Goal: Transaction & Acquisition: Purchase product/service

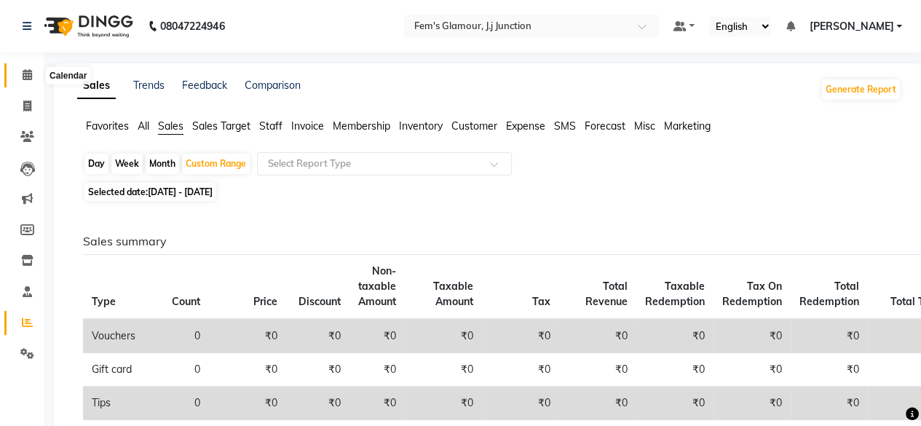
click at [28, 79] on icon at bounding box center [27, 74] width 9 height 11
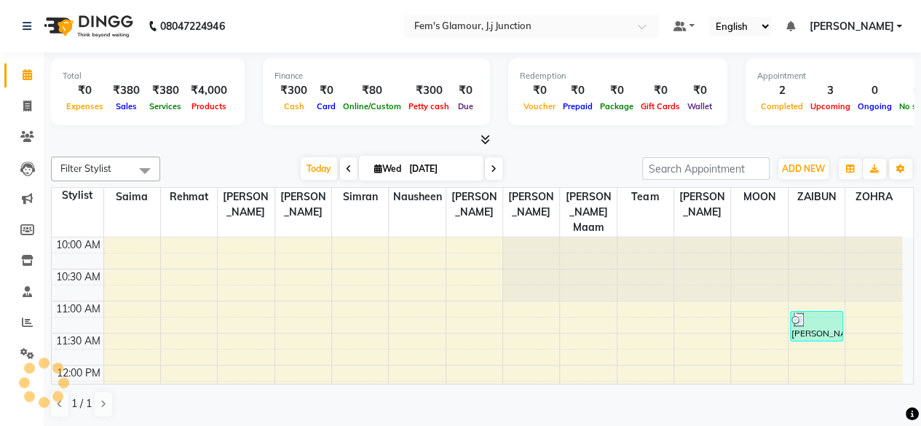
scroll to position [505, 0]
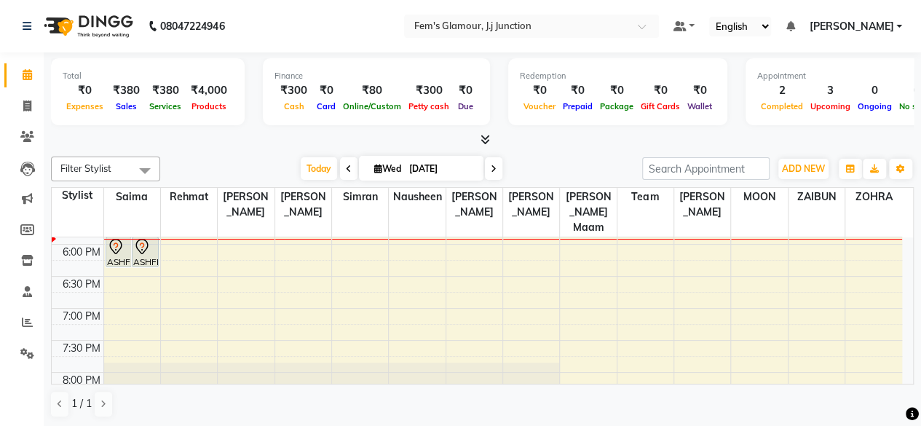
click at [490, 167] on icon at bounding box center [493, 168] width 6 height 9
type input "04-09-2025"
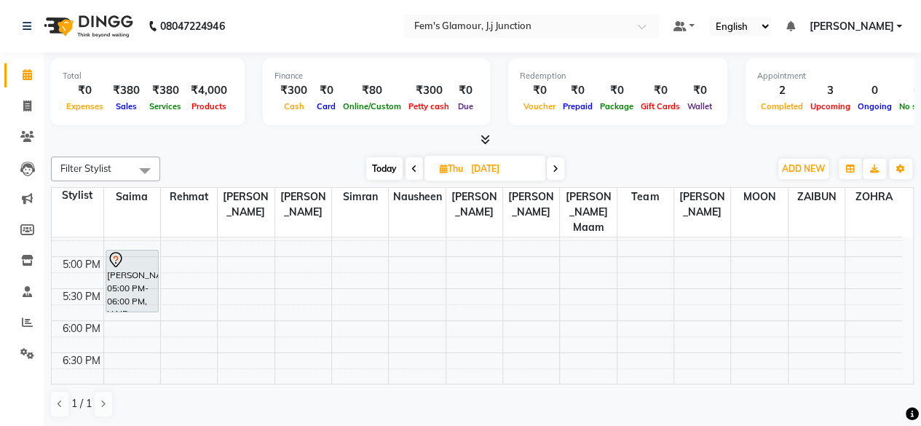
scroll to position [391, 0]
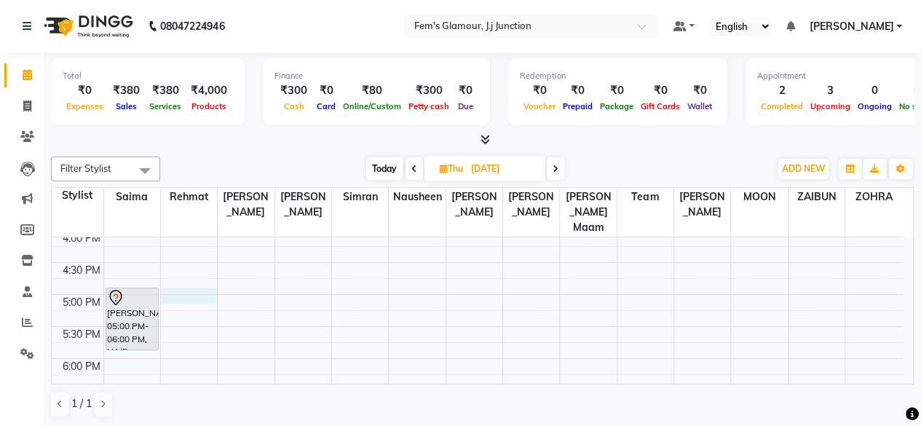
click at [196, 280] on div "10:00 AM 10:30 AM 11:00 AM 11:30 AM 12:00 PM 12:30 PM 1:00 PM 1:30 PM 2:00 PM 2…" at bounding box center [477, 230] width 850 height 768
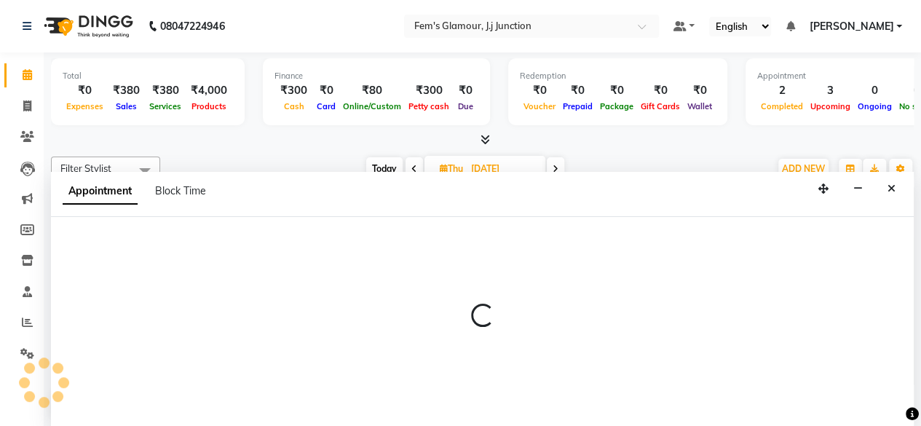
scroll to position [0, 0]
select select "21524"
select select "1020"
select select "tentative"
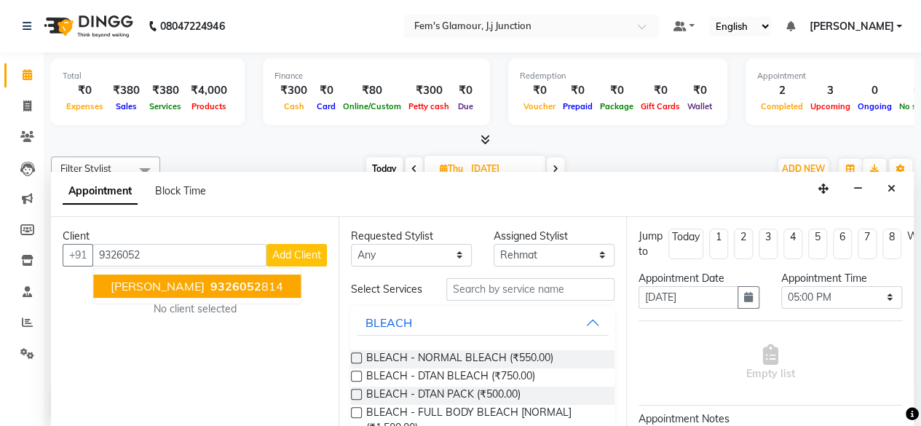
click at [271, 282] on button "Ayesha Alana 9326052 814" at bounding box center [196, 285] width 207 height 23
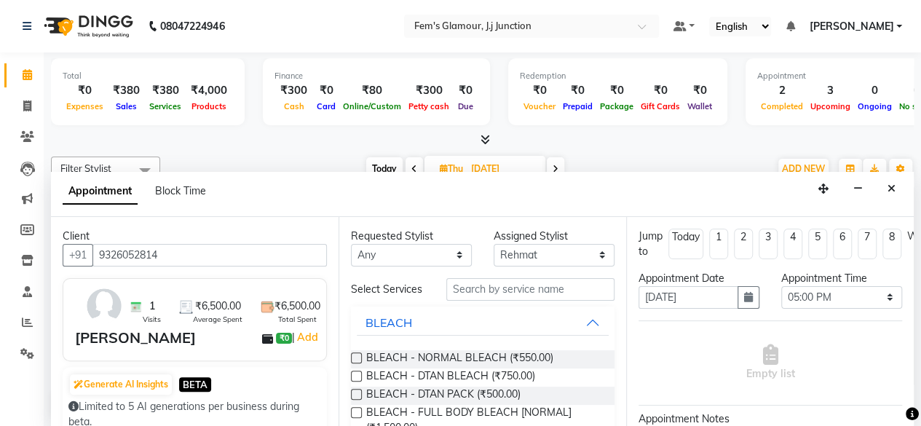
type input "9326052814"
click at [537, 287] on input "text" at bounding box center [530, 289] width 168 height 23
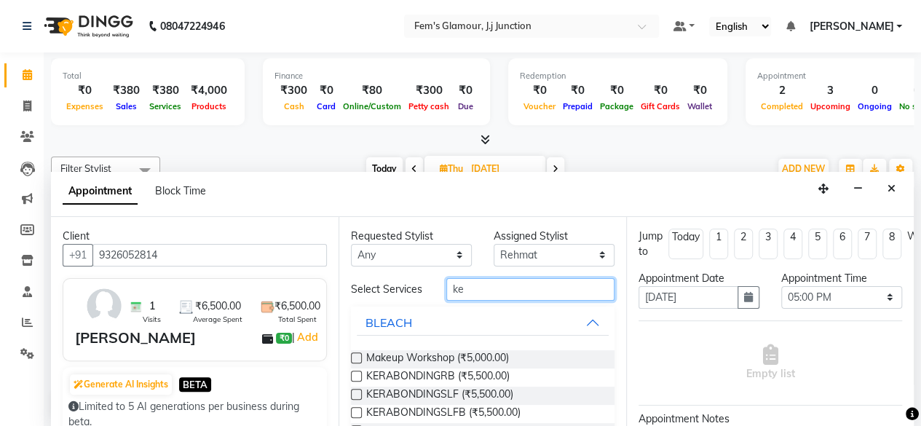
type input "k"
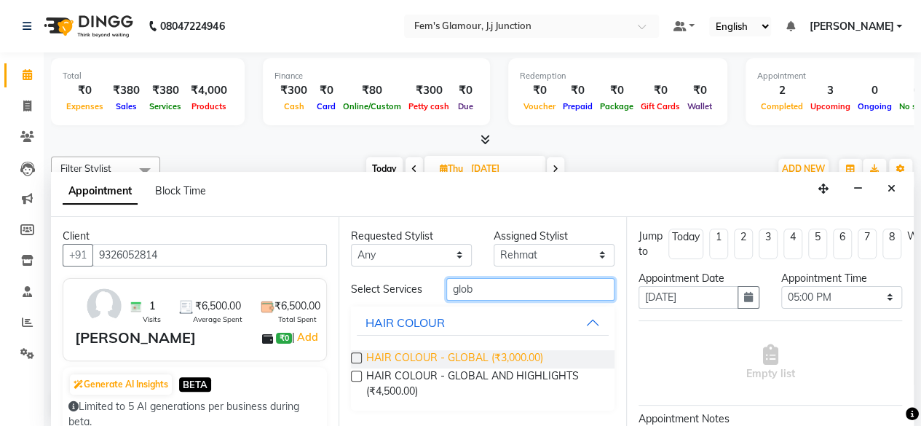
type input "glob"
click at [460, 351] on span "HAIR COLOUR - GLOBAL (₹3,000.00)" at bounding box center [454, 359] width 177 height 18
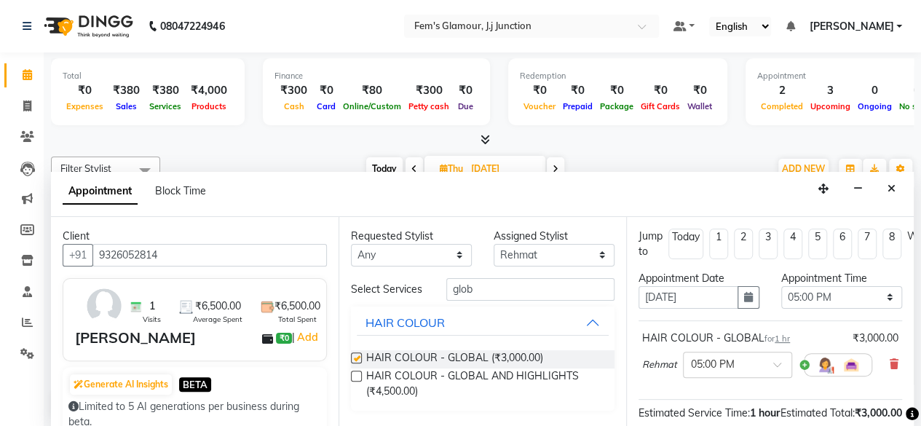
checkbox input "false"
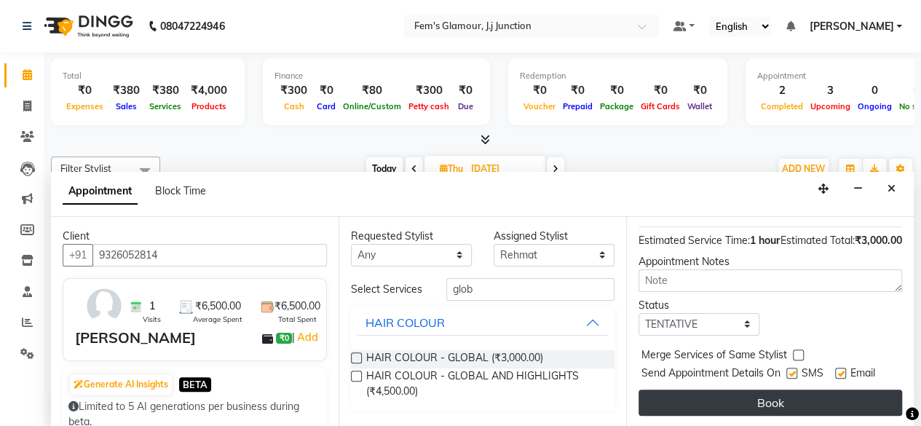
click at [739, 389] on button "Book" at bounding box center [769, 402] width 263 height 26
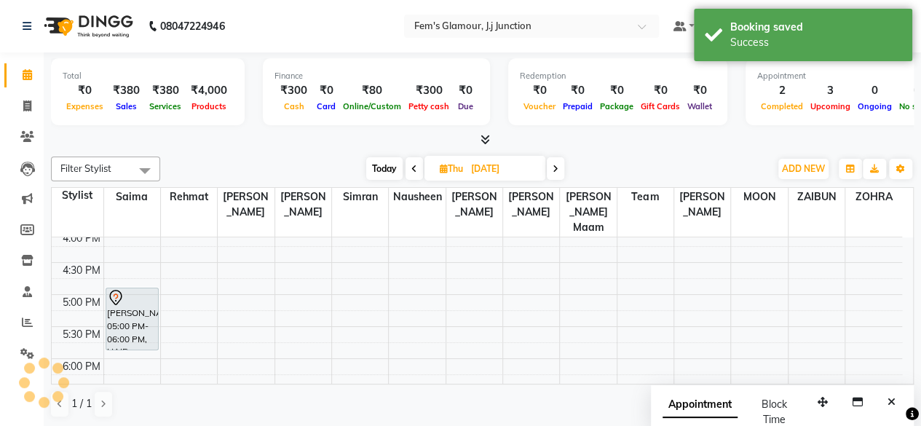
scroll to position [0, 0]
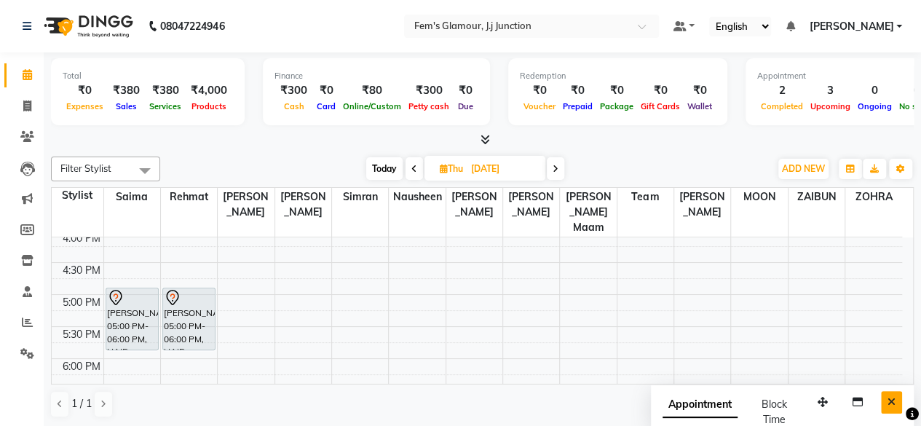
click at [894, 391] on button "Close" at bounding box center [890, 402] width 21 height 23
click at [384, 170] on span "Today" at bounding box center [384, 168] width 36 height 23
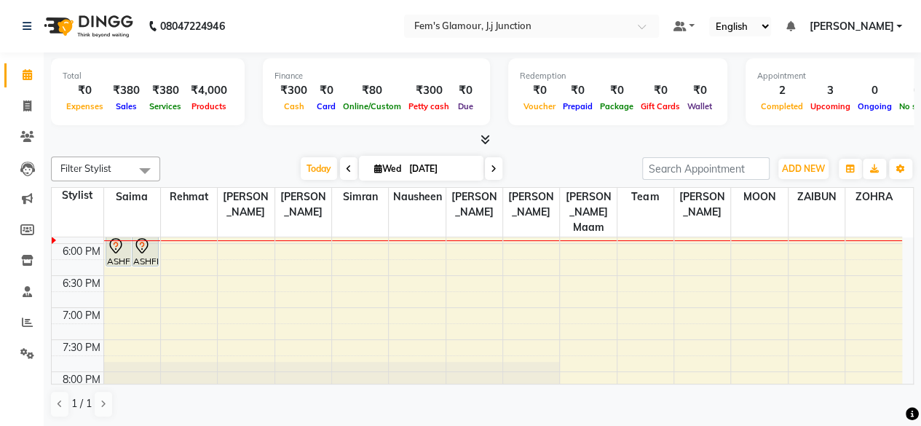
click at [491, 164] on icon at bounding box center [493, 168] width 6 height 9
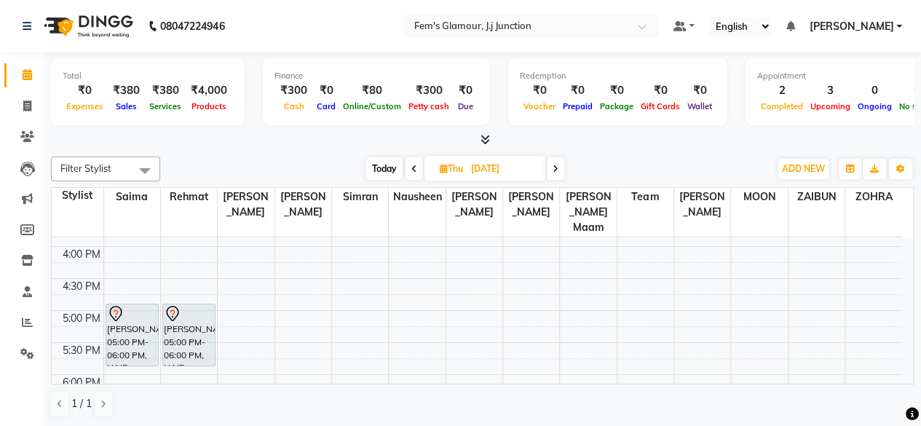
scroll to position [362, 0]
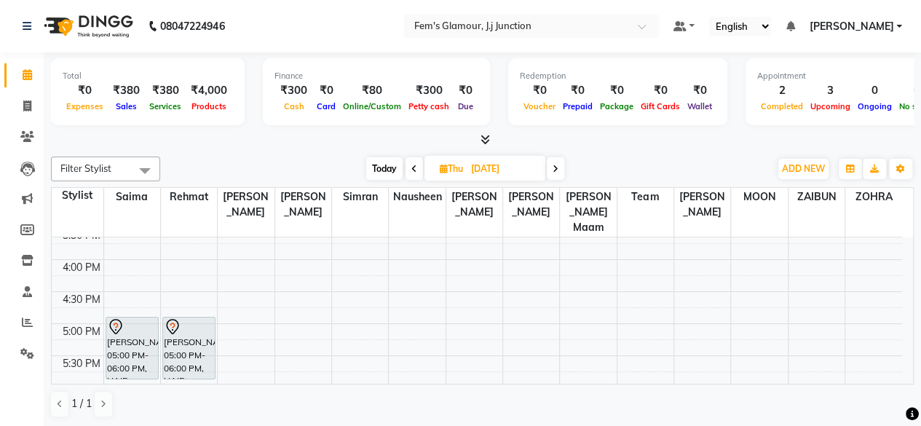
click at [377, 161] on span "Today" at bounding box center [384, 168] width 36 height 23
type input "[DATE]"
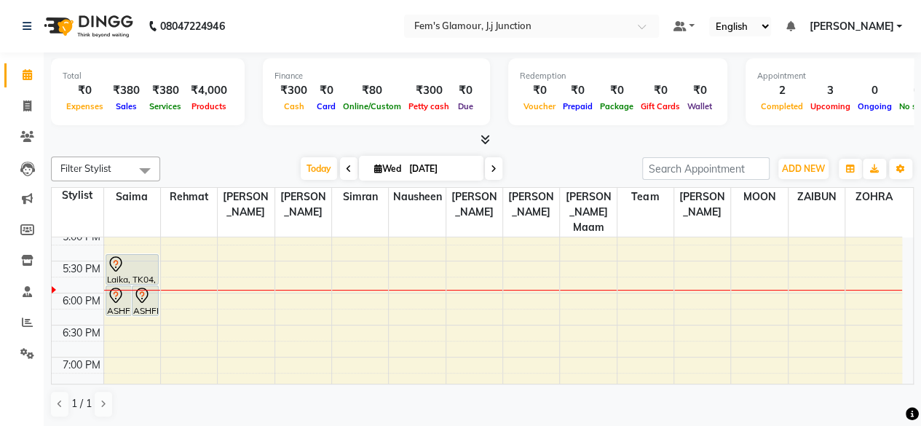
scroll to position [456, 0]
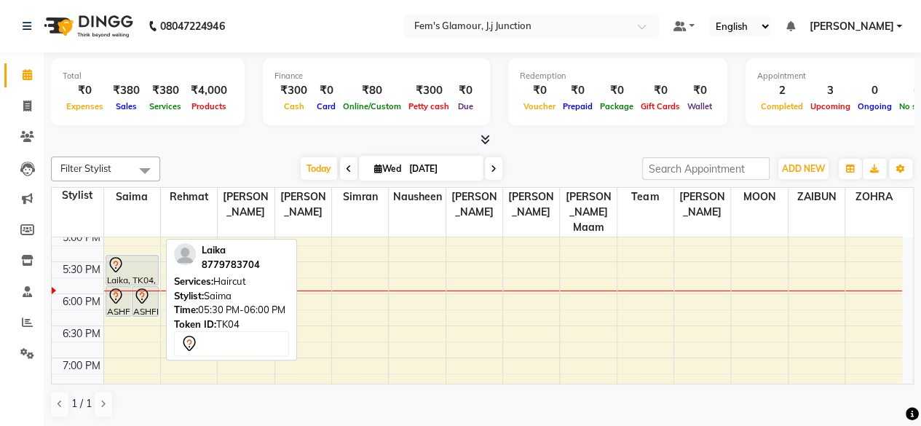
click at [124, 256] on div at bounding box center [132, 264] width 50 height 17
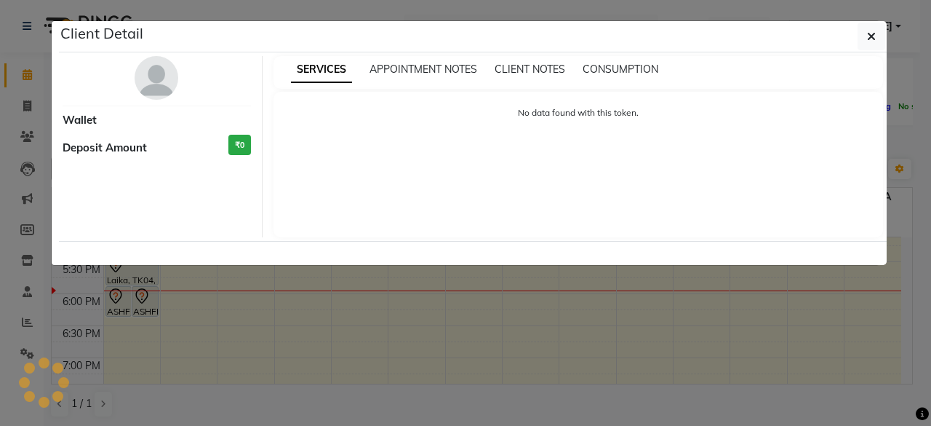
select select "7"
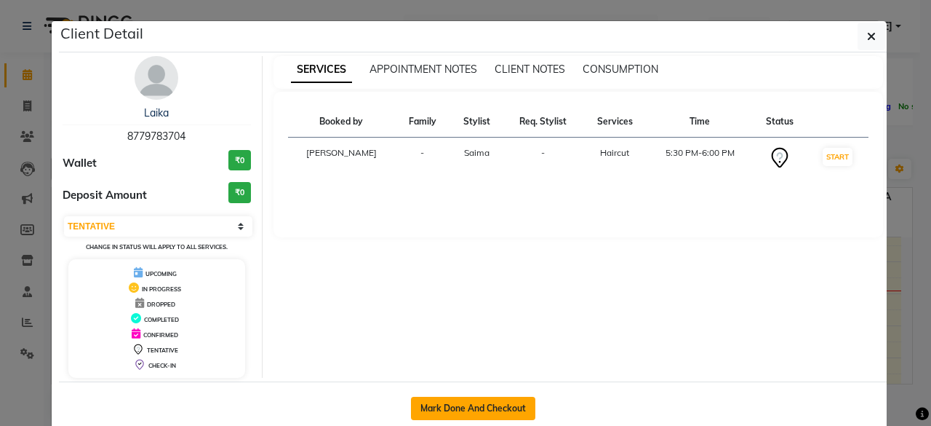
click at [428, 402] on button "Mark Done And Checkout" at bounding box center [473, 408] width 124 height 23
select select "service"
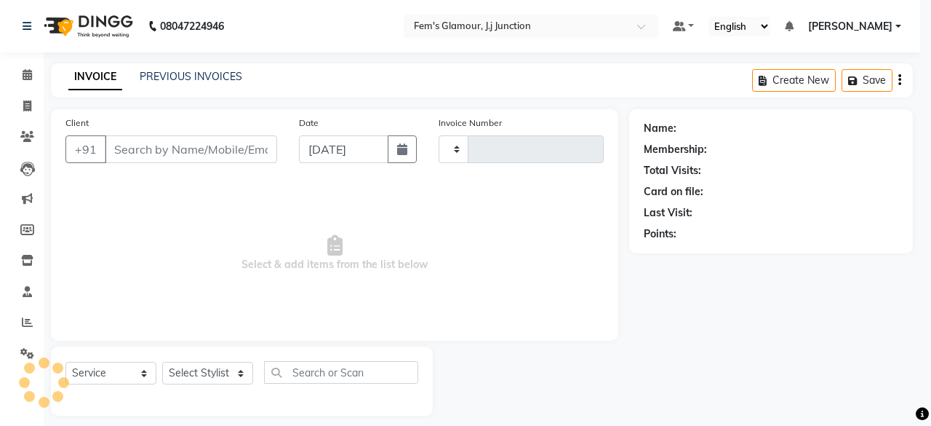
type input "1693"
select select "4132"
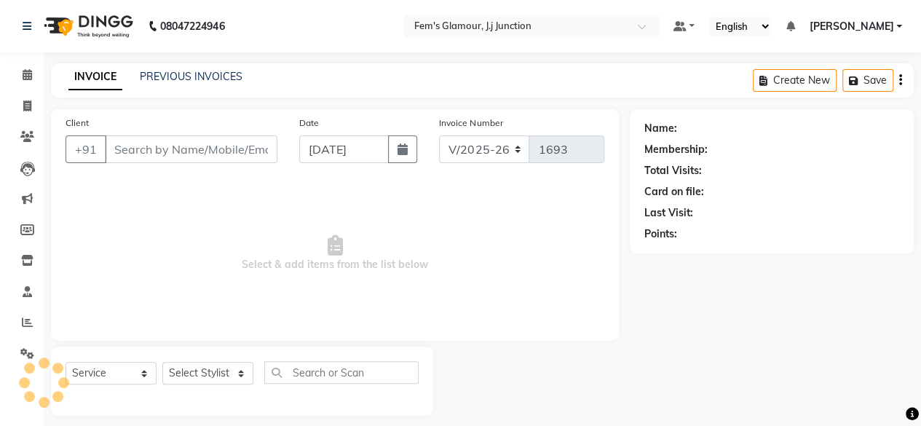
type input "8779783704"
select select "21523"
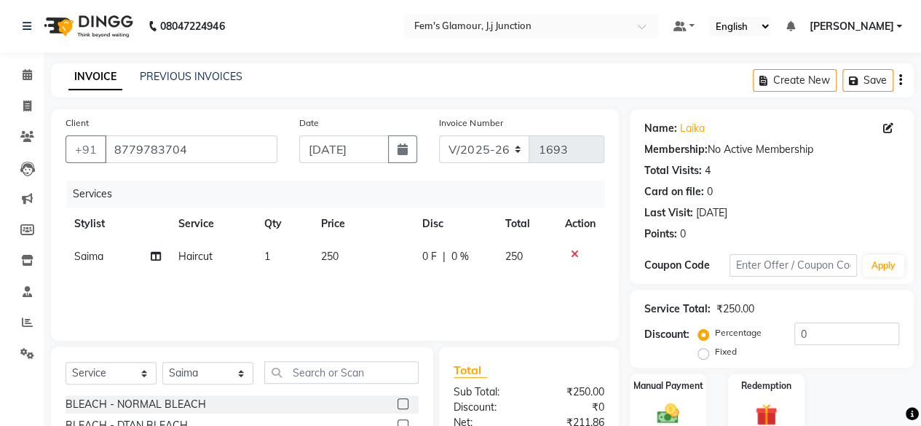
click at [98, 244] on td "Saima" at bounding box center [117, 256] width 104 height 33
select select "21523"
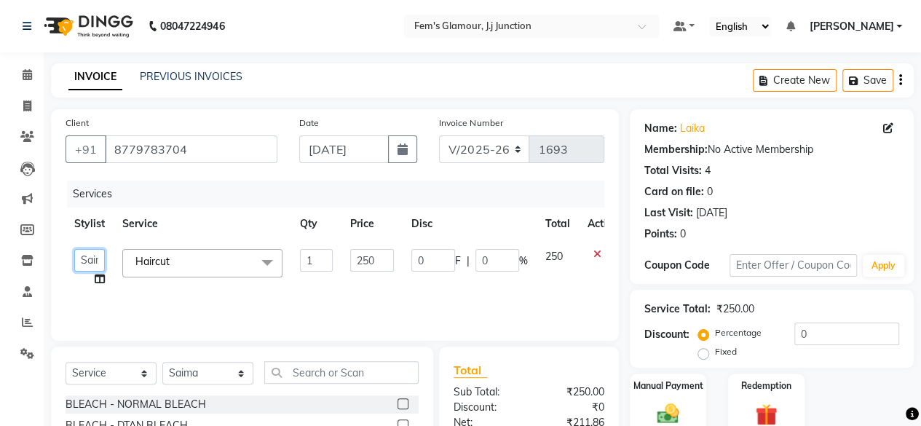
click at [81, 255] on select "fatima maam Imran Qureshi Lara Meraj maam MOON Nagma Nasreen Nausheen Rehmat Sa…" at bounding box center [89, 260] width 31 height 23
click at [307, 366] on input "text" at bounding box center [341, 372] width 154 height 23
click at [192, 378] on select "Select Stylist fatima maam [PERSON_NAME] [PERSON_NAME] maam MOON Nagma Nasreen …" at bounding box center [207, 373] width 91 height 23
select select "22798"
click at [162, 362] on select "Select Stylist fatima maam [PERSON_NAME] [PERSON_NAME] maam MOON Nagma Nasreen …" at bounding box center [207, 373] width 91 height 23
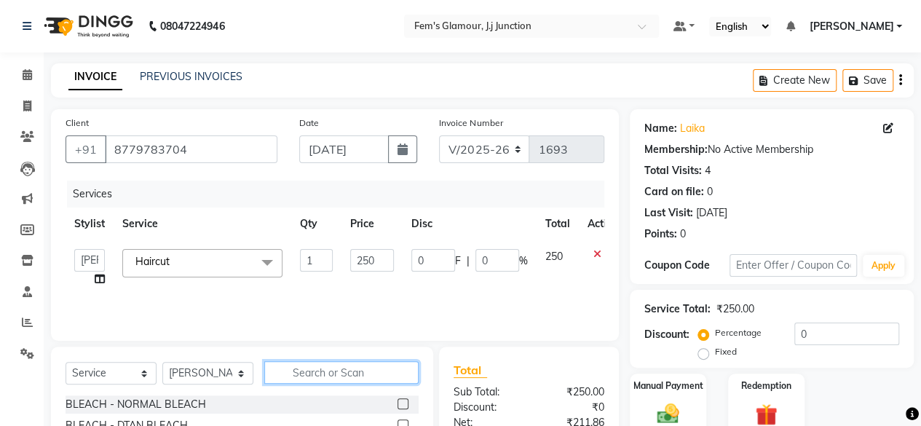
click at [345, 372] on input "text" at bounding box center [341, 372] width 154 height 23
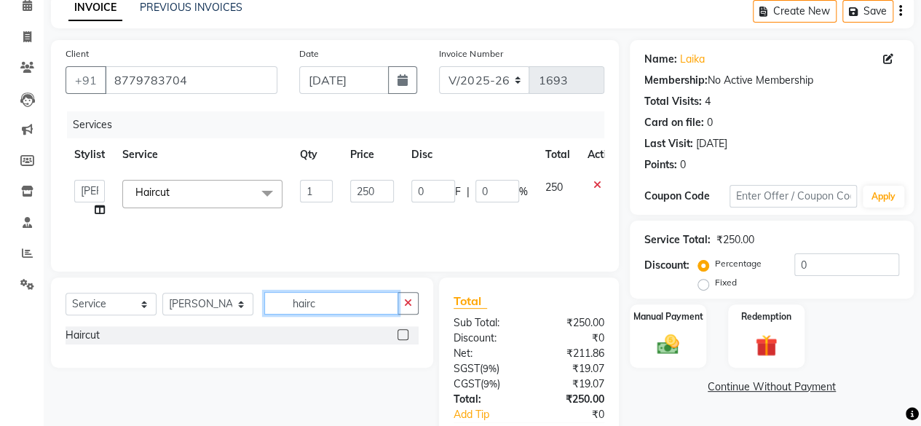
type input "hairc"
click at [402, 333] on label at bounding box center [402, 334] width 11 height 11
click at [402, 333] on input "checkbox" at bounding box center [401, 334] width 9 height 9
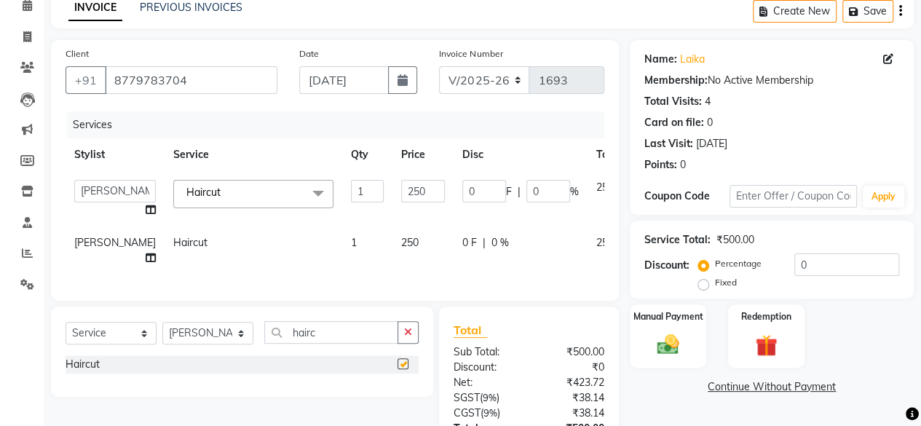
checkbox input "false"
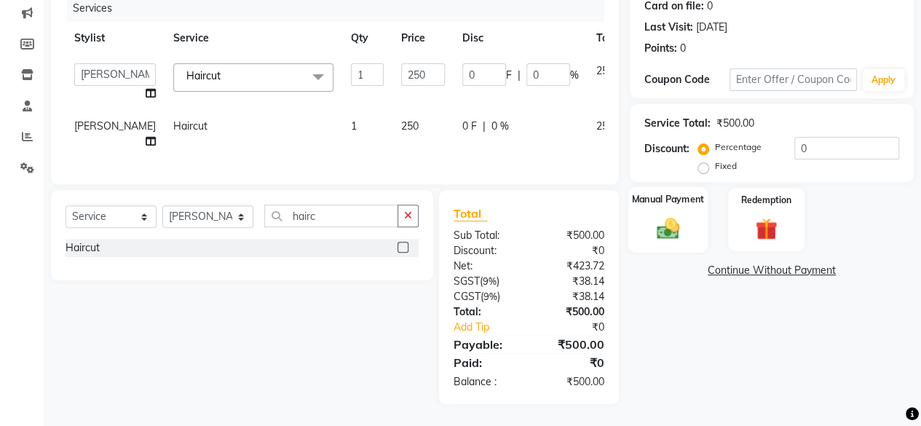
click at [659, 215] on img at bounding box center [667, 228] width 37 height 26
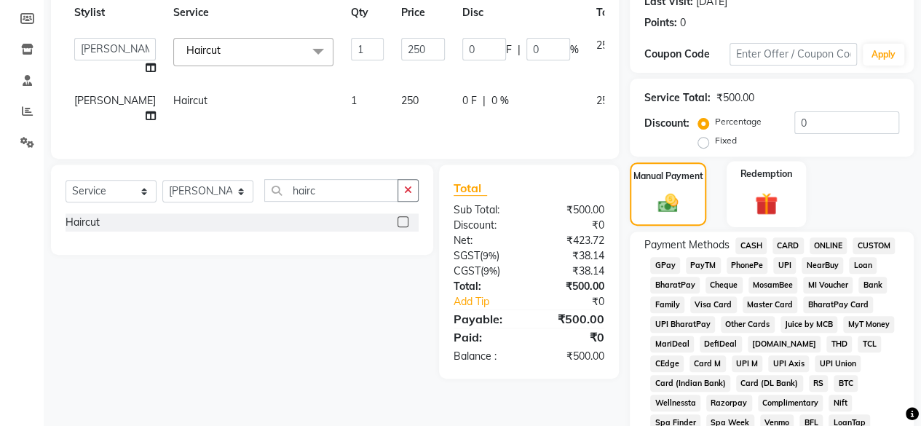
scroll to position [278, 0]
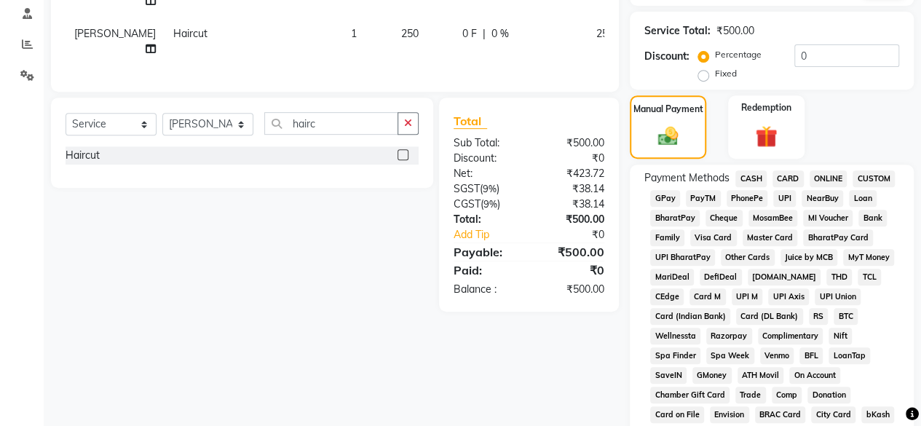
click at [751, 181] on span "CASH" at bounding box center [750, 178] width 31 height 17
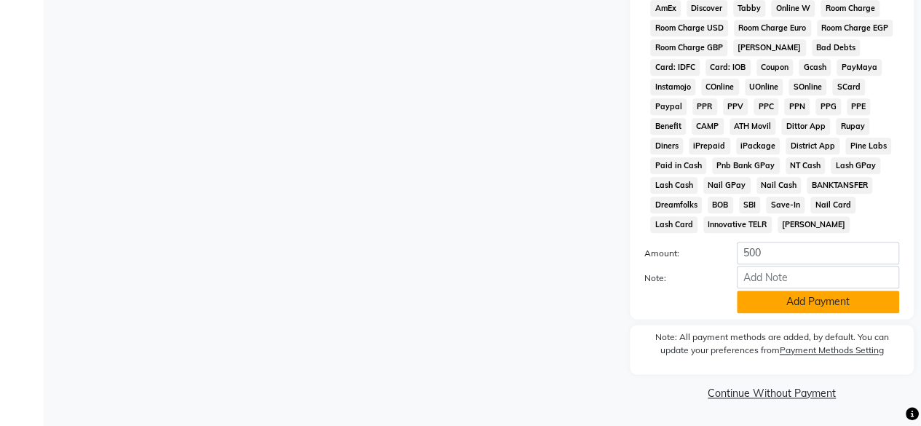
click at [771, 301] on button "Add Payment" at bounding box center [817, 301] width 162 height 23
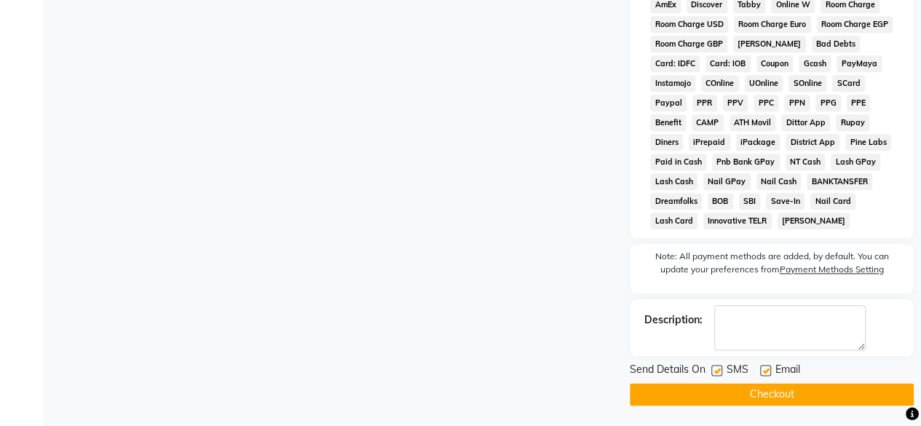
click at [752, 391] on button "Checkout" at bounding box center [771, 394] width 284 height 23
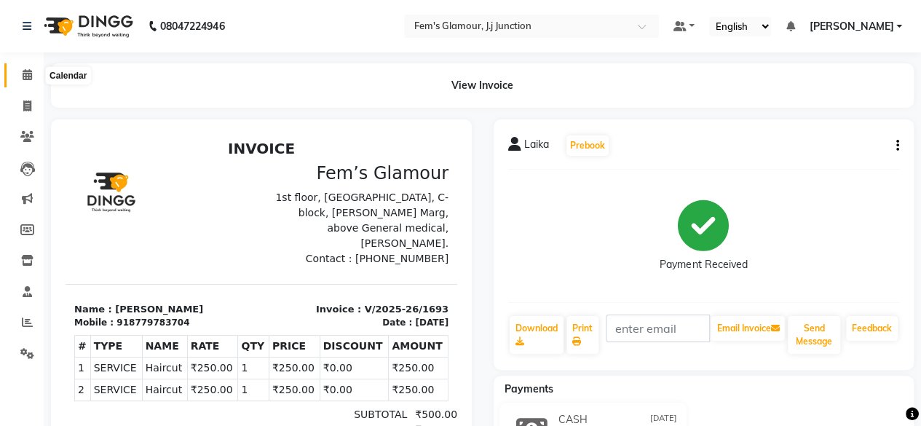
click at [20, 68] on span at bounding box center [27, 75] width 25 height 17
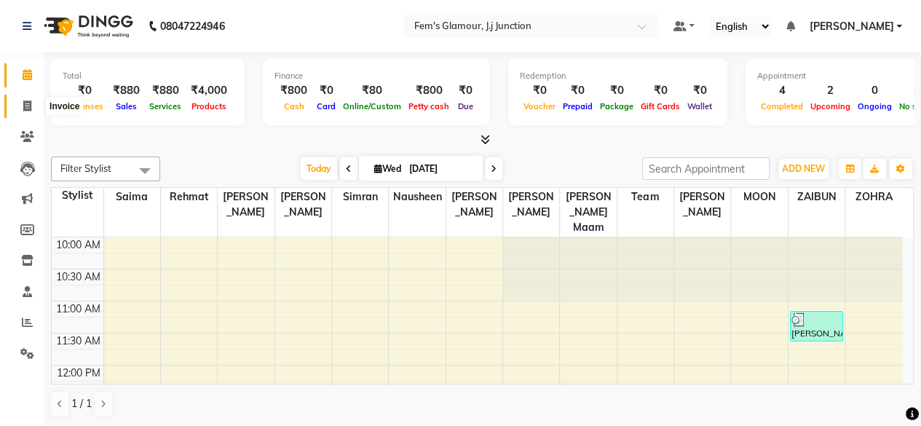
click at [25, 103] on icon at bounding box center [27, 105] width 8 height 11
select select "service"
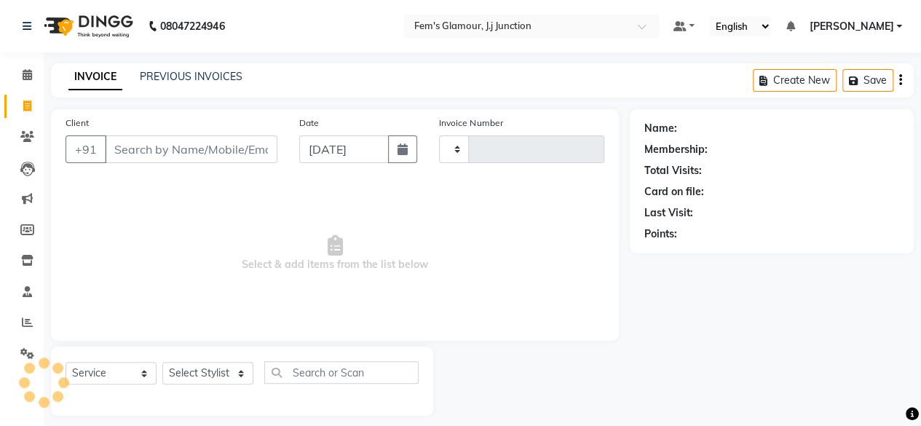
type input "1694"
select select "4132"
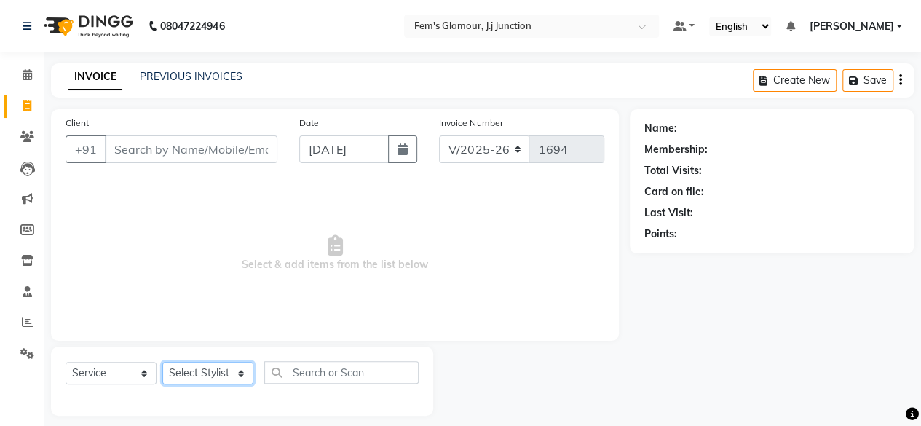
click at [191, 378] on select "Select Stylist fatima maam [PERSON_NAME] [PERSON_NAME] maam MOON Nagma Nasreen …" at bounding box center [207, 373] width 91 height 23
select select "22798"
click at [162, 362] on select "Select Stylist fatima maam [PERSON_NAME] [PERSON_NAME] maam MOON Nagma Nasreen …" at bounding box center [207, 373] width 91 height 23
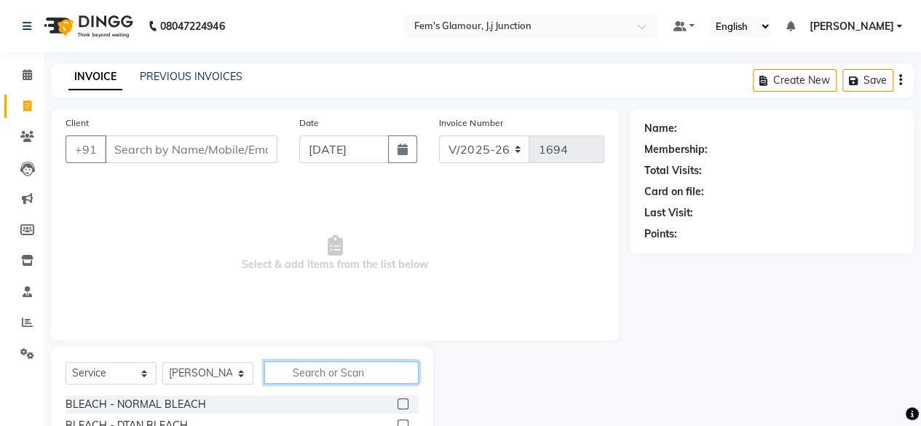
click at [312, 371] on input "text" at bounding box center [341, 372] width 154 height 23
type input "hairc"
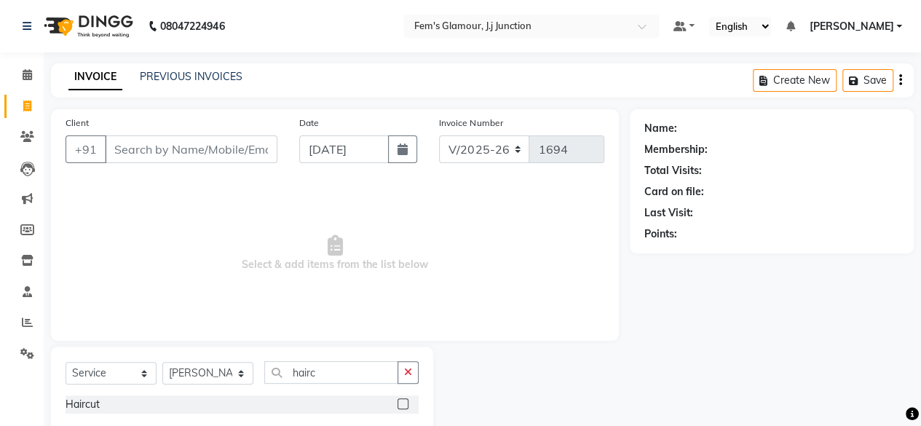
click at [402, 401] on label at bounding box center [402, 403] width 11 height 11
click at [402, 401] on input "checkbox" at bounding box center [401, 403] width 9 height 9
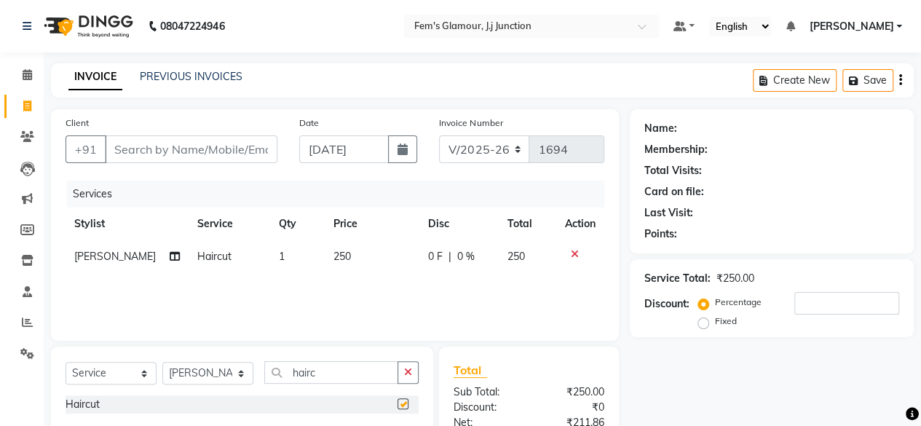
checkbox input "false"
click at [220, 145] on input "Client" at bounding box center [191, 149] width 172 height 28
type input "9"
type input "0"
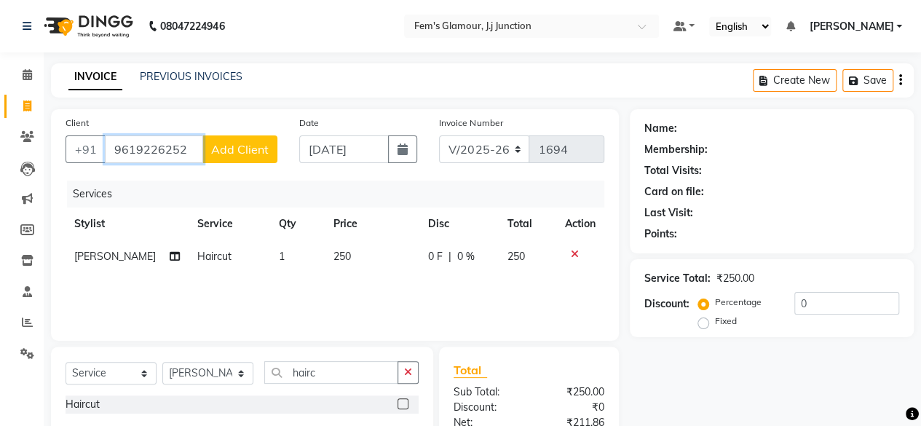
type input "9619226252"
click at [260, 132] on div "Client +91 9619226252 Add Client" at bounding box center [172, 145] width 234 height 60
click at [249, 148] on span "Add Client" at bounding box center [239, 149] width 57 height 15
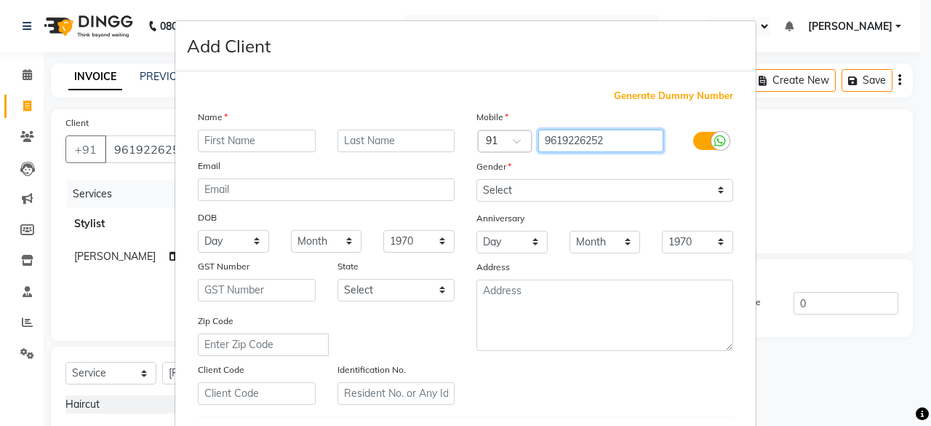
click at [575, 143] on input "9619226252" at bounding box center [601, 141] width 126 height 23
type input "9619226252"
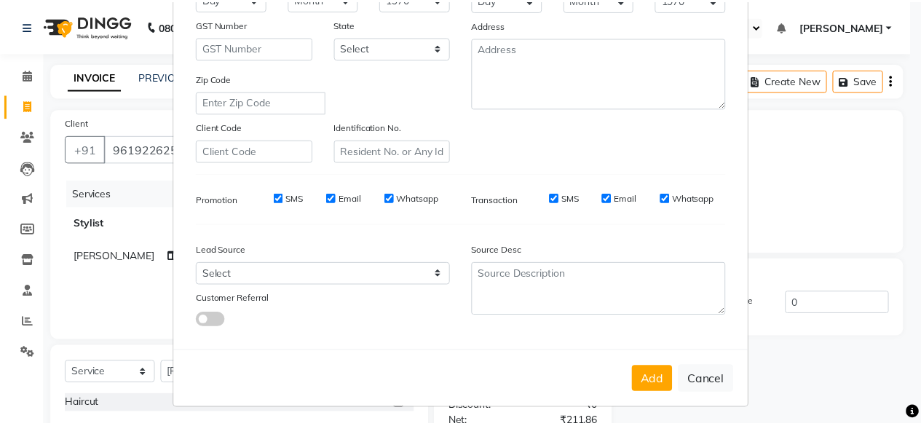
scroll to position [243, 0]
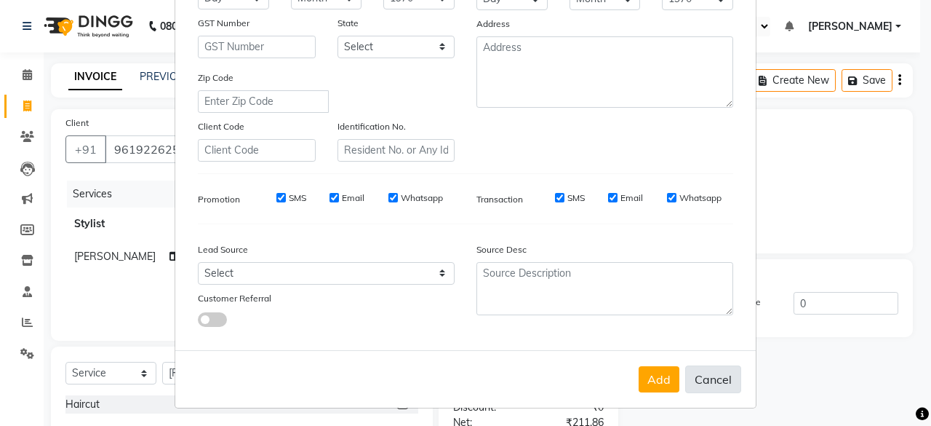
click at [703, 372] on button "Cancel" at bounding box center [713, 379] width 56 height 28
select select
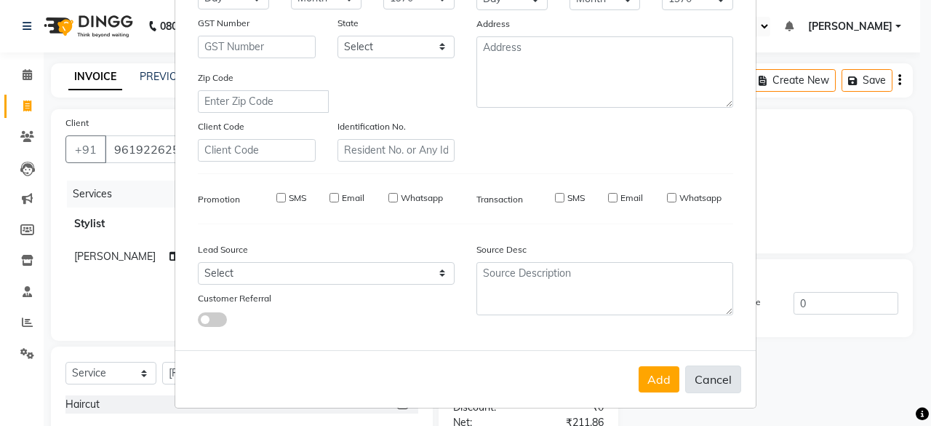
select select
checkbox input "false"
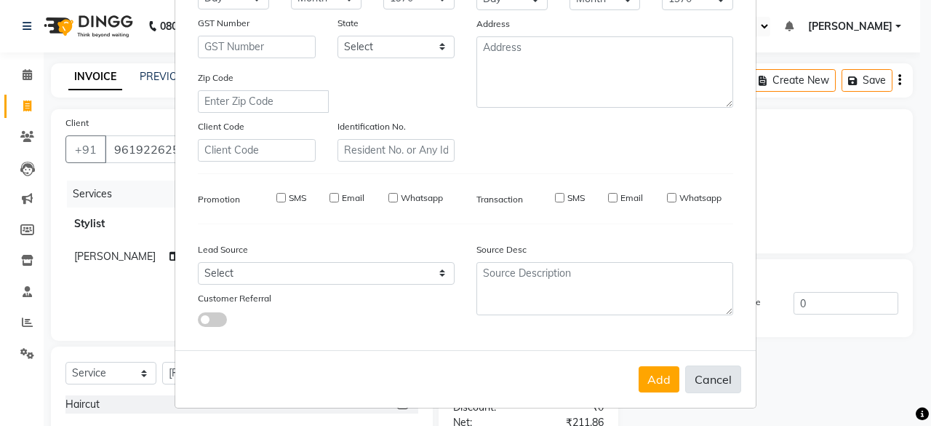
checkbox input "false"
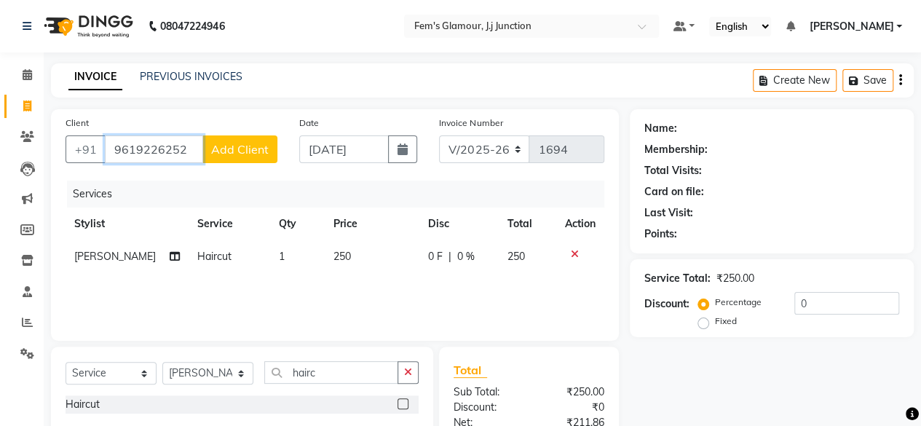
click at [181, 151] on input "9619226252" at bounding box center [154, 149] width 98 height 28
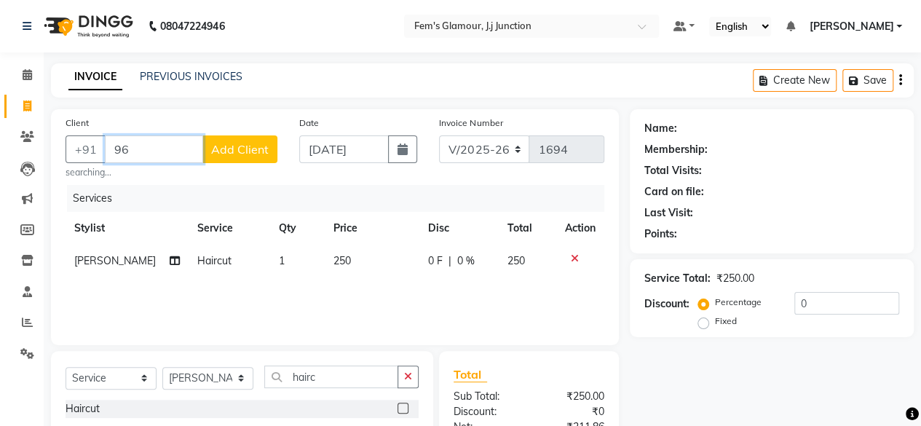
type input "9"
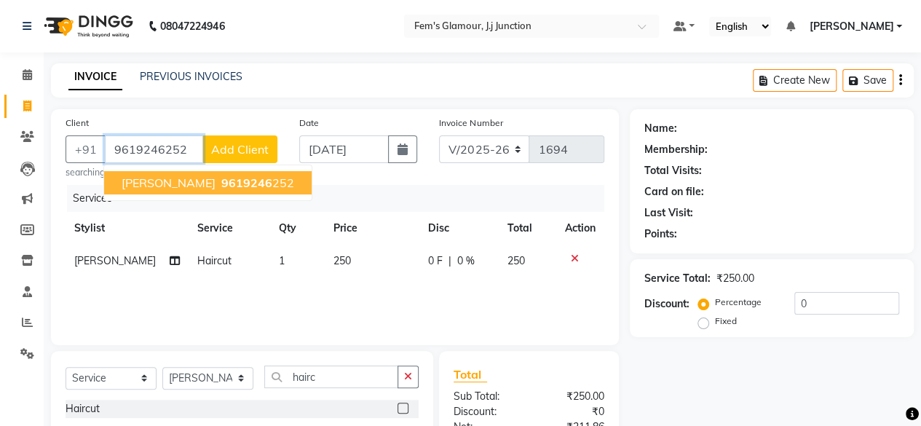
type input "9619246252"
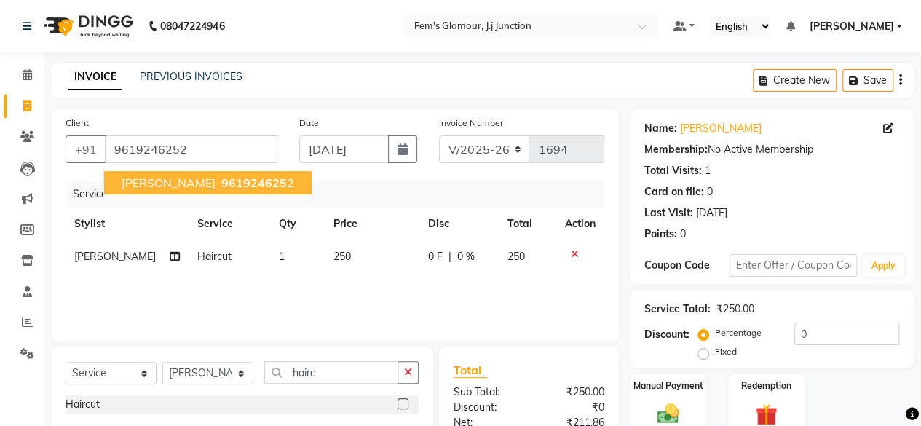
click at [231, 177] on span "961924625" at bounding box center [253, 182] width 65 height 15
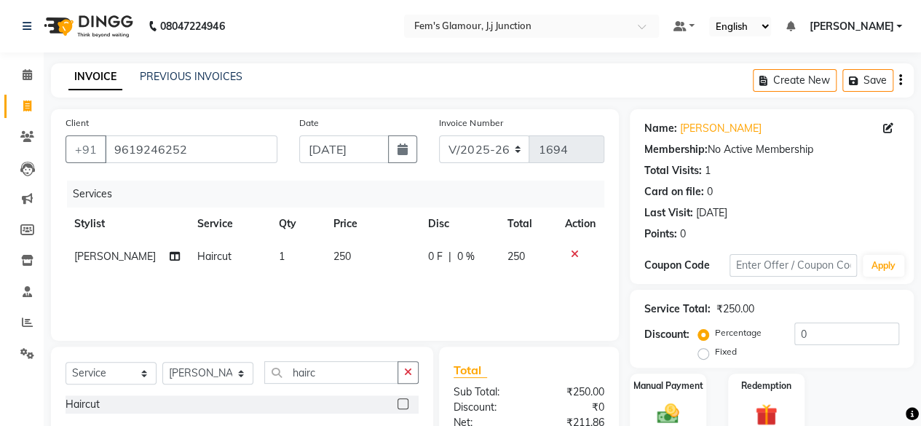
scroll to position [147, 0]
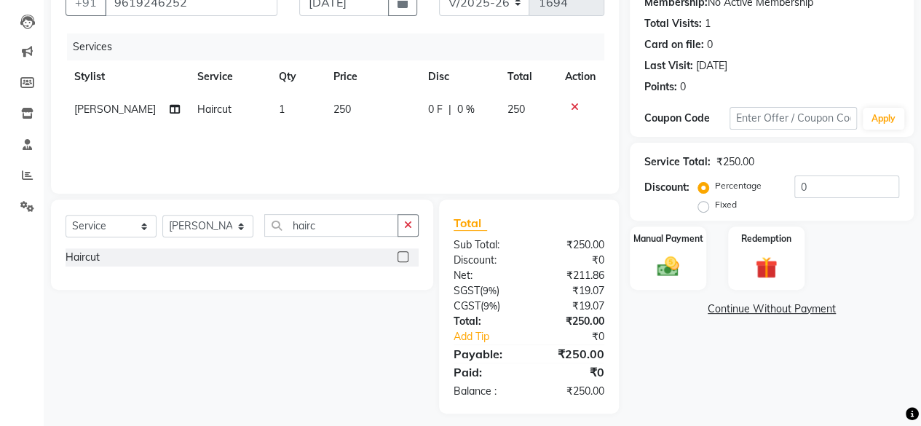
click at [402, 251] on label at bounding box center [402, 256] width 11 height 11
click at [402, 253] on input "checkbox" at bounding box center [401, 257] width 9 height 9
click at [402, 255] on label at bounding box center [402, 256] width 11 height 11
click at [402, 255] on input "checkbox" at bounding box center [401, 257] width 9 height 9
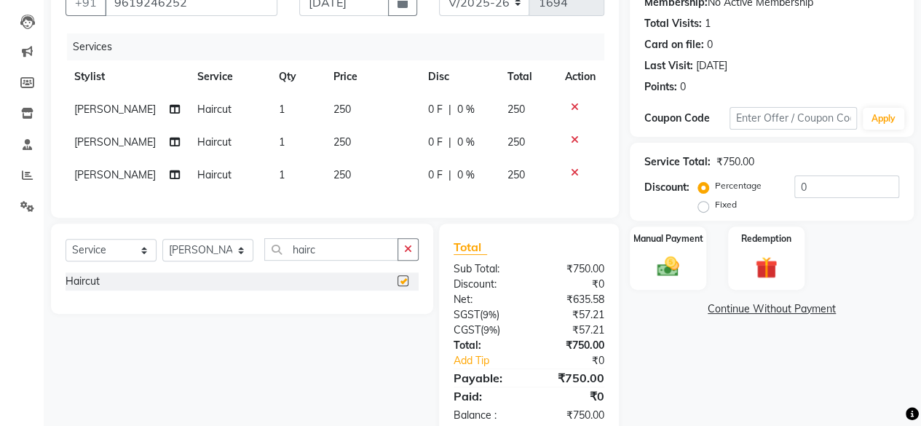
checkbox input "false"
click at [691, 271] on div "Manual Payment" at bounding box center [667, 258] width 79 height 66
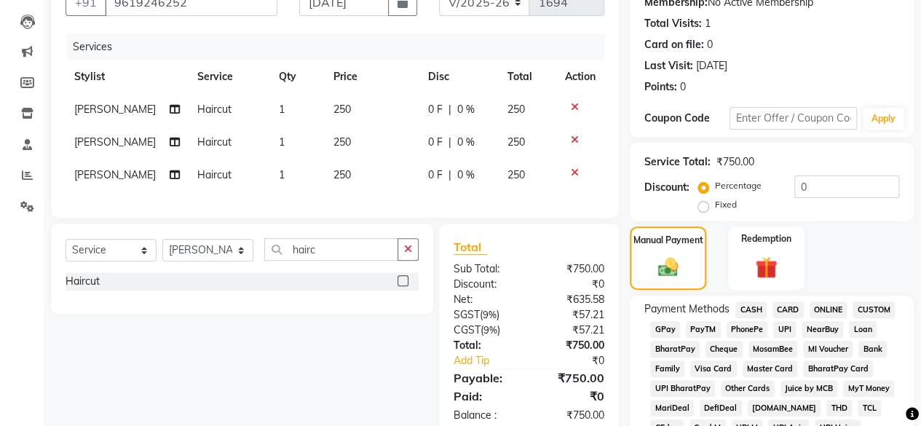
scroll to position [409, 0]
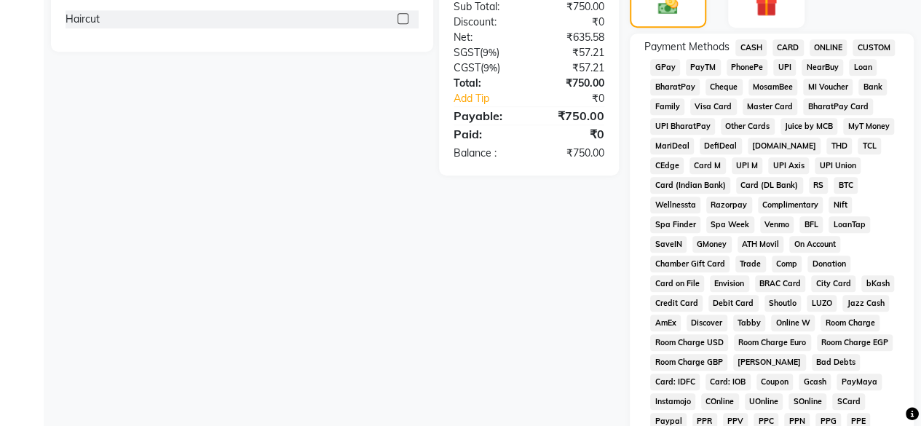
click at [750, 46] on span "CASH" at bounding box center [750, 47] width 31 height 17
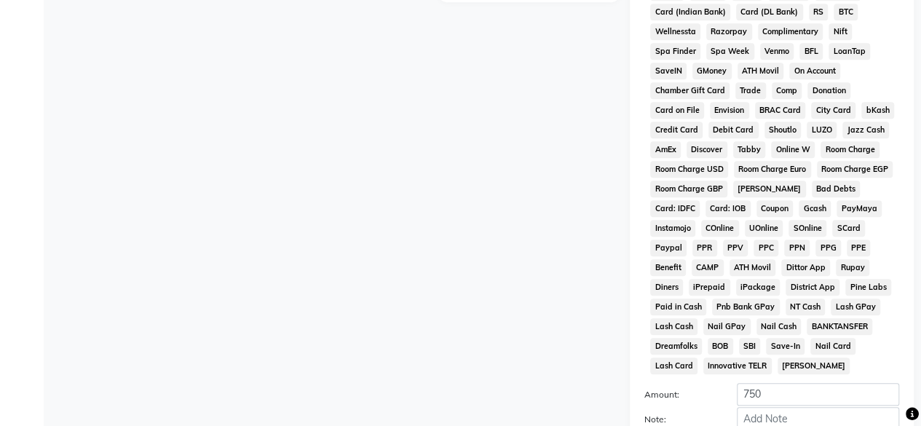
scroll to position [727, 0]
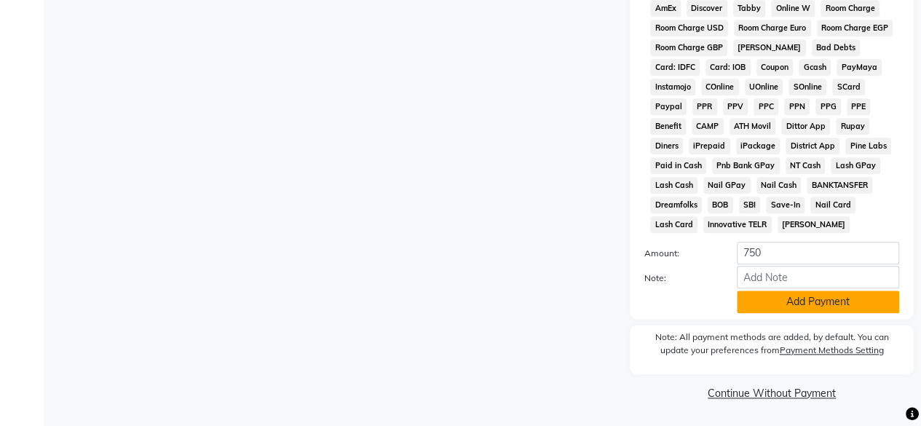
click at [783, 302] on button "Add Payment" at bounding box center [817, 301] width 162 height 23
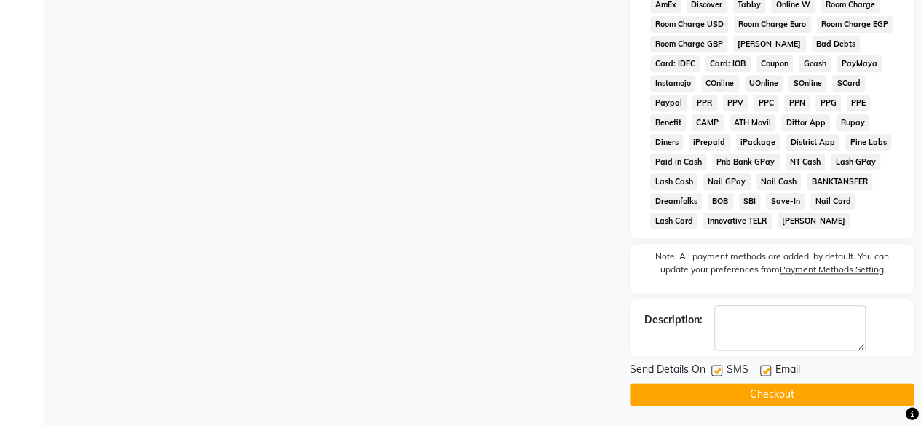
scroll to position [732, 0]
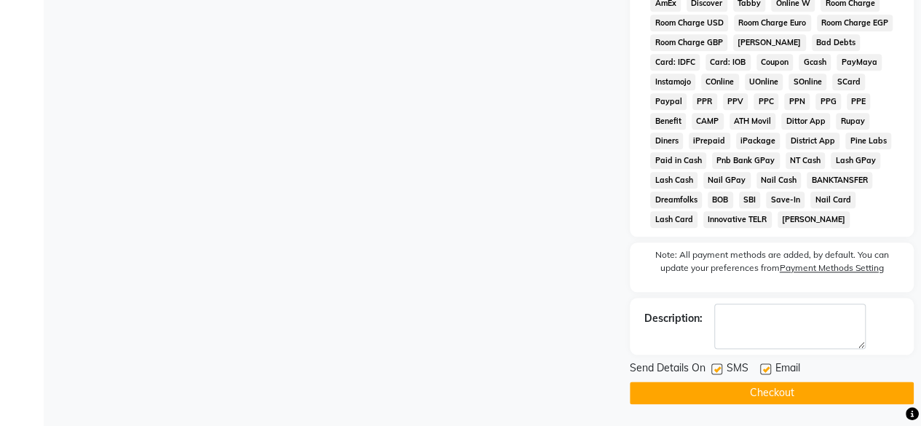
click at [757, 388] on button "Checkout" at bounding box center [771, 392] width 284 height 23
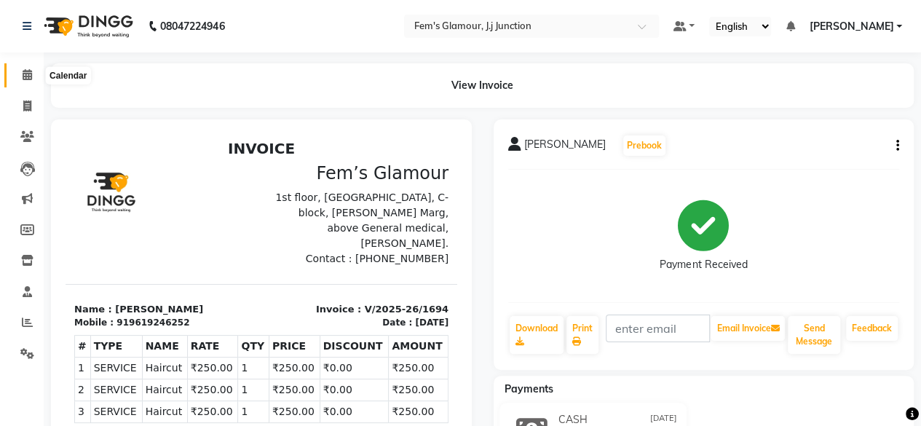
click at [29, 69] on icon at bounding box center [27, 74] width 9 height 11
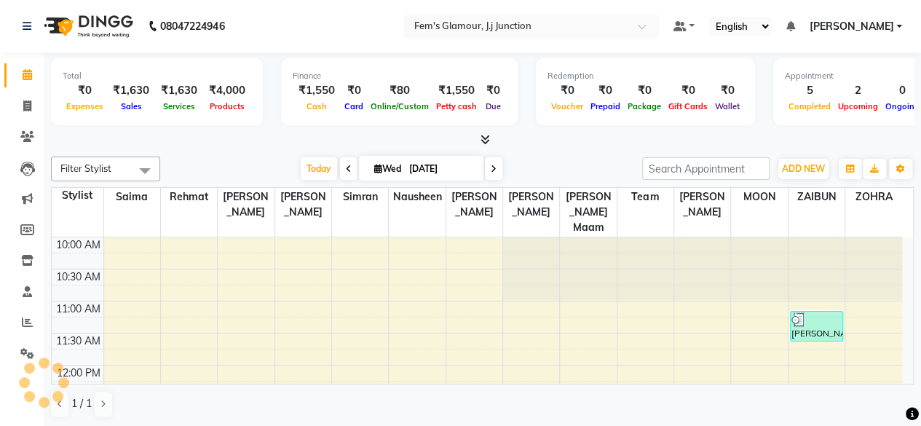
scroll to position [505, 0]
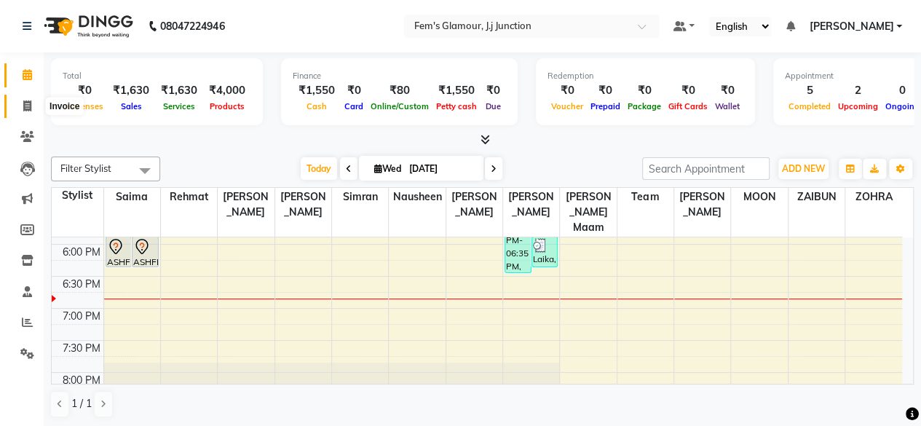
click at [25, 107] on icon at bounding box center [27, 105] width 8 height 11
select select "4132"
select select "service"
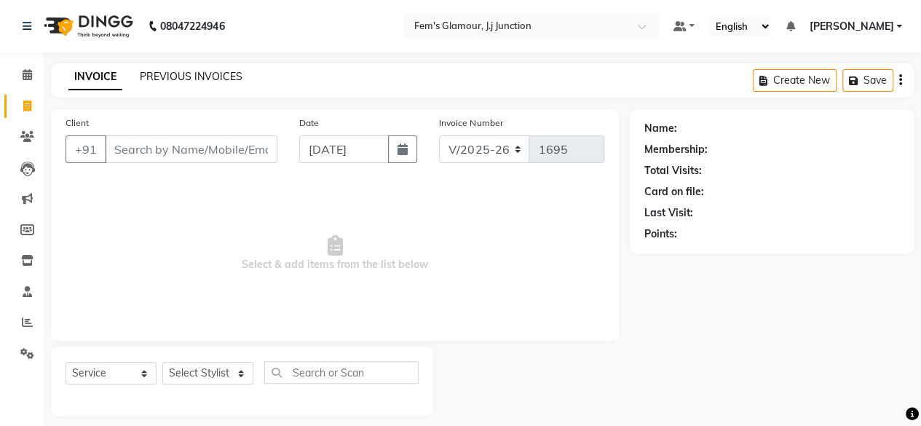
click at [198, 81] on link "PREVIOUS INVOICES" at bounding box center [191, 76] width 103 height 13
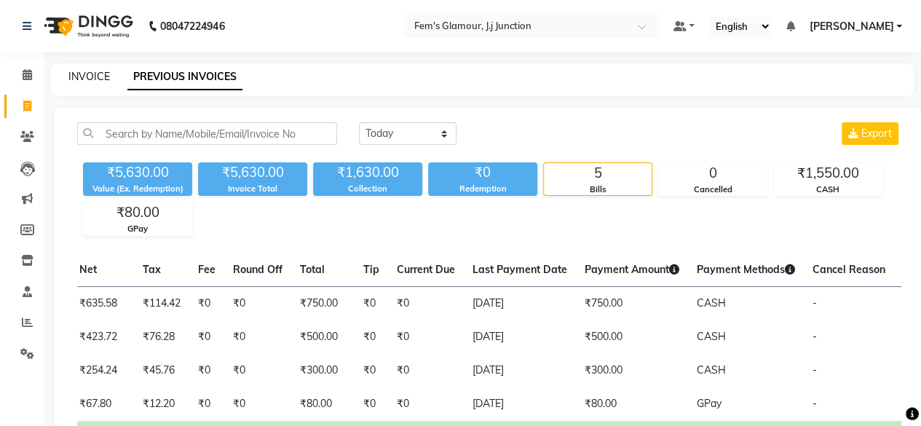
click at [96, 72] on link "INVOICE" at bounding box center [88, 76] width 41 height 13
select select "4132"
select select "service"
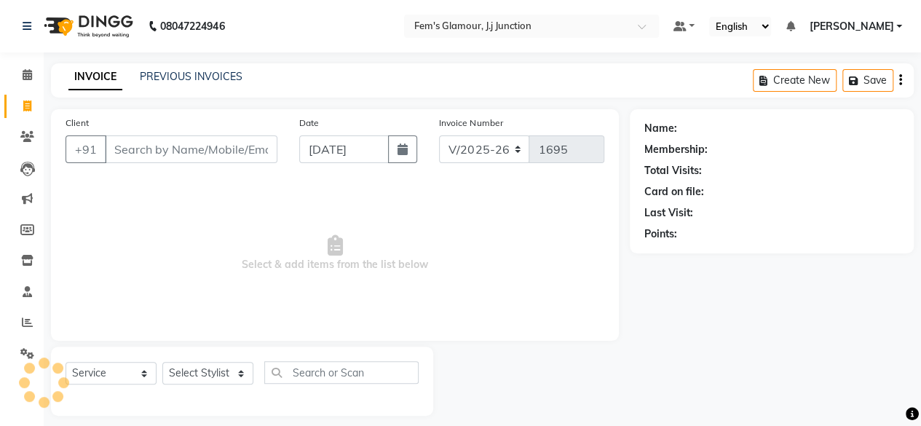
scroll to position [11, 0]
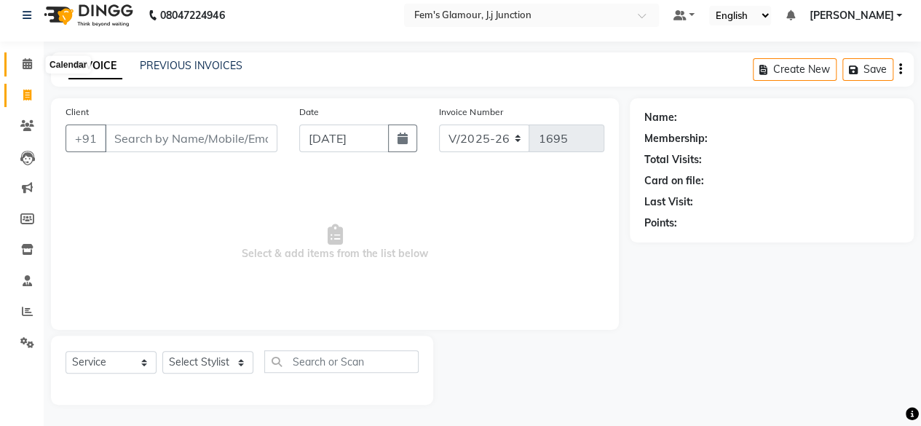
click at [23, 62] on icon at bounding box center [27, 63] width 9 height 11
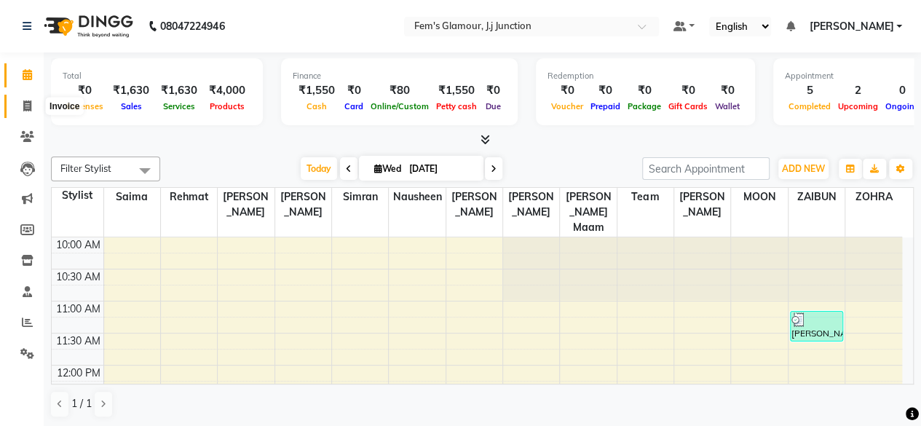
click at [28, 103] on icon at bounding box center [27, 105] width 8 height 11
select select "4132"
select select "service"
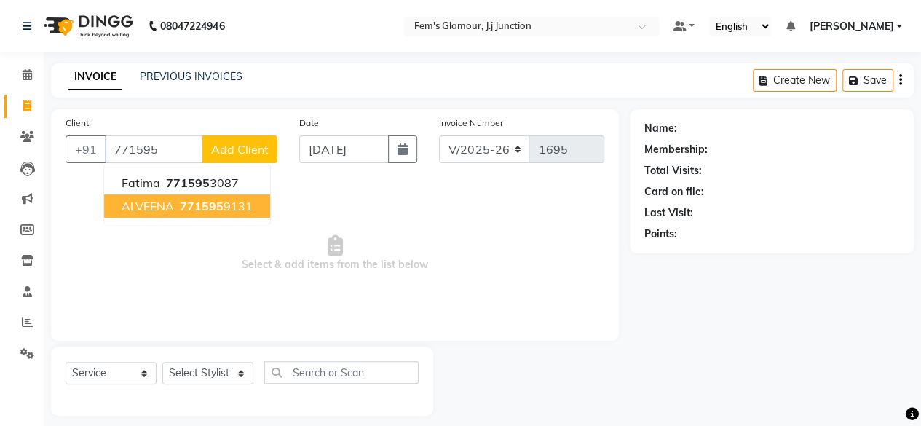
click at [220, 210] on span "771595" at bounding box center [202, 206] width 44 height 15
type input "7715959131"
select select "1: Object"
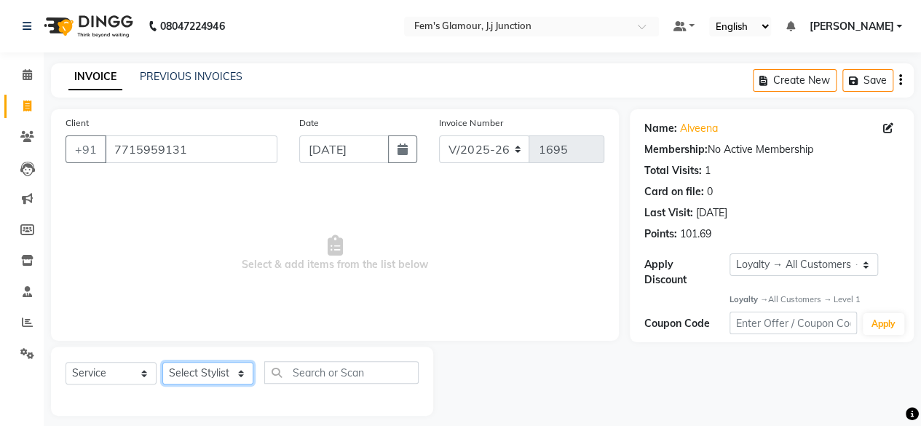
click at [226, 368] on select "Select Stylist fatima maam [PERSON_NAME] [PERSON_NAME] maam MOON Nagma Nasreen …" at bounding box center [207, 373] width 91 height 23
select select "21534"
click at [162, 362] on select "Select Stylist fatima maam [PERSON_NAME] [PERSON_NAME] maam MOON Nagma Nasreen …" at bounding box center [207, 373] width 91 height 23
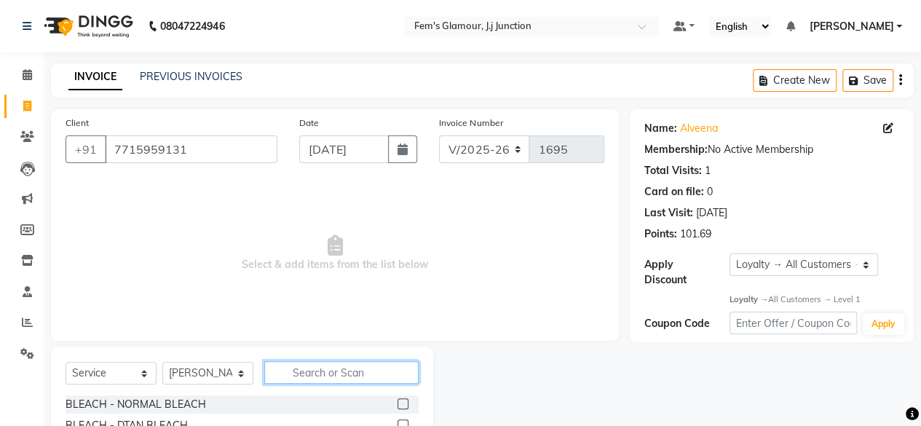
click at [326, 367] on input "text" at bounding box center [341, 372] width 154 height 23
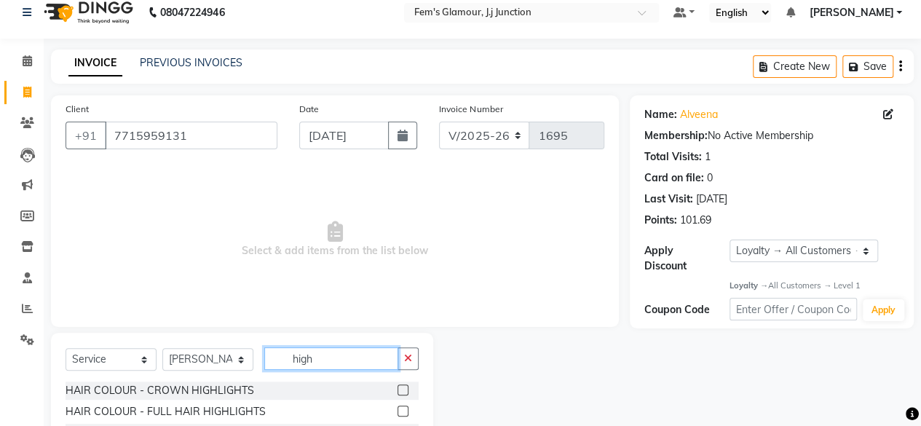
type input "high"
click at [403, 407] on label at bounding box center [402, 410] width 11 height 11
click at [403, 407] on input "checkbox" at bounding box center [401, 411] width 9 height 9
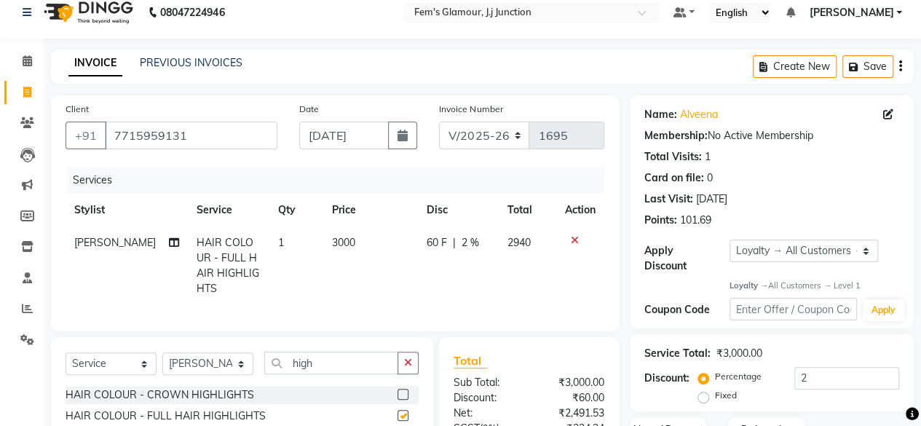
checkbox input "false"
click at [391, 365] on input "high" at bounding box center [331, 362] width 134 height 23
type input "h"
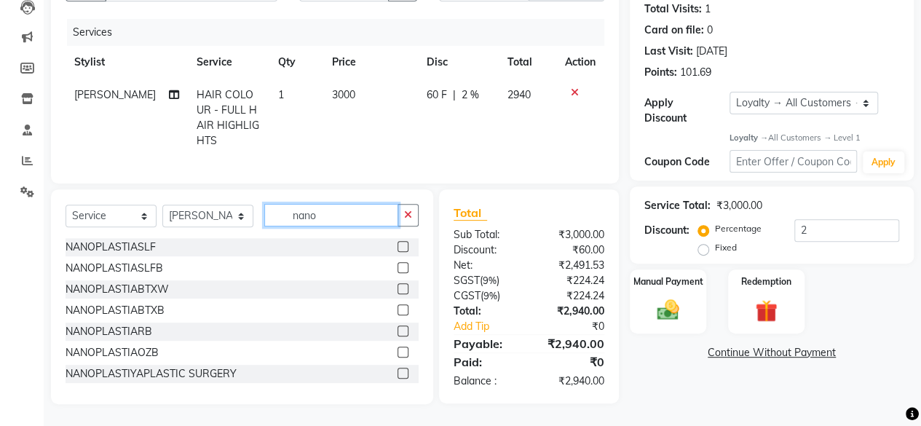
scroll to position [44, 0]
type input "nano"
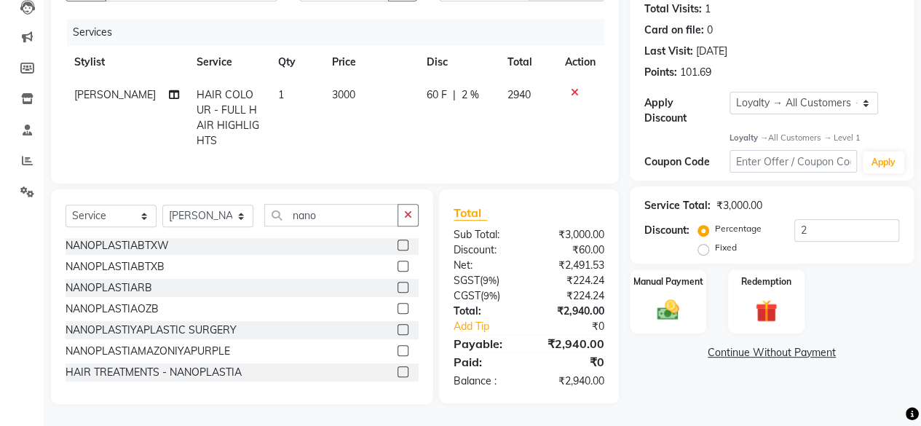
click at [397, 351] on label at bounding box center [402, 350] width 11 height 11
click at [397, 351] on input "checkbox" at bounding box center [401, 350] width 9 height 9
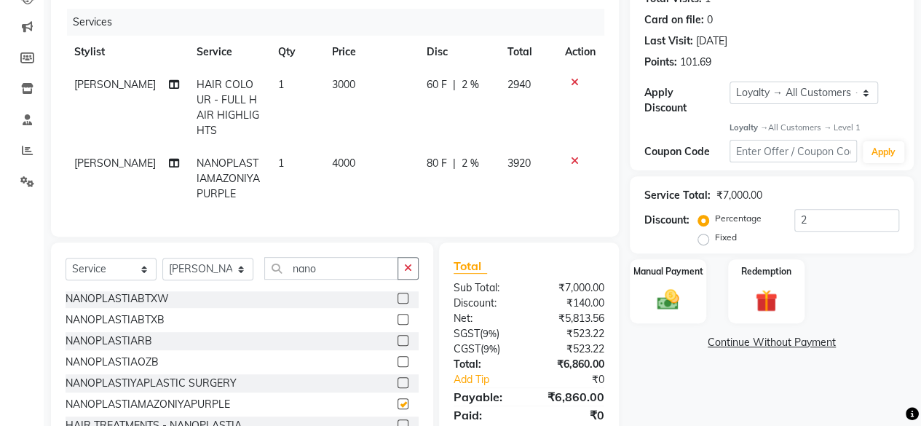
checkbox input "false"
click at [332, 164] on span "4000" at bounding box center [343, 162] width 23 height 13
select select "21534"
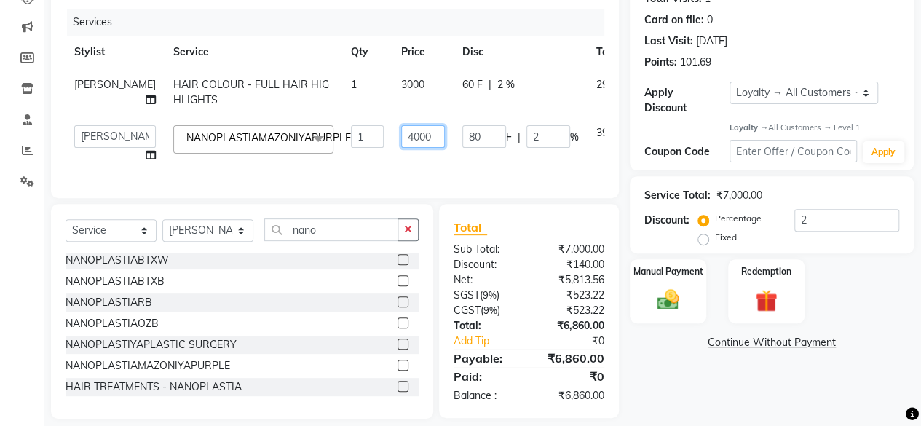
click at [401, 133] on input "4000" at bounding box center [423, 136] width 44 height 23
type input "0"
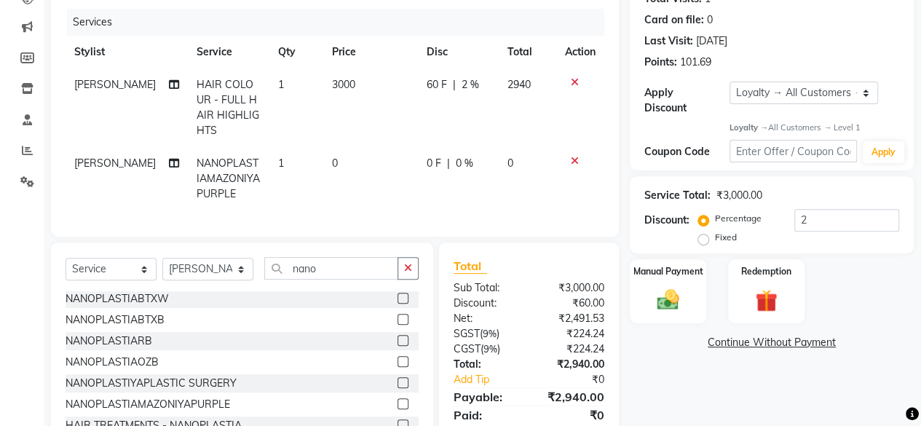
click at [357, 91] on td "3000" at bounding box center [370, 107] width 94 height 79
select select "21534"
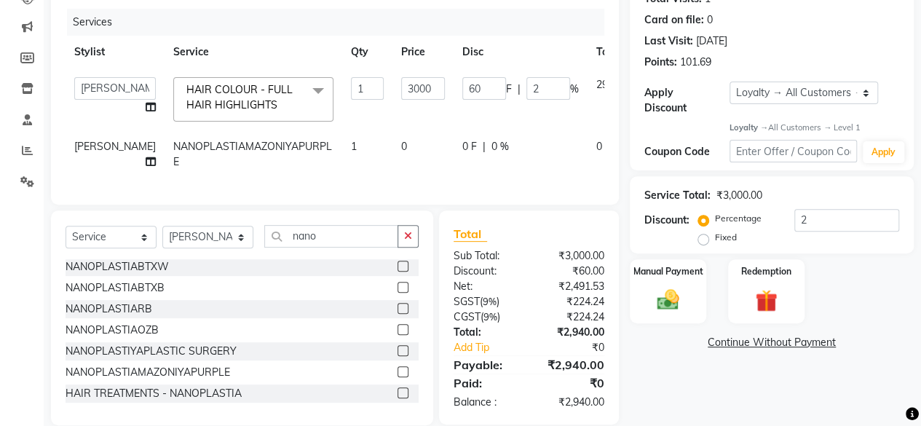
click at [401, 91] on input "3000" at bounding box center [423, 88] width 44 height 23
type input "4500"
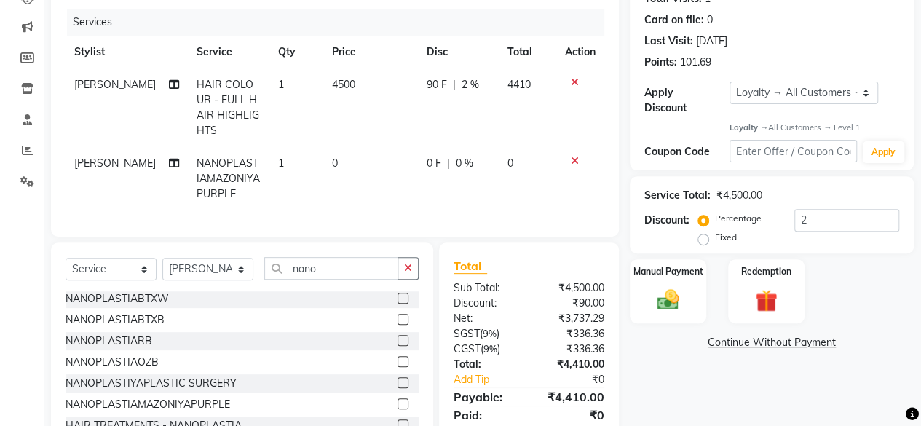
click at [354, 140] on tbody "Lara HAIR COLOUR - FULL HAIR HIGHLIGHTS 1 4500 90 F | 2 % 4410 Lara NANOPLASTIA…" at bounding box center [334, 139] width 538 height 142
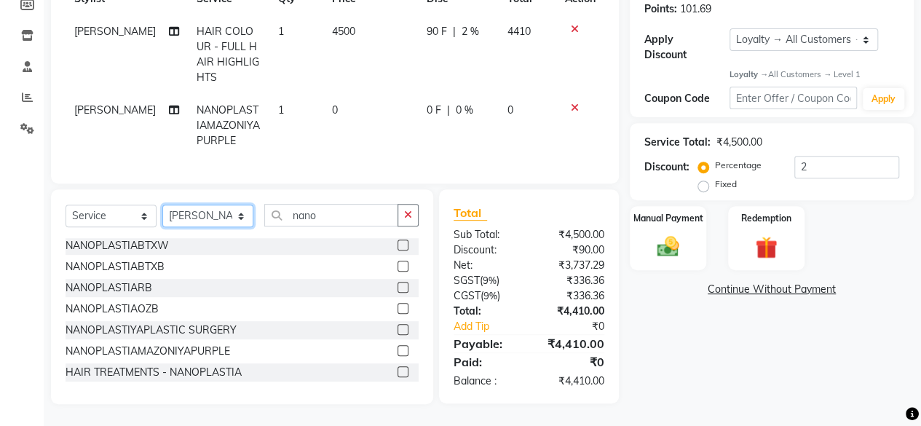
click at [234, 219] on select "Select Stylist fatima maam [PERSON_NAME] [PERSON_NAME] maam MOON Nagma Nasreen …" at bounding box center [207, 215] width 91 height 23
select select "78083"
click at [162, 205] on select "Select Stylist fatima maam [PERSON_NAME] [PERSON_NAME] maam MOON Nagma Nasreen …" at bounding box center [207, 215] width 91 height 23
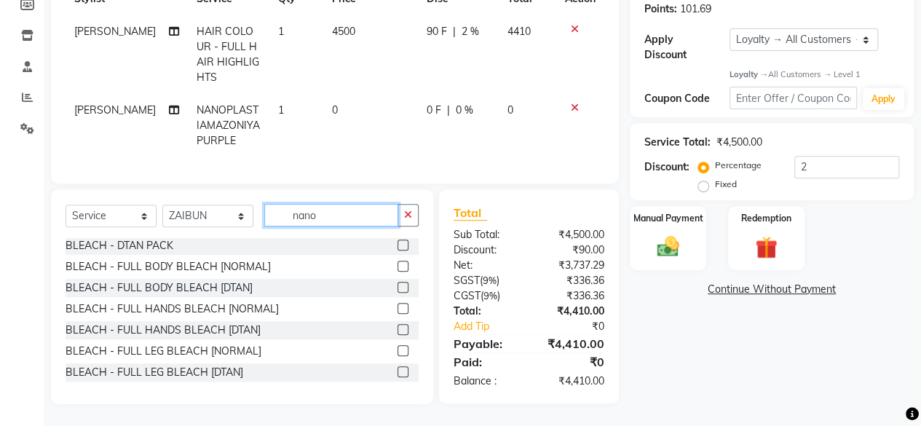
click at [341, 223] on input "nano" at bounding box center [331, 215] width 134 height 23
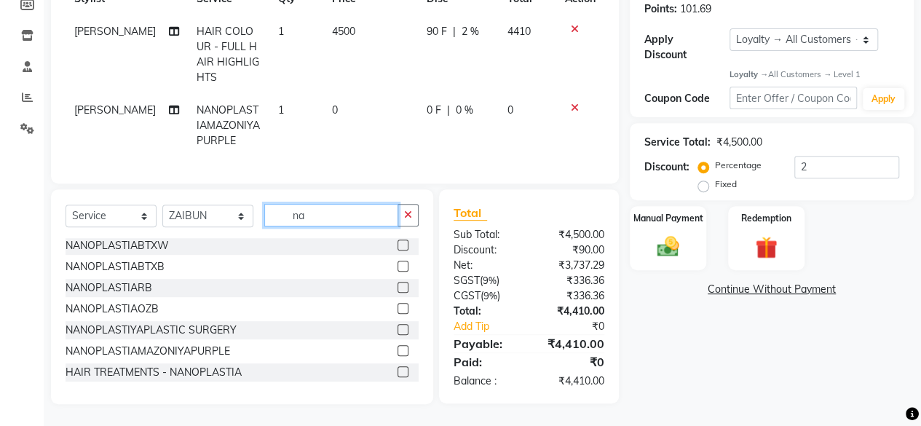
type input "n"
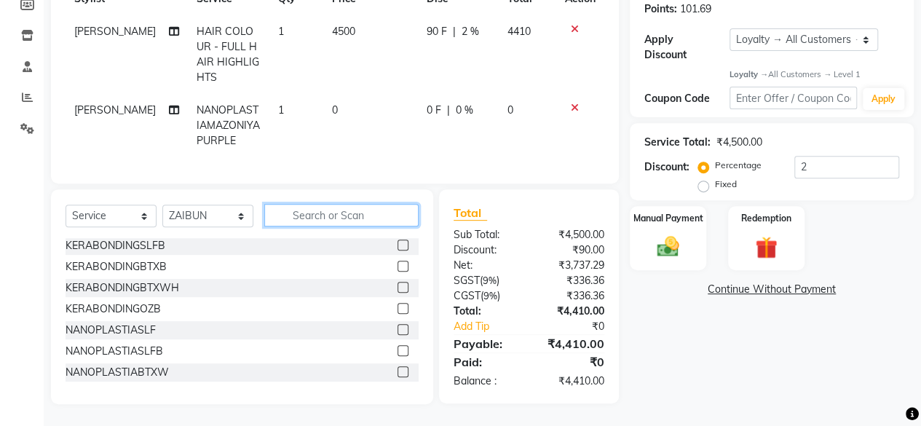
scroll to position [719, 0]
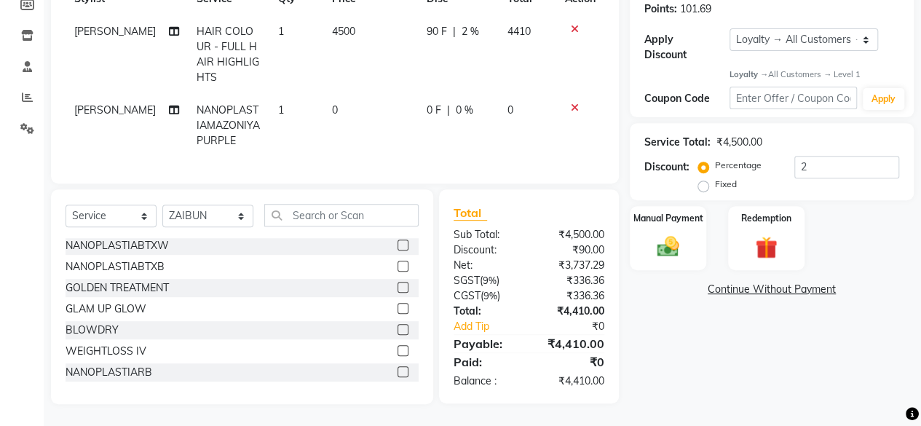
click at [225, 106] on td "NANOPLASTIAMAZONIYAPURPLE" at bounding box center [228, 125] width 81 height 63
select select "21534"
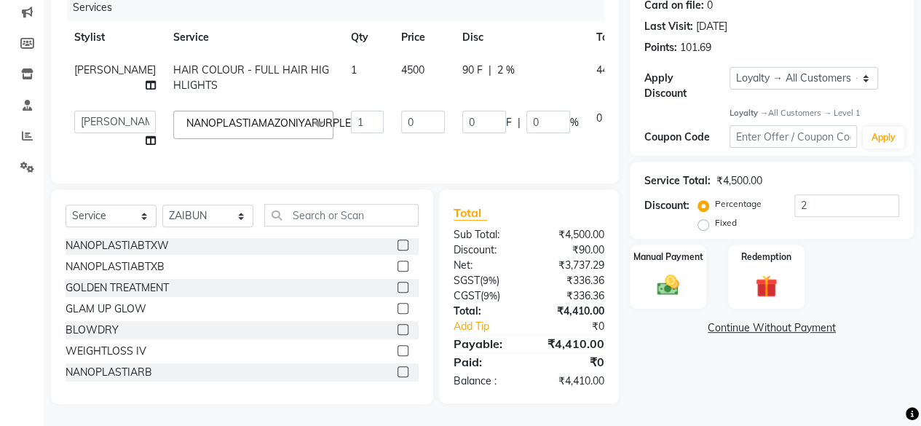
scroll to position [196, 0]
click at [242, 116] on span "NANOPLASTIAMAZONIYAPURPLE" at bounding box center [268, 122] width 164 height 13
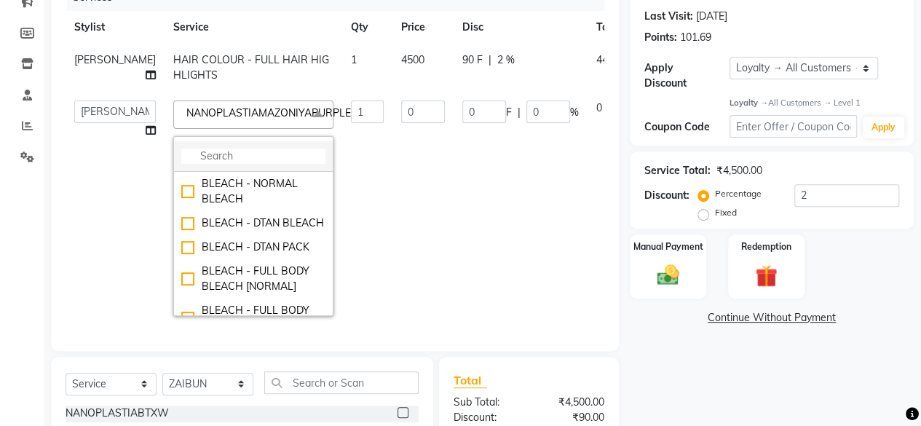
click at [181, 159] on input "multiselect-search" at bounding box center [253, 155] width 144 height 15
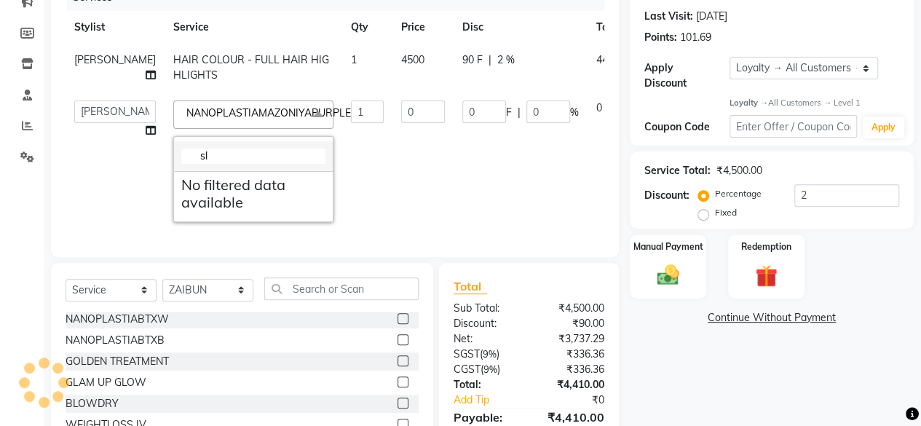
type input "s"
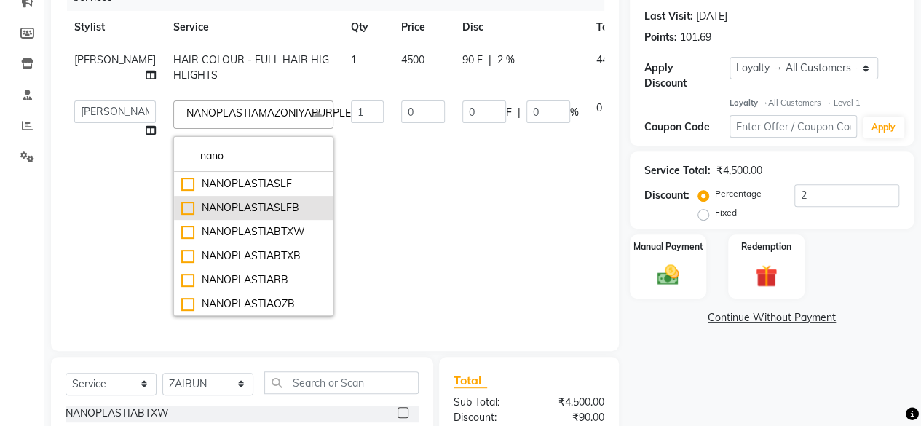
type input "nano"
click at [213, 201] on div "NANOPLASTIASLFB" at bounding box center [253, 207] width 144 height 15
type input "4000"
type input "80"
type input "2"
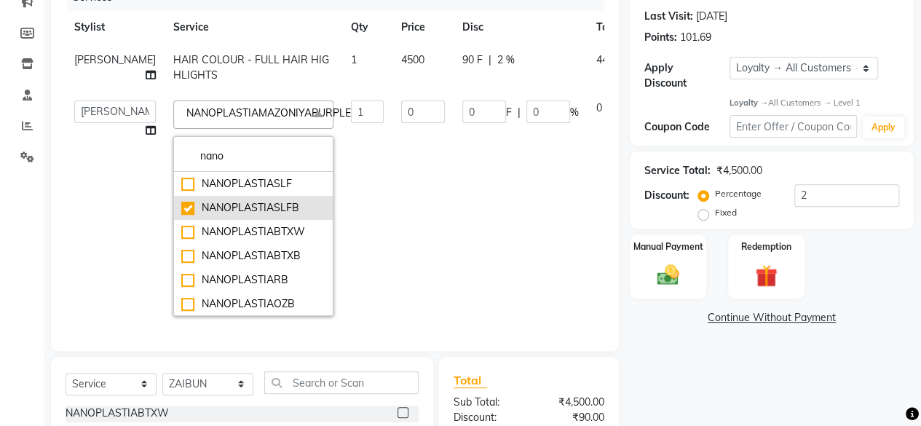
checkbox input "true"
checkbox input "false"
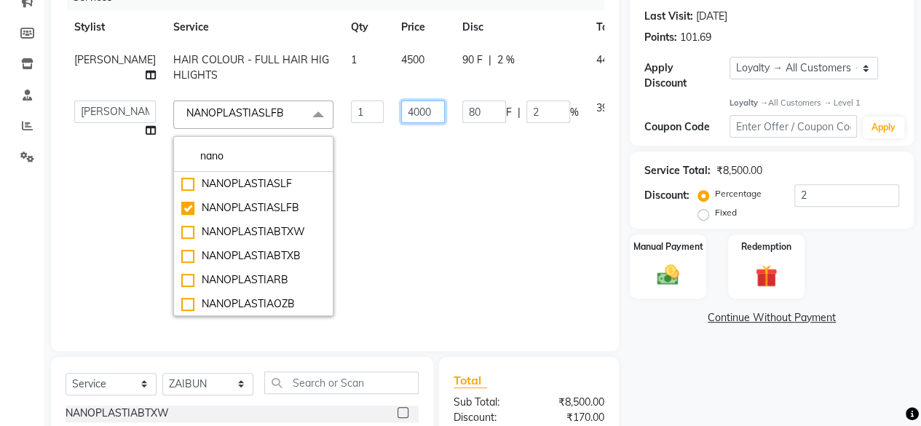
click at [401, 110] on input "4000" at bounding box center [423, 111] width 44 height 23
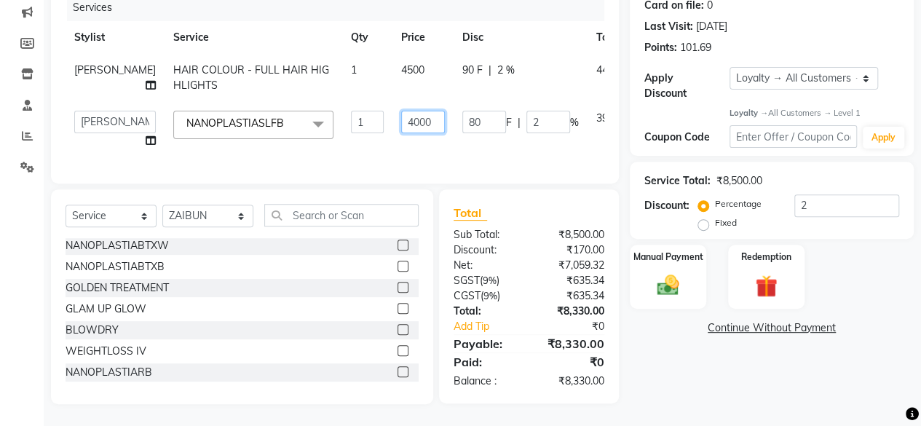
click at [401, 111] on input "4000" at bounding box center [423, 122] width 44 height 23
type input "0"
click at [372, 191] on div "Client [PHONE_NUMBER] Date [DATE] Invoice Number V/2025 V/[PHONE_NUMBER] Servic…" at bounding box center [334, 163] width 589 height 481
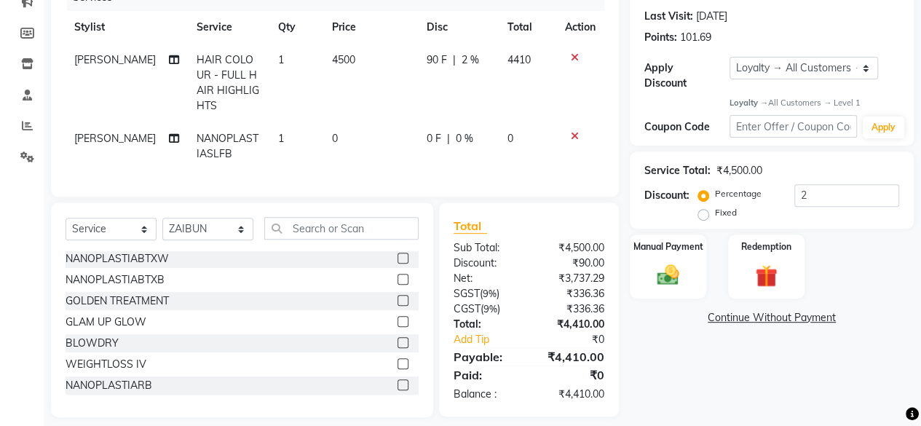
scroll to position [220, 0]
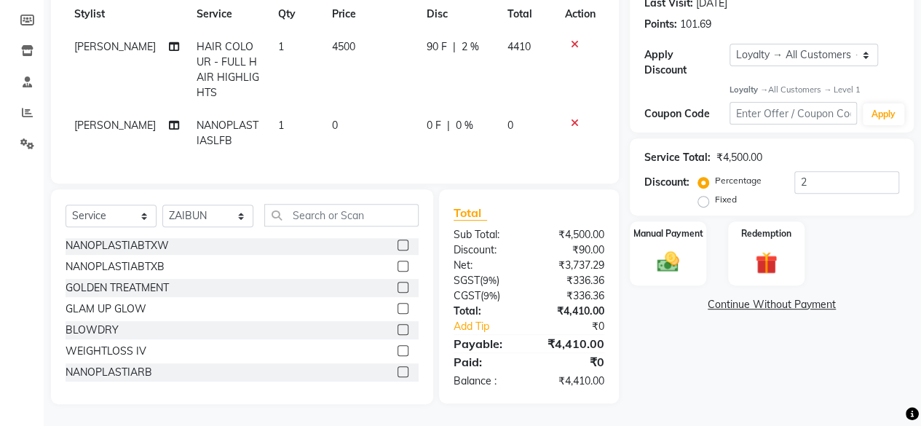
drag, startPoint x: 339, startPoint y: 199, endPoint x: 339, endPoint y: 223, distance: 24.0
click at [339, 223] on div "Select Service Product Membership Package Voucher Prepaid Gift Card Select Styl…" at bounding box center [242, 296] width 382 height 215
click at [339, 223] on input "text" at bounding box center [341, 215] width 154 height 23
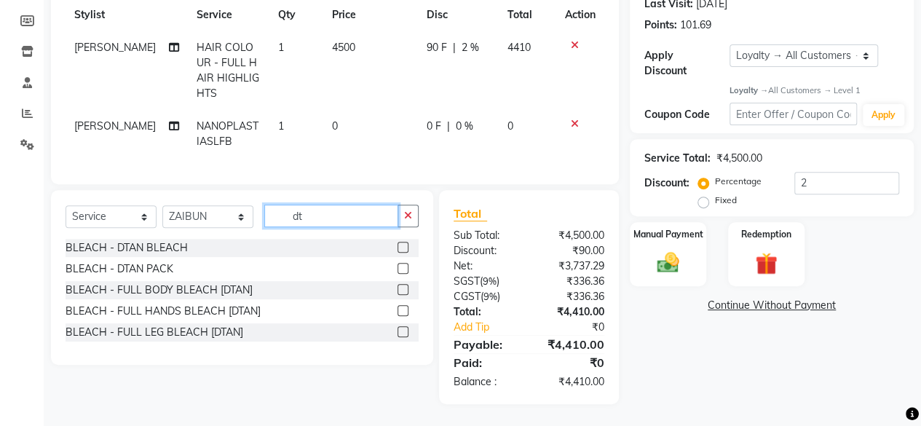
scroll to position [218, 0]
type input "dta"
click at [403, 253] on label at bounding box center [402, 247] width 11 height 11
click at [403, 253] on input "checkbox" at bounding box center [401, 247] width 9 height 9
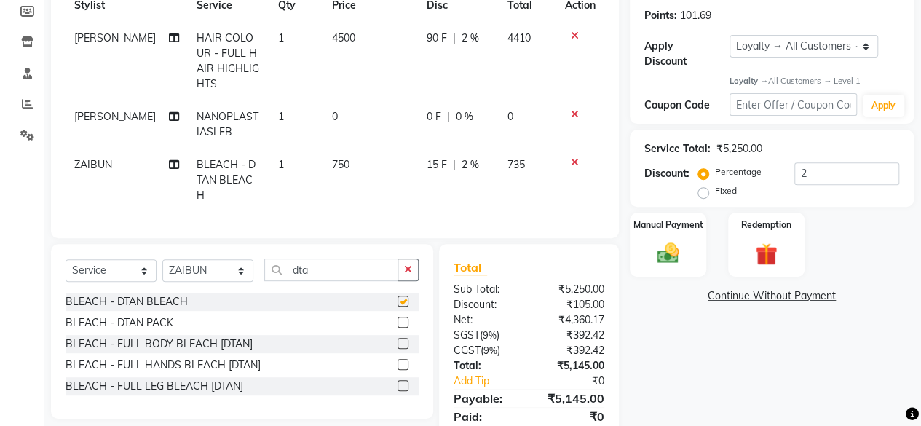
checkbox input "false"
click at [350, 263] on input "dta" at bounding box center [331, 269] width 134 height 23
type input "d"
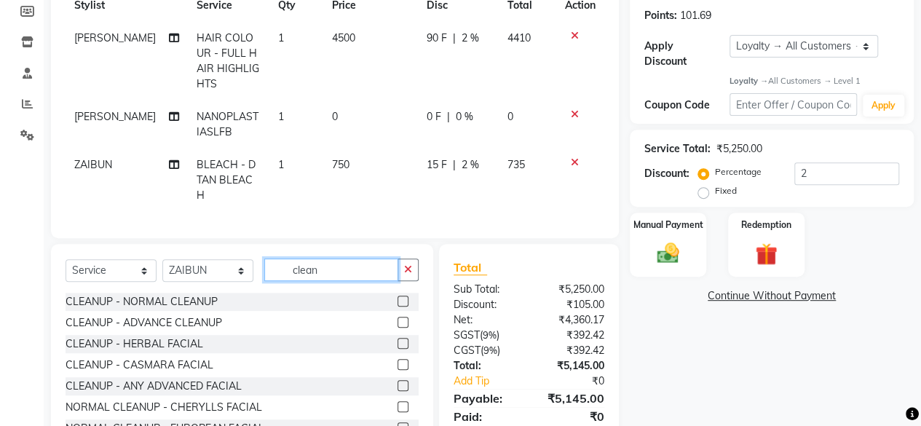
type input "clean"
click at [397, 295] on label at bounding box center [402, 300] width 11 height 11
click at [397, 297] on input "checkbox" at bounding box center [401, 301] width 9 height 9
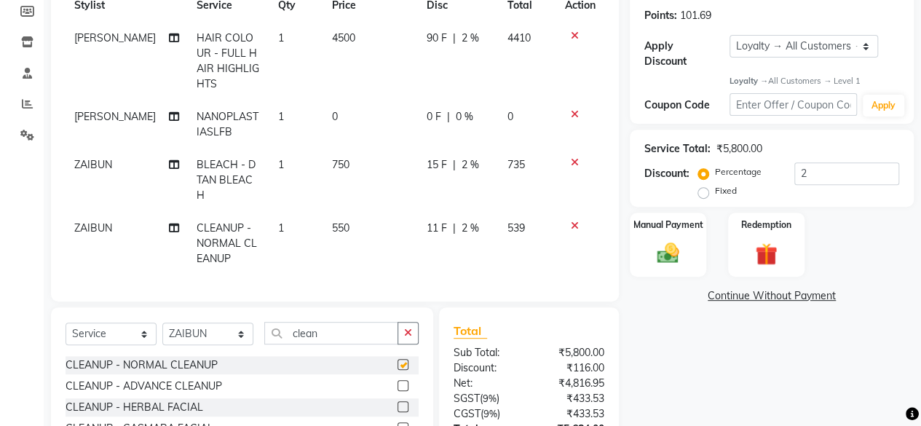
checkbox input "false"
click at [333, 212] on td "550" at bounding box center [370, 243] width 94 height 63
select select "78083"
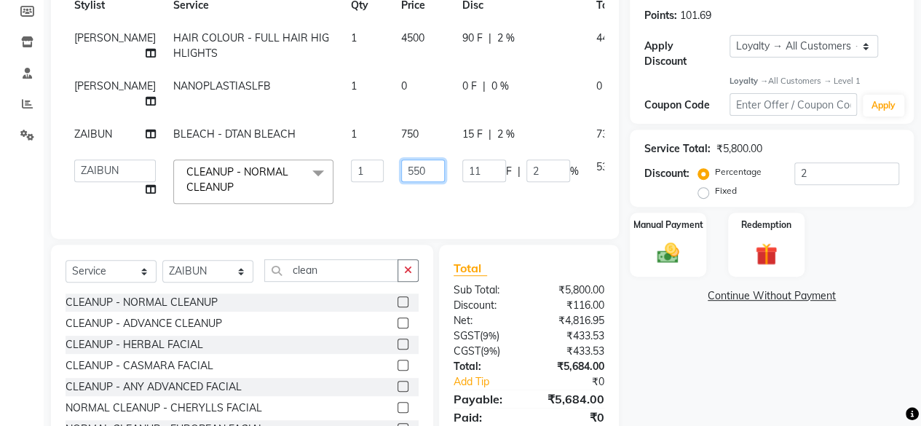
click at [401, 170] on input "550" at bounding box center [423, 170] width 44 height 23
type input "700"
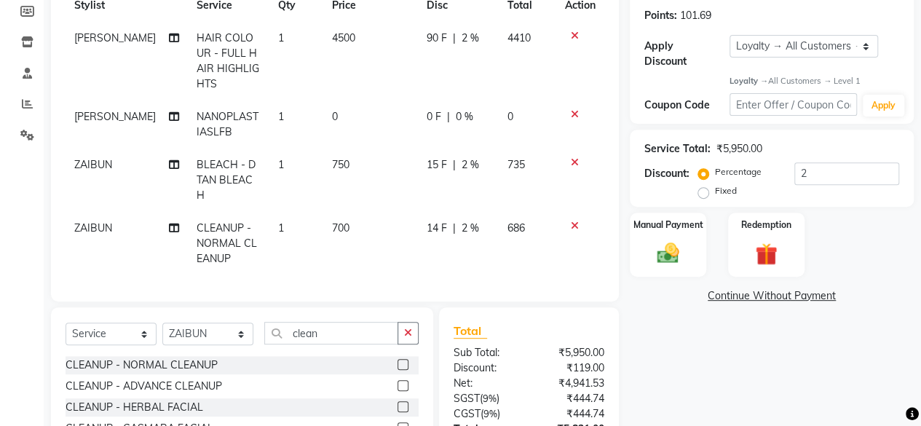
click at [648, 324] on div "Name: Alveena Membership: No Active Membership Total Visits: 1 Card on file: 0 …" at bounding box center [776, 206] width 295 height 631
drag, startPoint x: 792, startPoint y: 55, endPoint x: 764, endPoint y: 69, distance: 31.2
click at [764, 69] on div "Name: Alveena Membership: No Active Membership Total Visits: 1 Card on file: 0 …" at bounding box center [771, 7] width 284 height 233
select select "0:"
click at [729, 35] on select "Select Loyalty → All Customers → Level 1" at bounding box center [803, 46] width 148 height 23
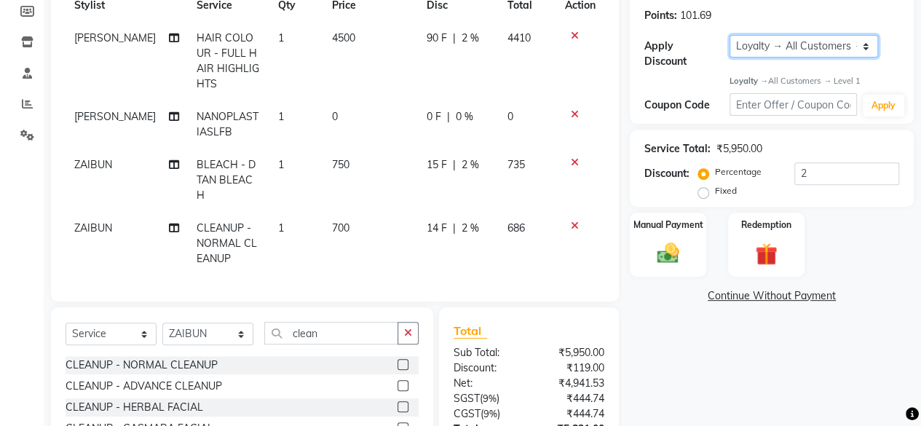
type input "0"
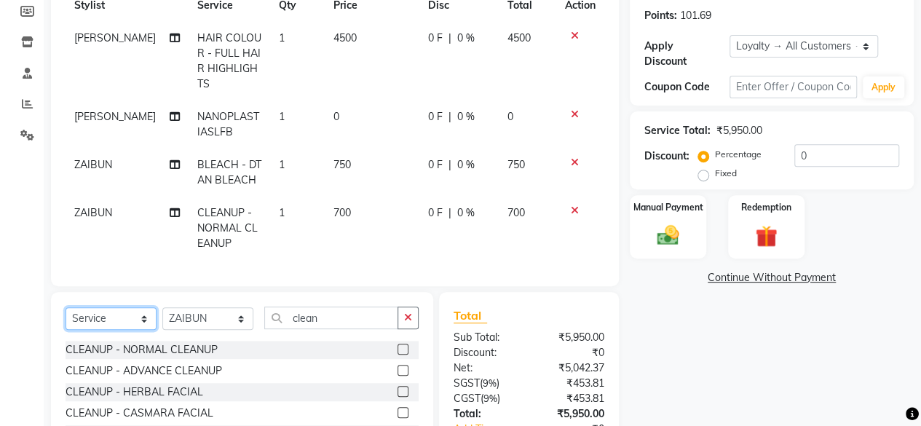
drag, startPoint x: 132, startPoint y: 334, endPoint x: 96, endPoint y: 210, distance: 128.9
click at [96, 210] on div "Client [PHONE_NUMBER] Date [DATE] Invoice Number V/2025 V/[PHONE_NUMBER] Servic…" at bounding box center [334, 199] width 589 height 616
select select "product"
click at [65, 317] on select "Select Service Product Membership Package Voucher Prepaid Gift Card" at bounding box center [110, 318] width 91 height 23
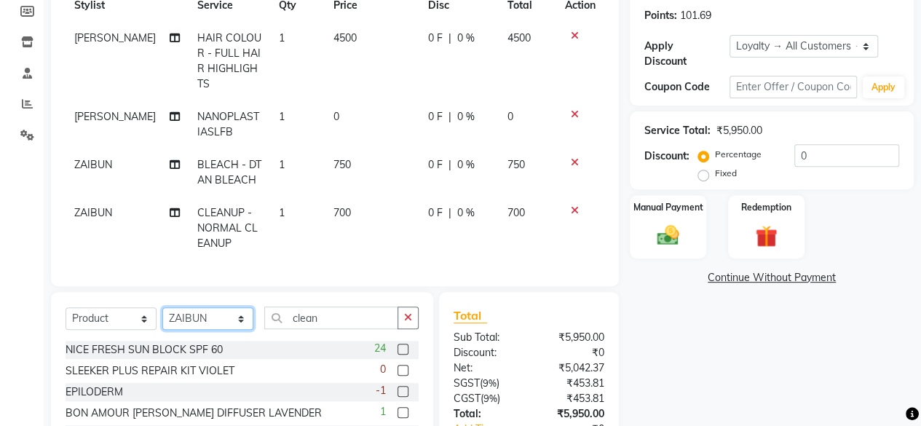
click at [231, 330] on select "Select Stylist fatima maam [PERSON_NAME] [PERSON_NAME] maam MOON Nagma Nasreen …" at bounding box center [207, 318] width 91 height 23
select select "21526"
click at [162, 317] on select "Select Stylist fatima maam [PERSON_NAME] [PERSON_NAME] maam MOON Nagma Nasreen …" at bounding box center [207, 318] width 91 height 23
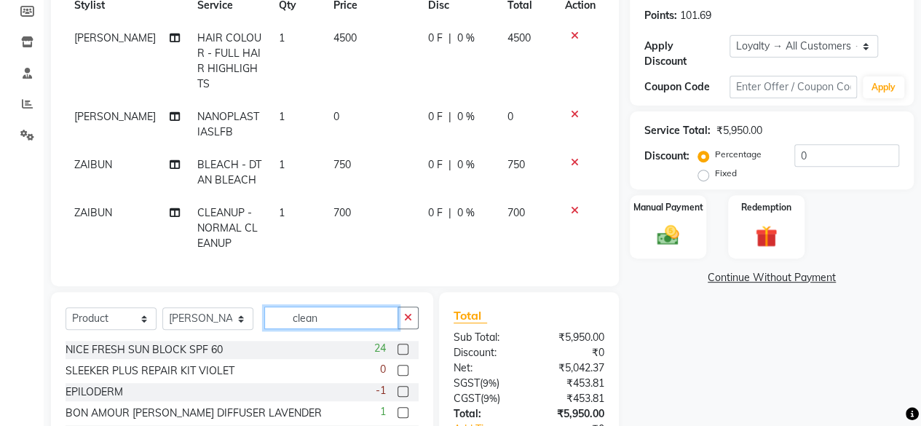
click at [334, 329] on input "clean" at bounding box center [331, 317] width 134 height 23
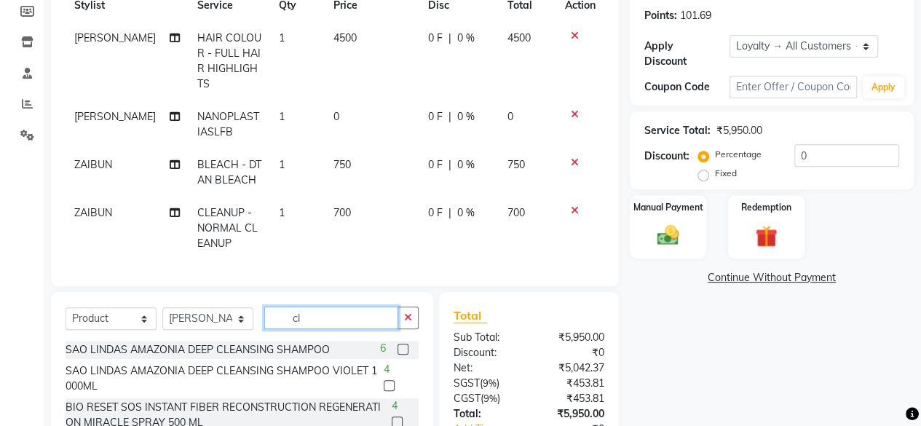
type input "c"
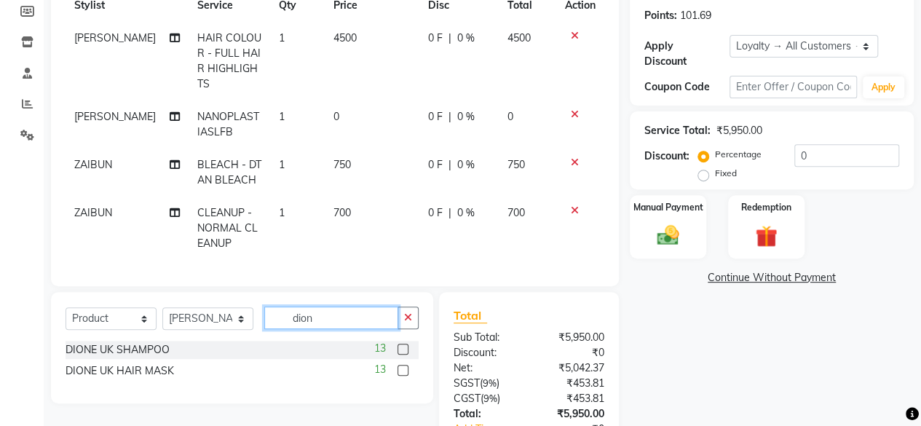
type input "dion"
click at [402, 354] on label at bounding box center [402, 348] width 11 height 11
click at [402, 354] on input "checkbox" at bounding box center [401, 349] width 9 height 9
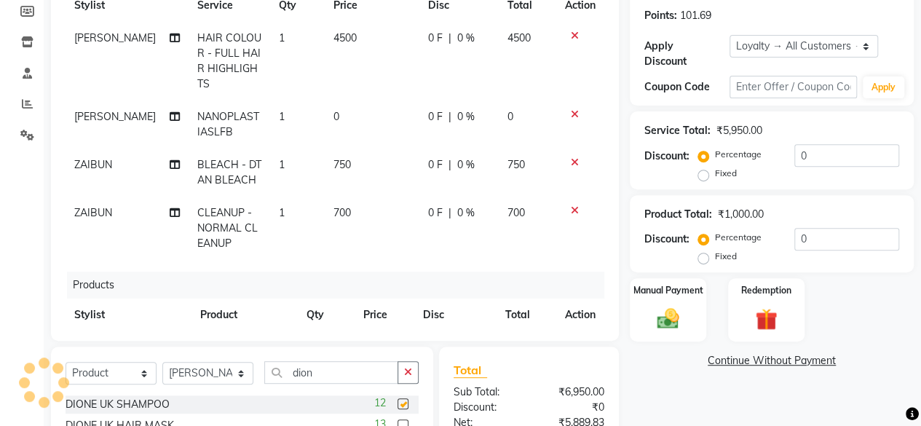
checkbox input "false"
click at [402, 421] on label at bounding box center [402, 424] width 11 height 11
click at [402, 421] on input "checkbox" at bounding box center [401, 425] width 9 height 9
checkbox input "false"
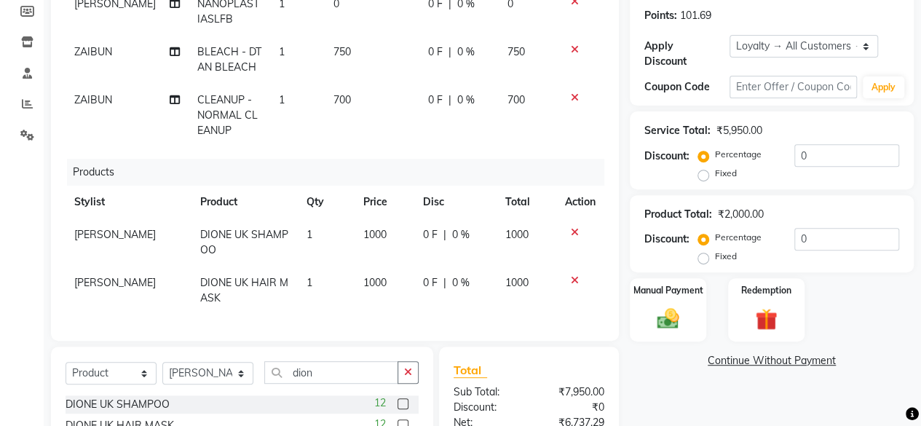
scroll to position [373, 0]
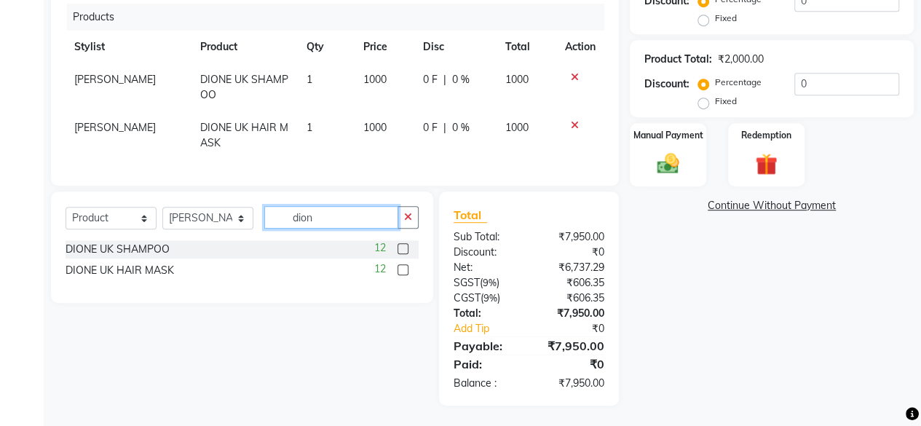
click at [348, 218] on input "dion" at bounding box center [331, 217] width 134 height 23
type input "d"
type input "carry"
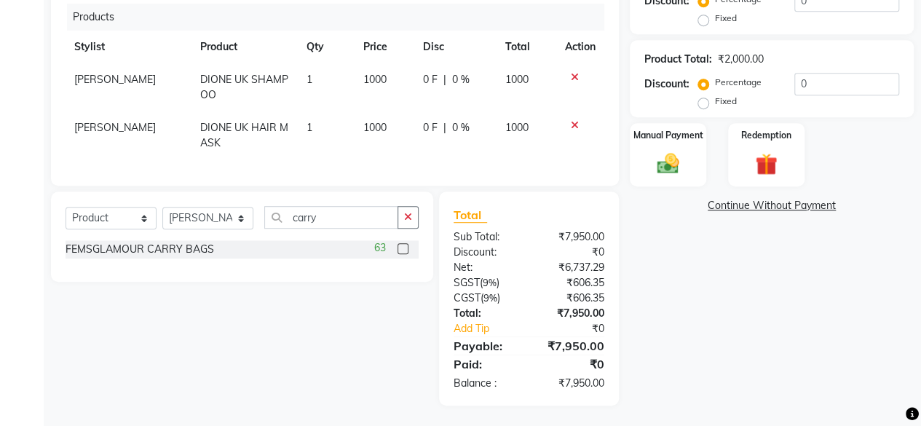
click at [400, 245] on label at bounding box center [402, 248] width 11 height 11
click at [400, 245] on input "checkbox" at bounding box center [401, 248] width 9 height 9
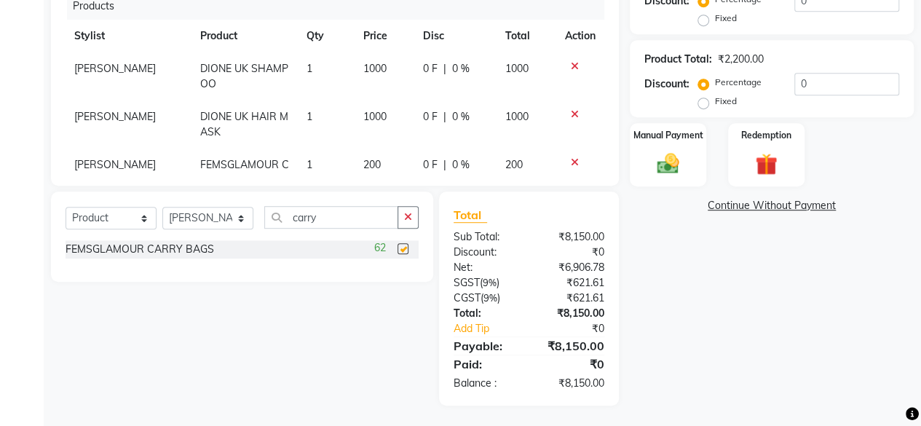
checkbox input "false"
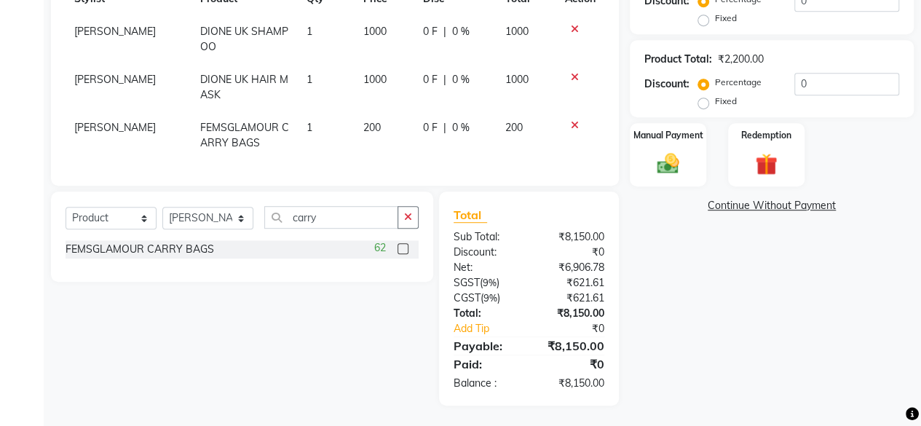
click at [363, 122] on span "200" at bounding box center [371, 127] width 17 height 13
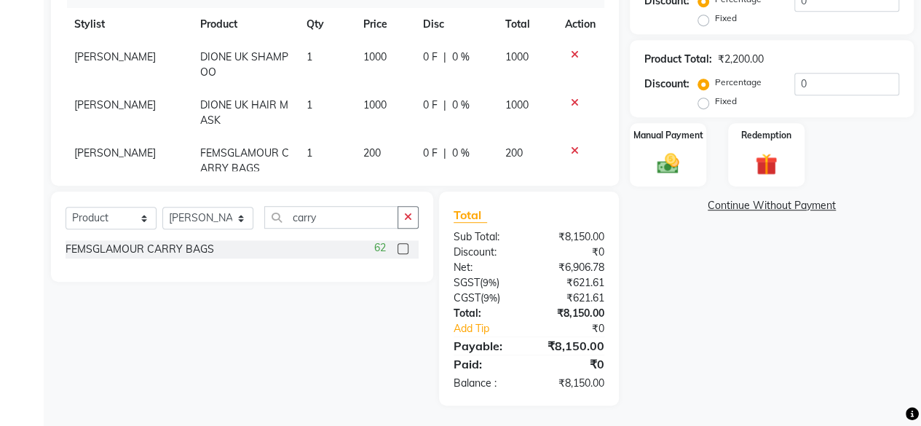
select select "21526"
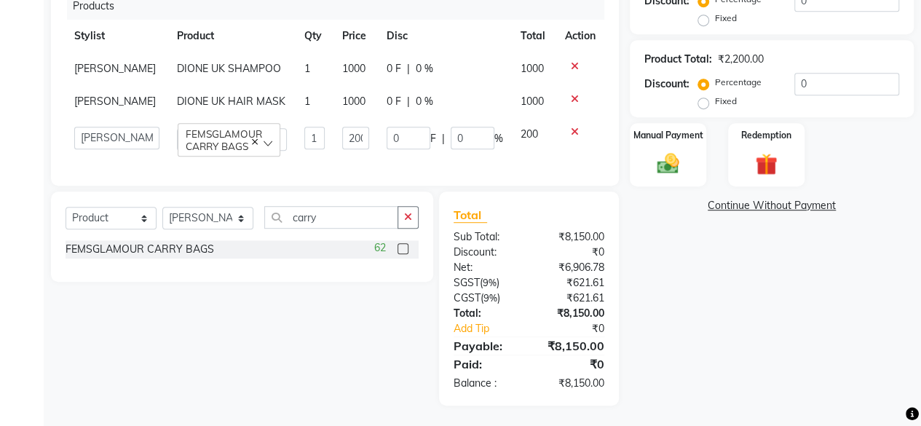
click at [352, 122] on td "200" at bounding box center [355, 138] width 44 height 41
click at [342, 127] on input "200" at bounding box center [355, 138] width 26 height 23
type input "0"
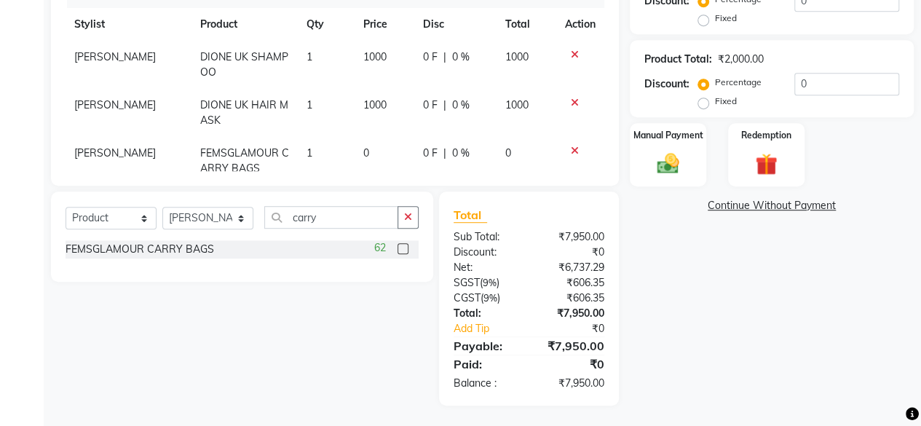
click at [731, 305] on div "Name: Alveena Membership: No Active Membership Total Visits: 1 Card on file: 0 …" at bounding box center [776, 70] width 295 height 669
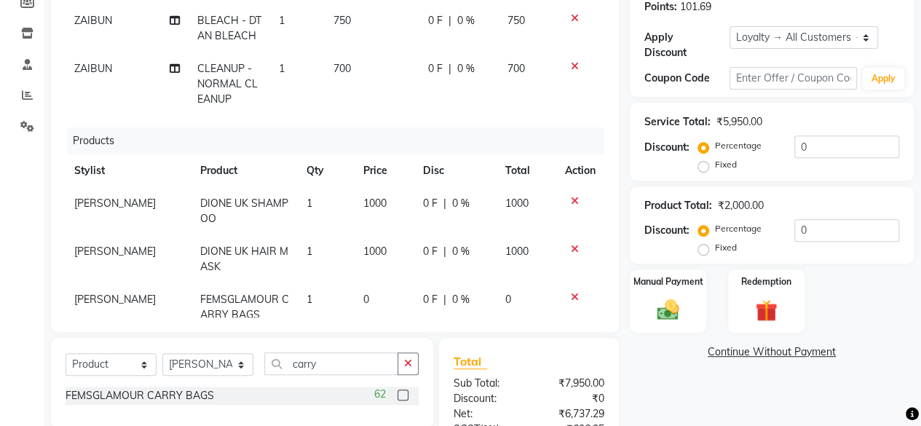
scroll to position [0, 0]
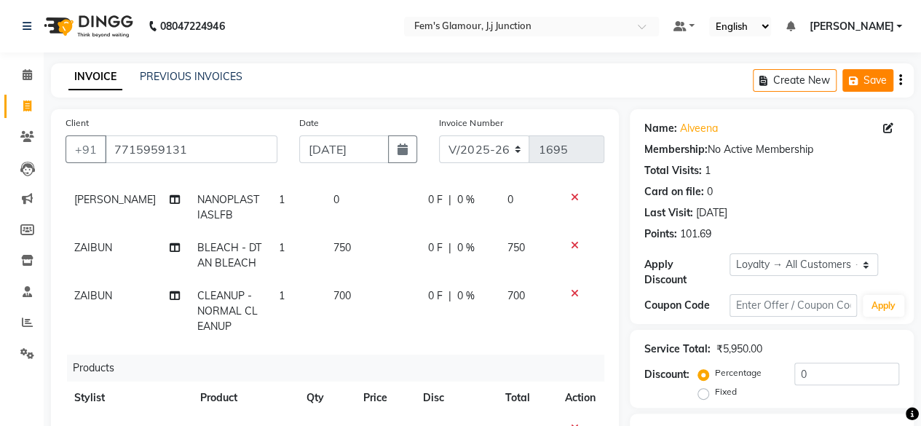
click at [863, 86] on button "Save" at bounding box center [867, 80] width 51 height 23
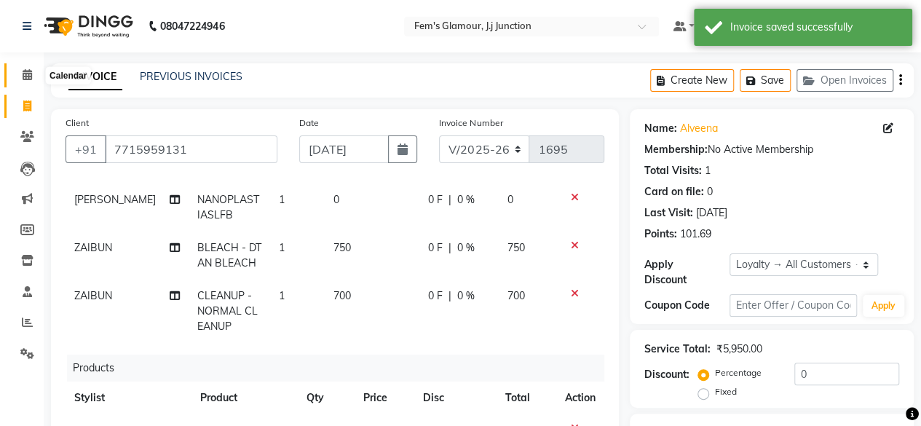
click at [29, 70] on icon at bounding box center [27, 74] width 9 height 11
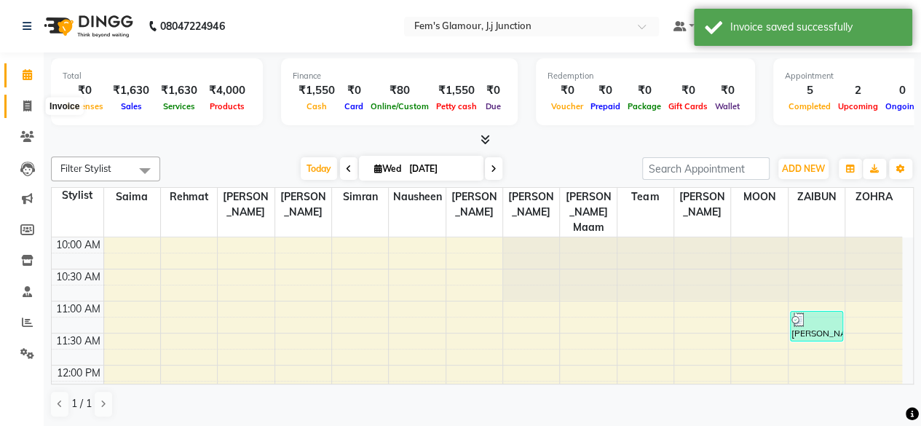
click at [28, 107] on icon at bounding box center [27, 105] width 8 height 11
select select "4132"
select select "service"
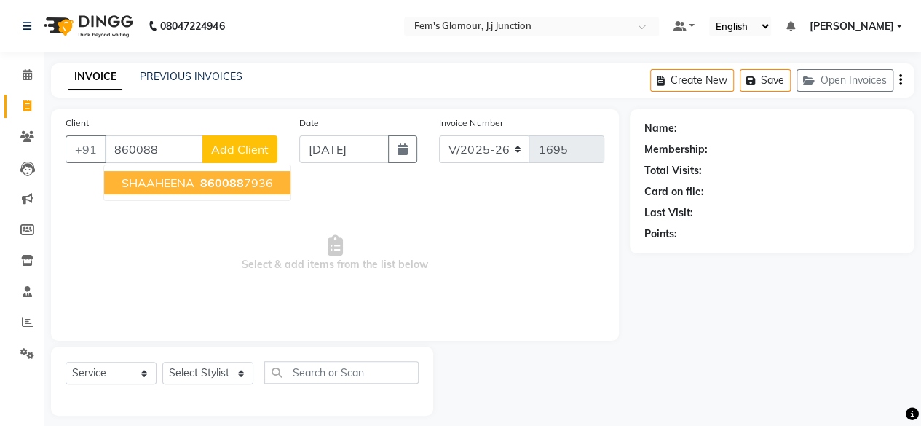
click at [214, 192] on button "SHAAHEENA 860088 7936" at bounding box center [197, 182] width 186 height 23
type input "8600887936"
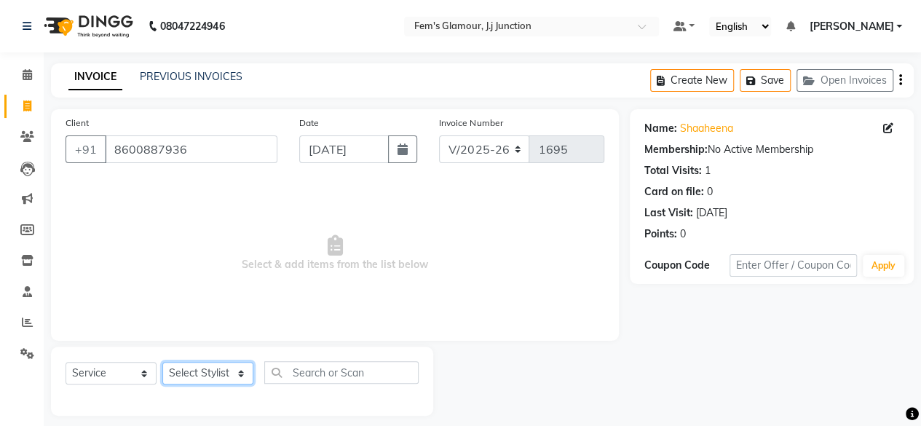
click at [211, 366] on select "Select Stylist fatima maam [PERSON_NAME] [PERSON_NAME] maam MOON Nagma Nasreen …" at bounding box center [207, 373] width 91 height 23
select select "22798"
click at [162, 362] on select "Select Stylist fatima maam [PERSON_NAME] [PERSON_NAME] maam MOON Nagma Nasreen …" at bounding box center [207, 373] width 91 height 23
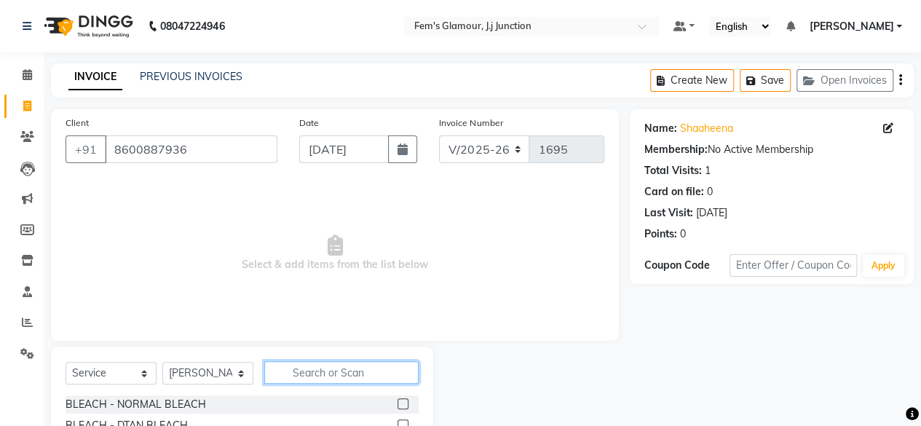
click at [318, 381] on input "text" at bounding box center [341, 372] width 154 height 23
type input "hairc"
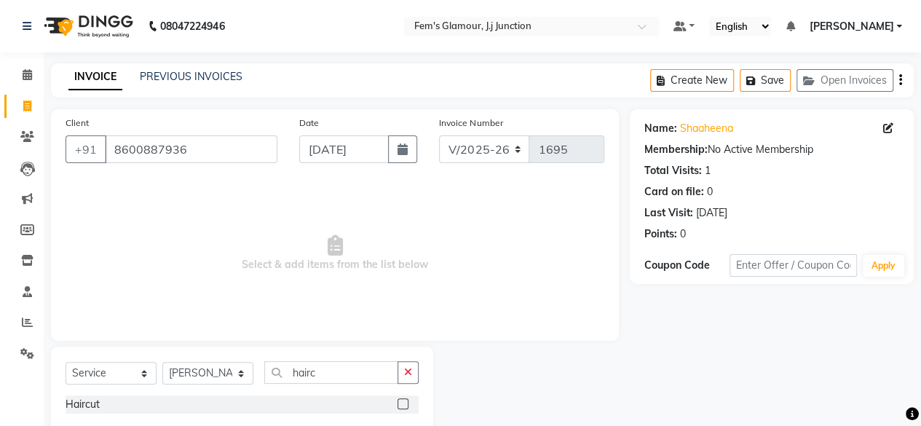
click at [402, 402] on label at bounding box center [402, 403] width 11 height 11
click at [402, 402] on input "checkbox" at bounding box center [401, 403] width 9 height 9
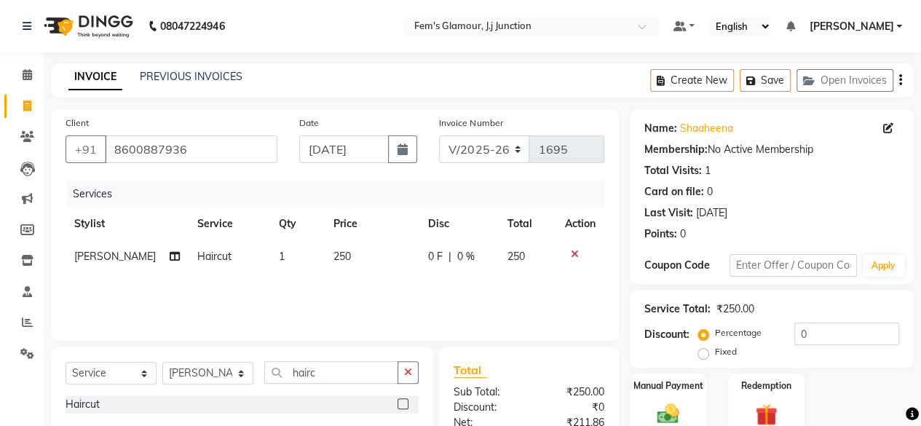
click at [402, 402] on label at bounding box center [402, 403] width 11 height 11
click at [402, 402] on input "checkbox" at bounding box center [401, 403] width 9 height 9
checkbox input "false"
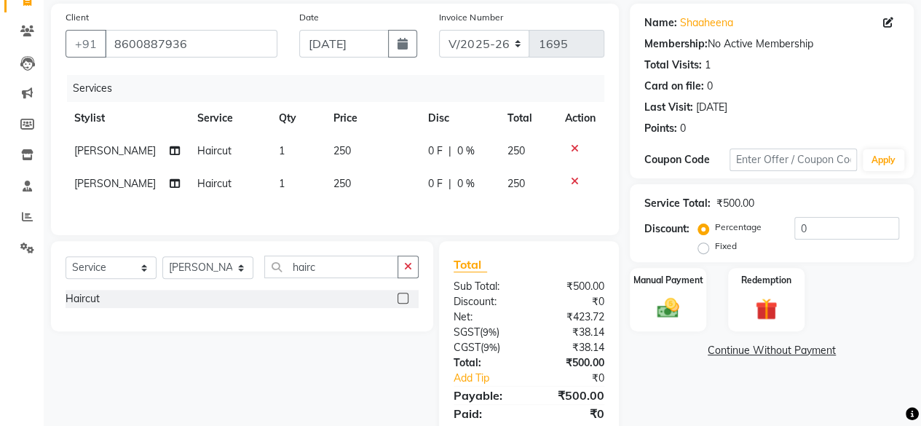
scroll to position [109, 0]
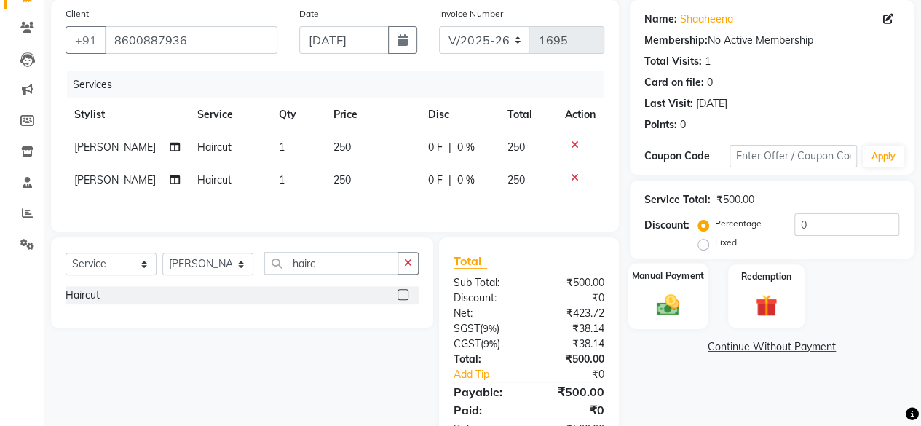
click at [670, 301] on img at bounding box center [667, 304] width 37 height 26
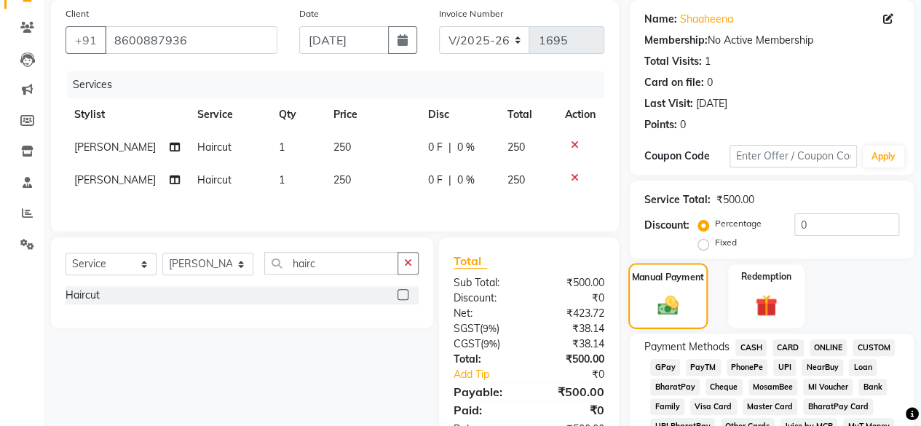
scroll to position [199, 0]
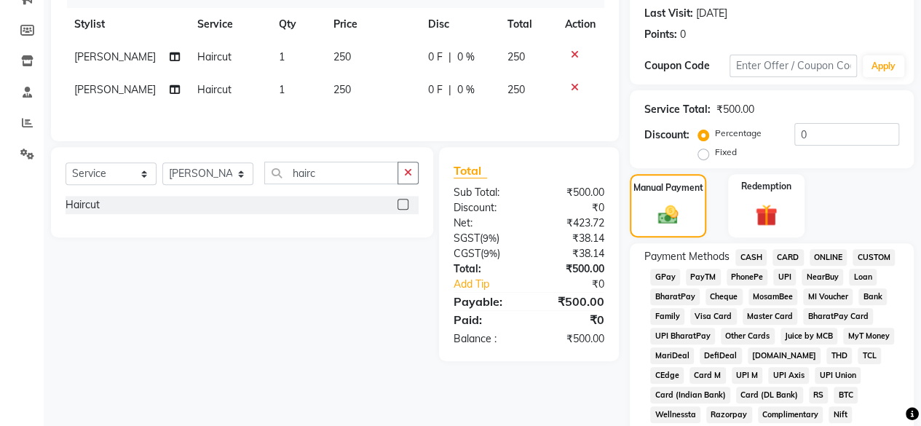
click at [333, 61] on span "250" at bounding box center [341, 56] width 17 height 13
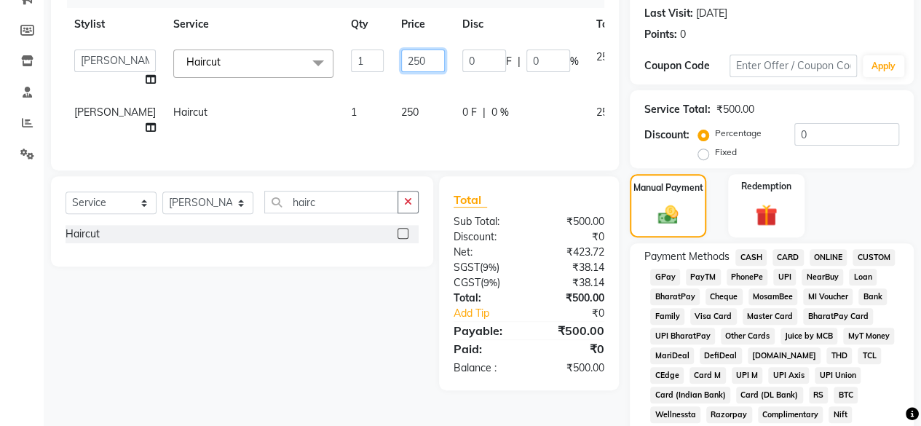
click at [401, 63] on input "250" at bounding box center [423, 60] width 44 height 23
type input "350"
click at [358, 108] on div "Services Stylist Service Qty Price Disc Total Action fatima maam [PERSON_NAME] …" at bounding box center [334, 68] width 538 height 175
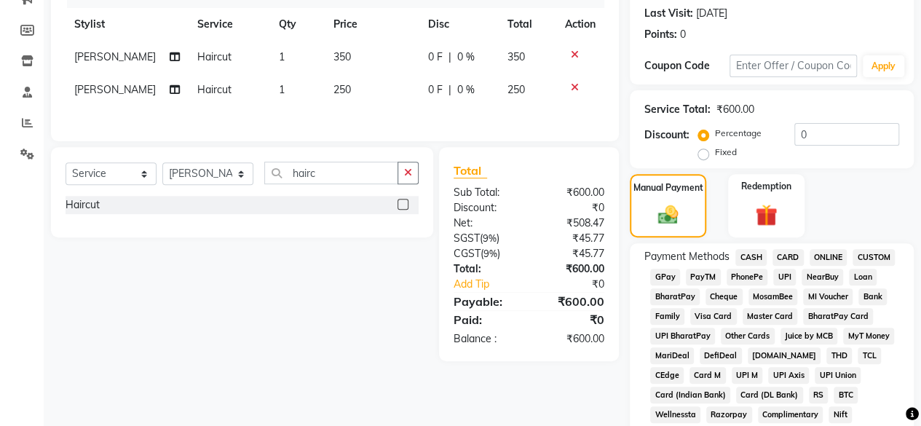
click at [333, 94] on span "250" at bounding box center [341, 89] width 17 height 13
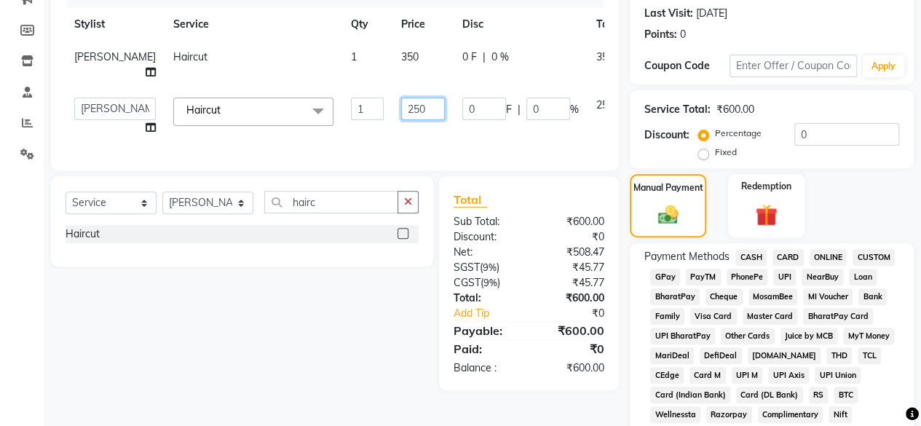
click at [401, 120] on input "250" at bounding box center [423, 109] width 44 height 23
type input "350"
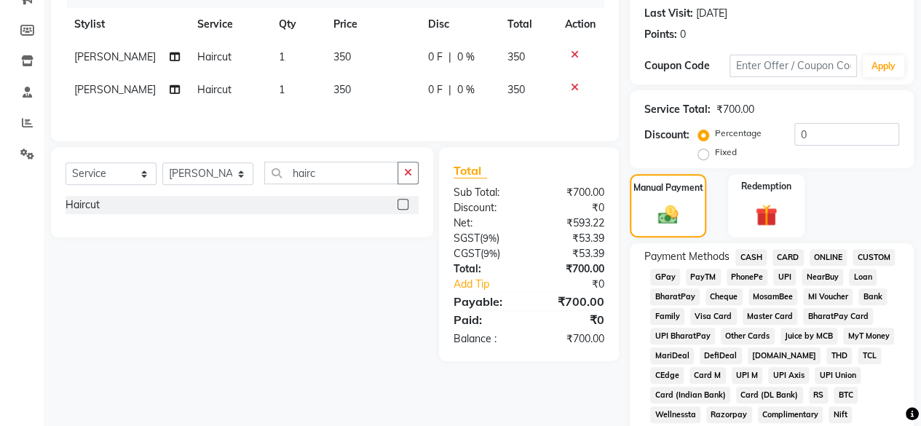
click at [592, 164] on div "Client [PHONE_NUMBER] Date [DATE] Invoice Number V/2025 V/[PHONE_NUMBER] Servic…" at bounding box center [334, 380] width 589 height 941
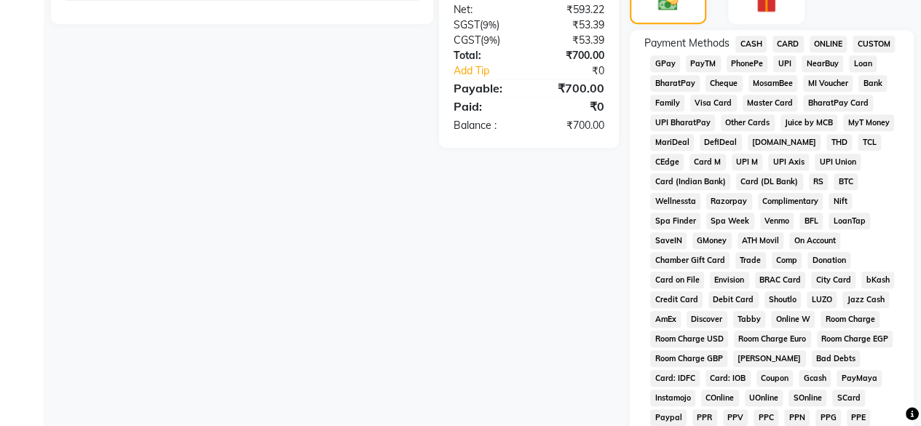
scroll to position [417, 0]
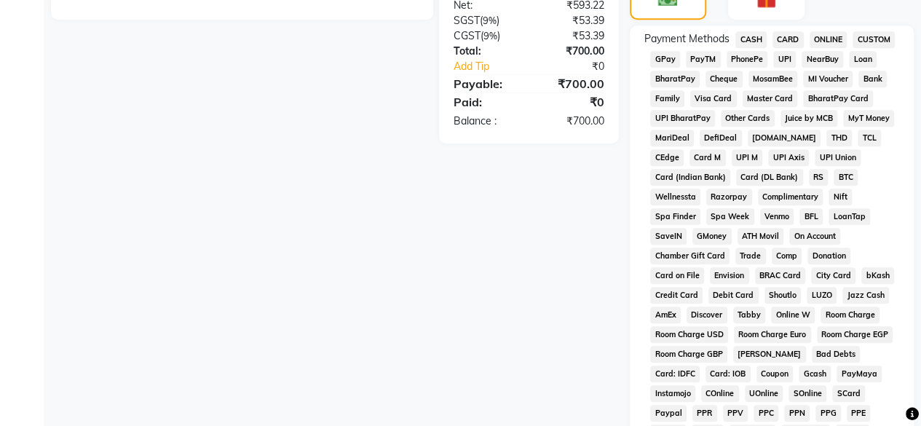
click at [661, 60] on span "GPay" at bounding box center [665, 59] width 30 height 17
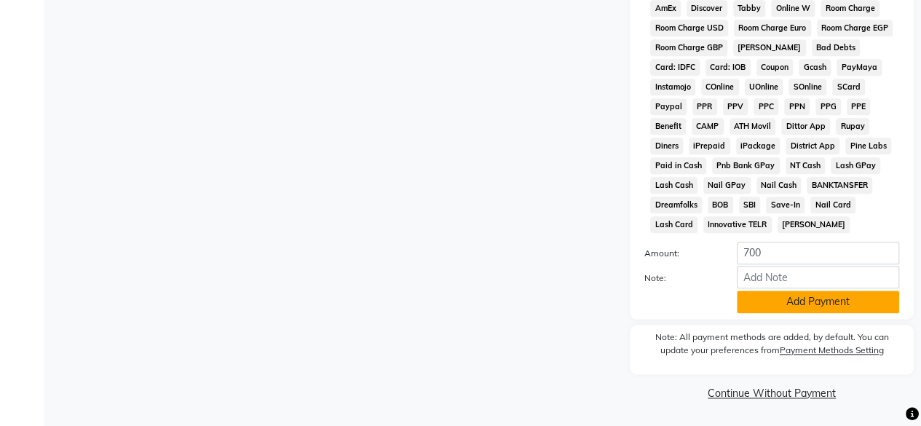
click at [812, 303] on button "Add Payment" at bounding box center [817, 301] width 162 height 23
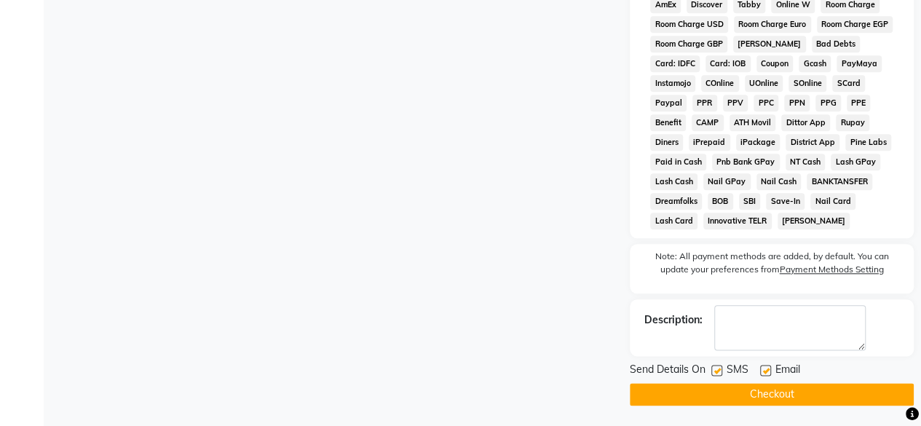
click at [787, 392] on button "Checkout" at bounding box center [771, 394] width 284 height 23
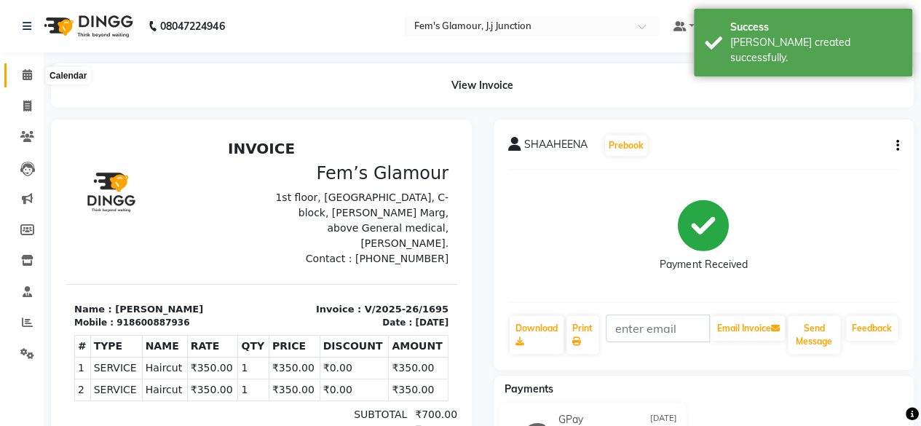
click at [32, 81] on span at bounding box center [27, 75] width 25 height 17
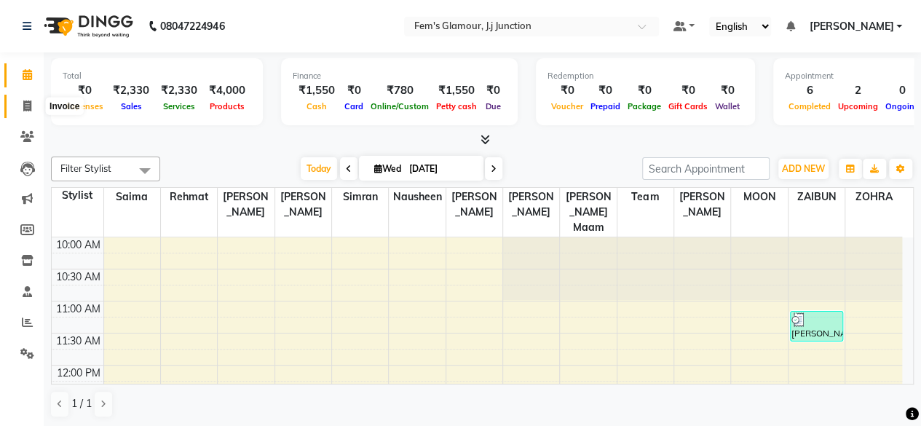
click at [20, 103] on span at bounding box center [27, 106] width 25 height 17
select select "4132"
select select "service"
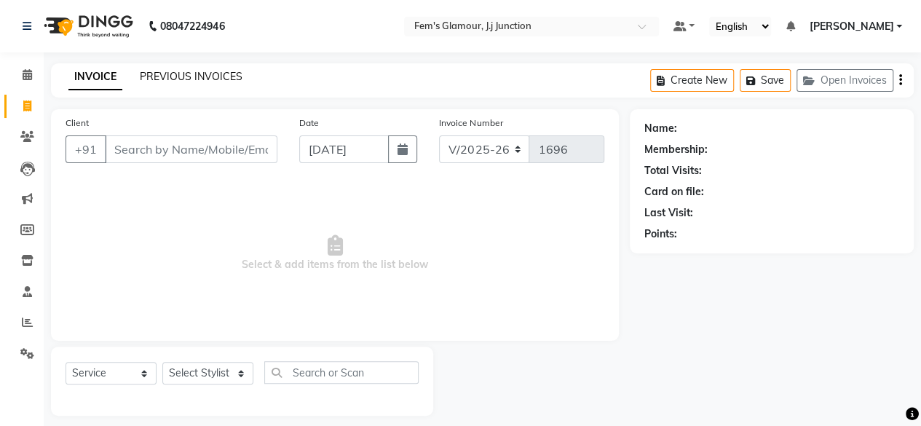
click at [165, 76] on link "PREVIOUS INVOICES" at bounding box center [191, 76] width 103 height 13
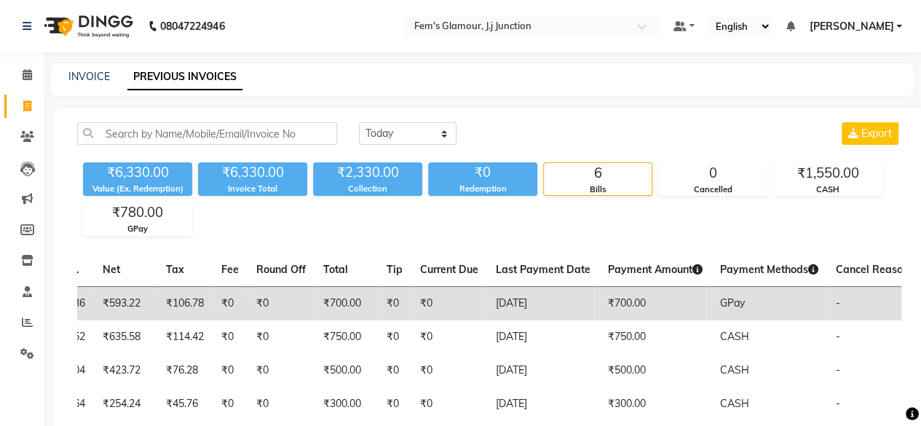
scroll to position [0, 377]
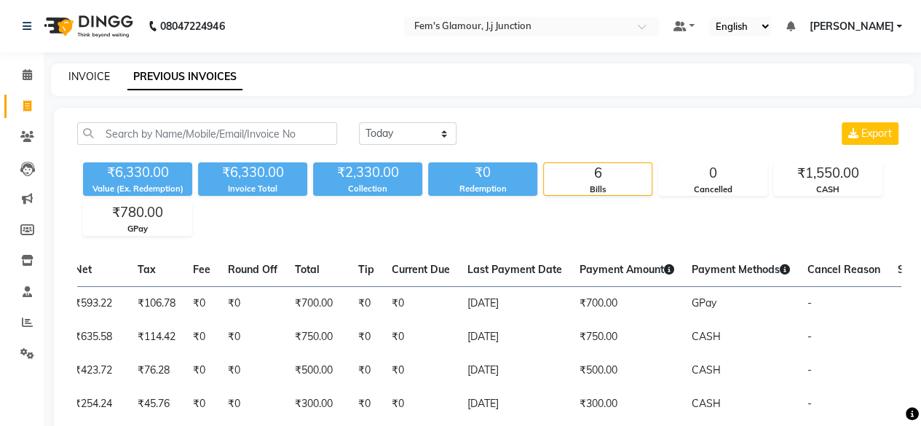
click at [99, 75] on link "INVOICE" at bounding box center [88, 76] width 41 height 13
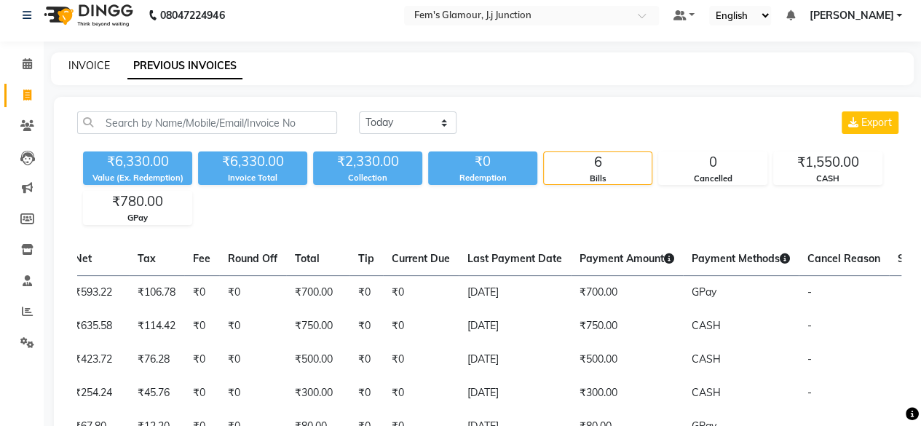
select select "4132"
select select "service"
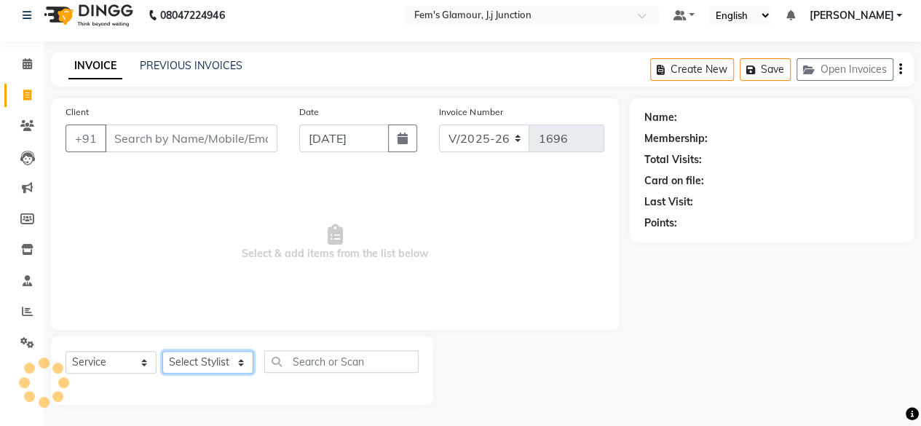
click at [204, 362] on select "Select Stylist fatima maam [PERSON_NAME] [PERSON_NAME] maam MOON Nagma Nasreen …" at bounding box center [207, 362] width 91 height 23
select select "21526"
click at [162, 351] on select "Select Stylist fatima maam [PERSON_NAME] [PERSON_NAME] maam MOON Nagma Nasreen …" at bounding box center [207, 362] width 91 height 23
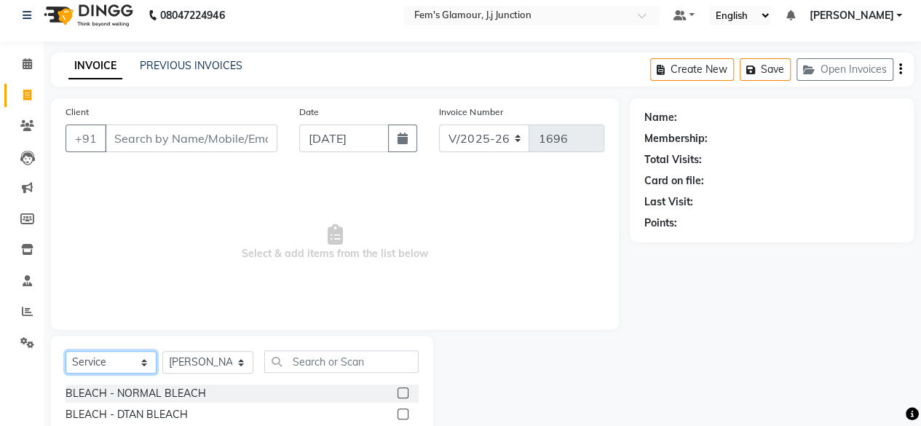
click at [139, 359] on select "Select Service Product Membership Package Voucher Prepaid Gift Card" at bounding box center [110, 362] width 91 height 23
select select "product"
click at [65, 351] on select "Select Service Product Membership Package Voucher Prepaid Gift Card" at bounding box center [110, 362] width 91 height 23
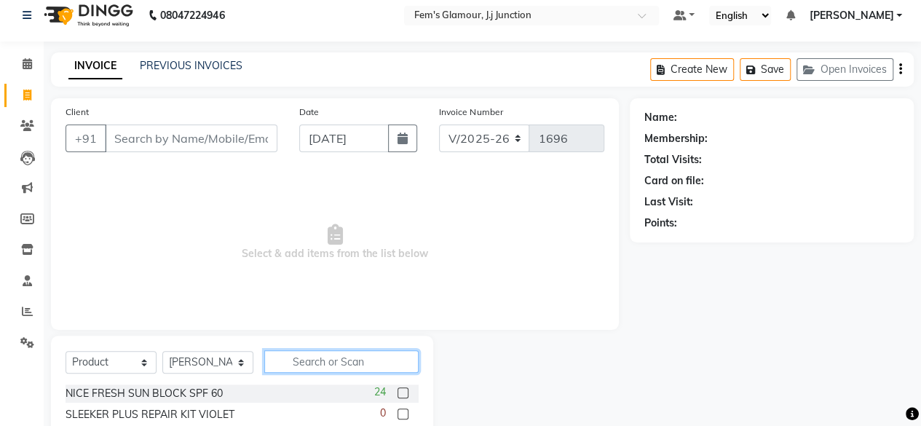
click at [314, 369] on input "text" at bounding box center [341, 361] width 154 height 23
type input "spf 60"
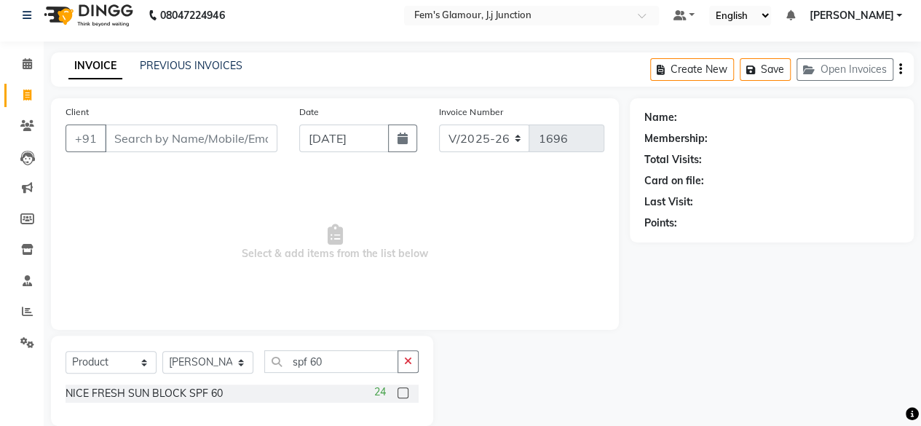
click at [402, 392] on label at bounding box center [402, 392] width 11 height 11
click at [402, 392] on input "checkbox" at bounding box center [401, 393] width 9 height 9
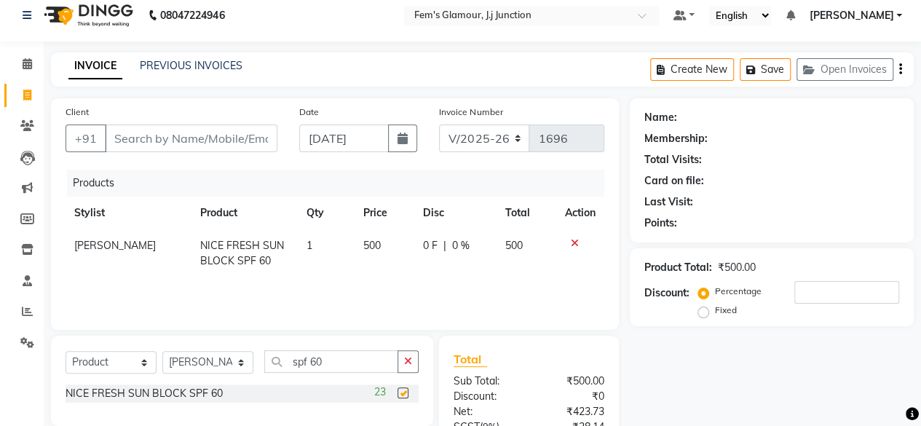
checkbox input "false"
click at [365, 360] on input "spf 60" at bounding box center [331, 361] width 134 height 23
type input "s"
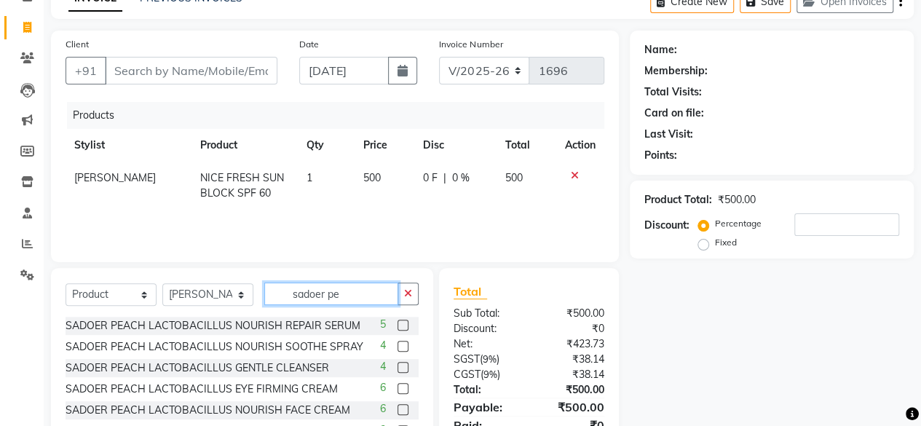
scroll to position [91, 0]
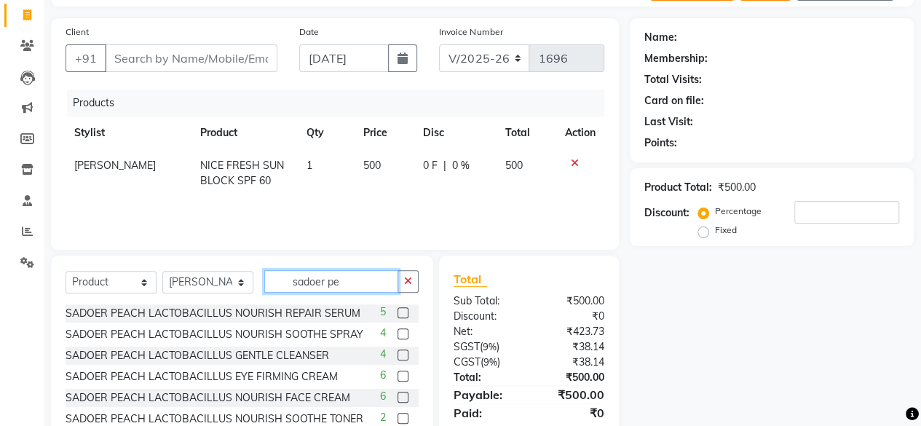
type input "sadoer pe"
click at [397, 308] on label at bounding box center [402, 312] width 11 height 11
click at [397, 309] on input "checkbox" at bounding box center [401, 313] width 9 height 9
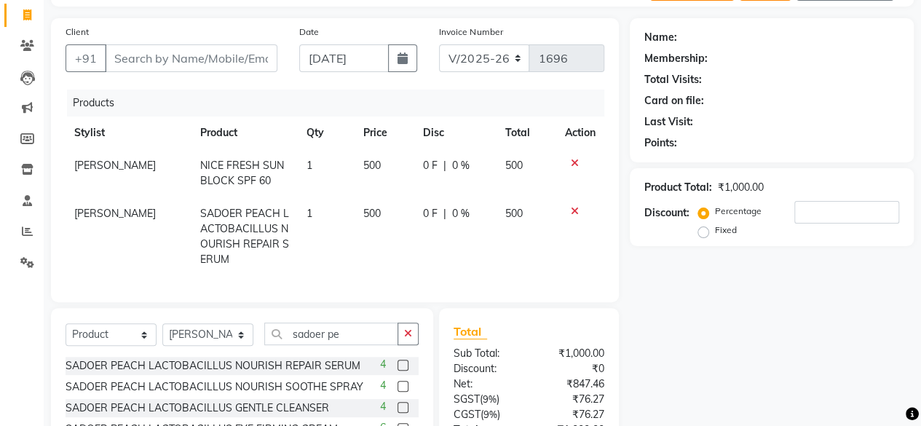
click at [397, 370] on label at bounding box center [402, 364] width 11 height 11
click at [397, 370] on input "checkbox" at bounding box center [401, 365] width 9 height 9
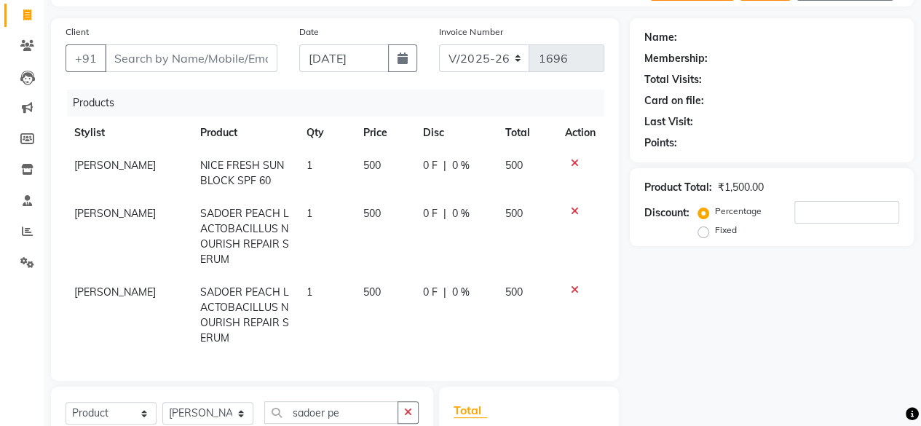
checkbox input "false"
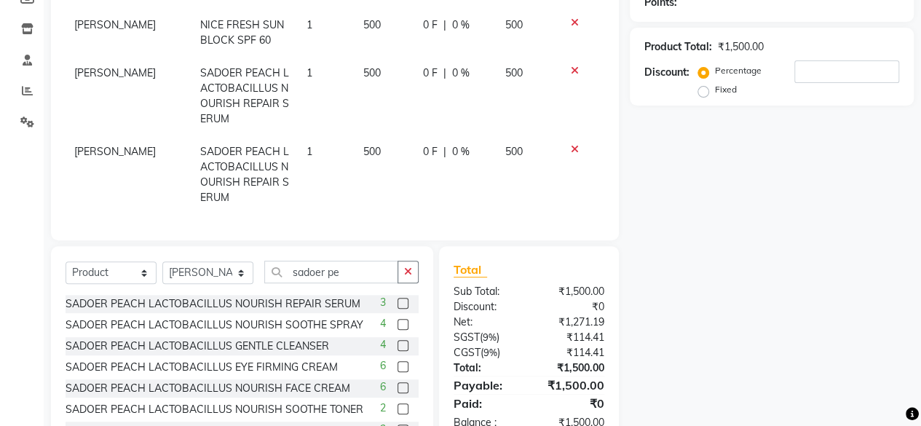
scroll to position [234, 0]
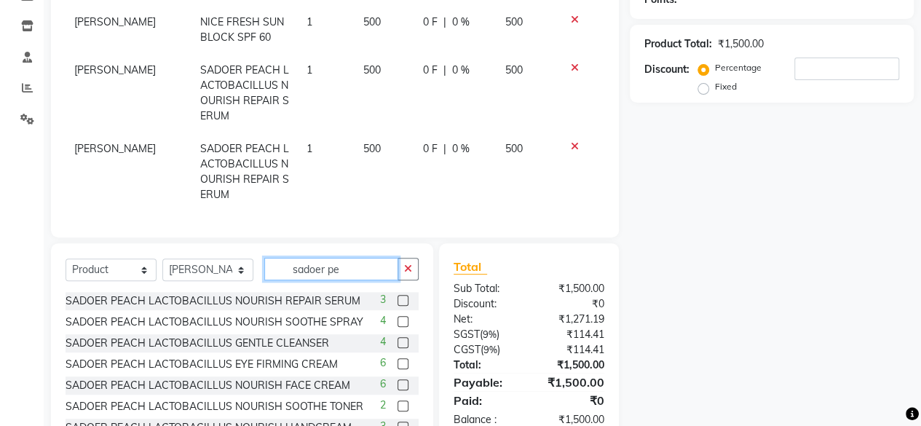
click at [367, 277] on input "sadoer pe" at bounding box center [331, 269] width 134 height 23
type input "s"
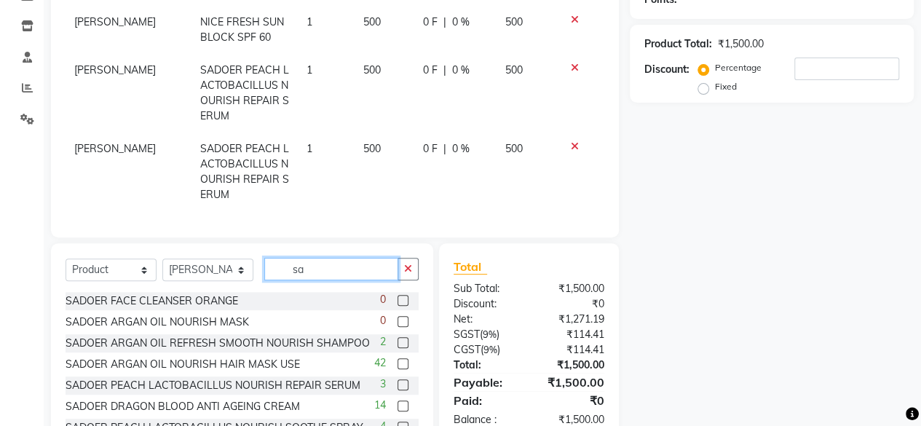
type input "s"
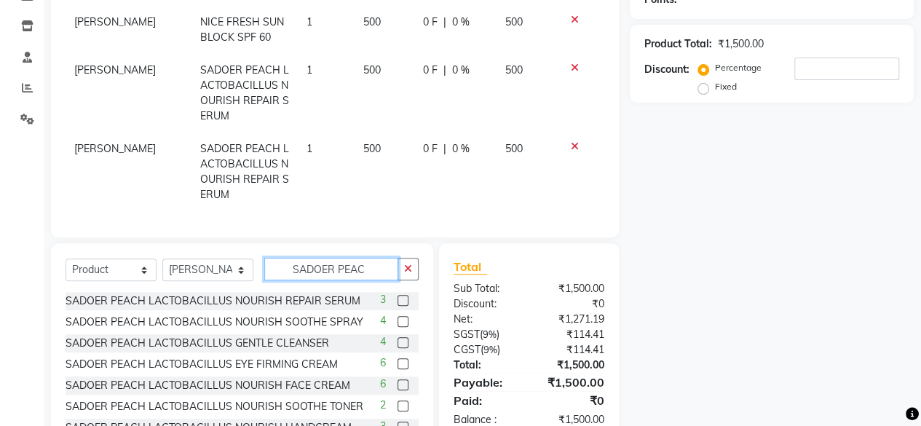
type input "SADOER PEAC"
click at [397, 327] on label at bounding box center [402, 321] width 11 height 11
click at [397, 327] on input "checkbox" at bounding box center [401, 321] width 9 height 9
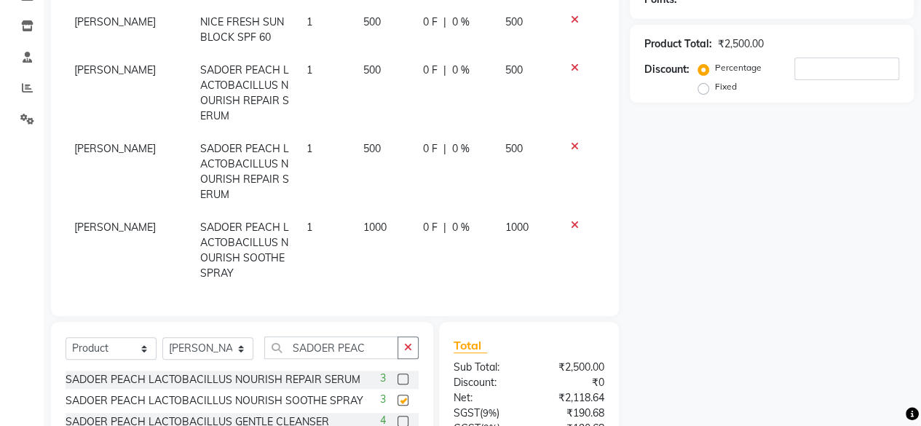
checkbox input "false"
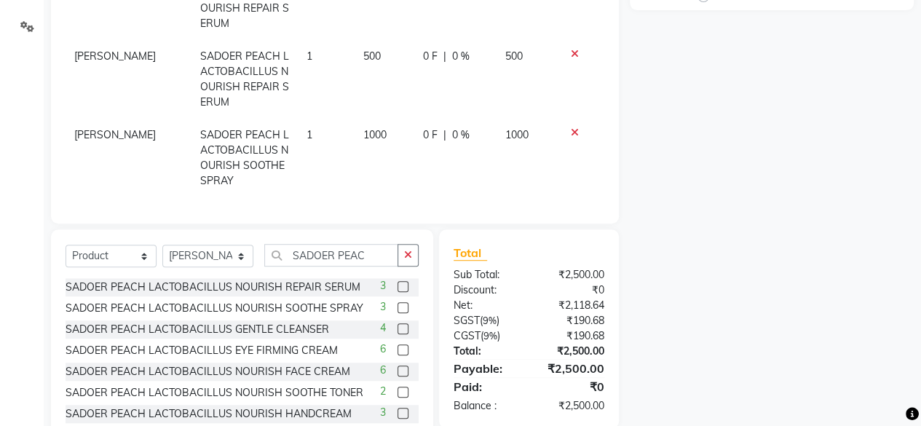
scroll to position [329, 0]
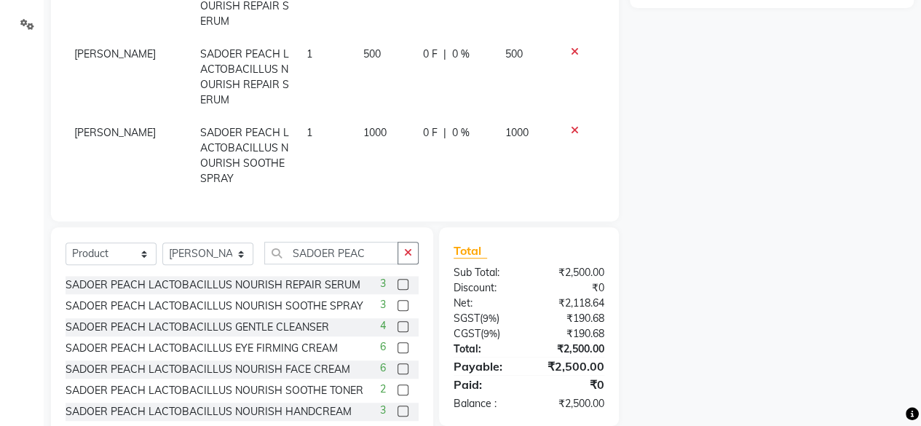
click at [397, 332] on label at bounding box center [402, 326] width 11 height 11
click at [397, 332] on input "checkbox" at bounding box center [401, 326] width 9 height 9
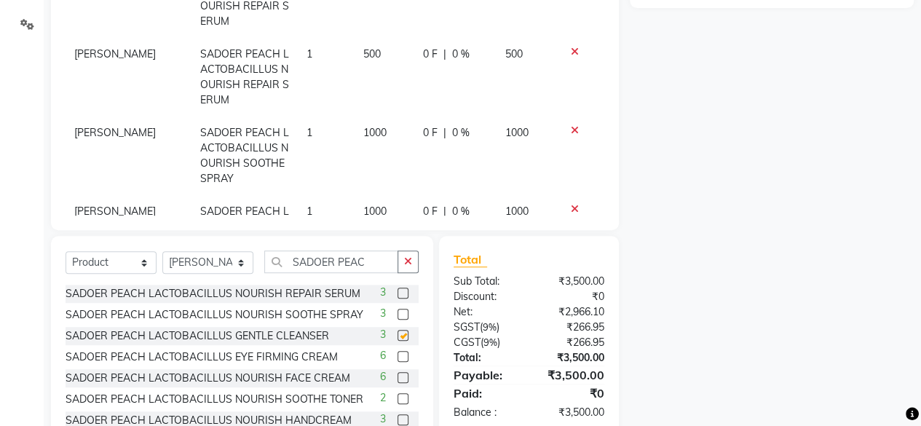
checkbox input "false"
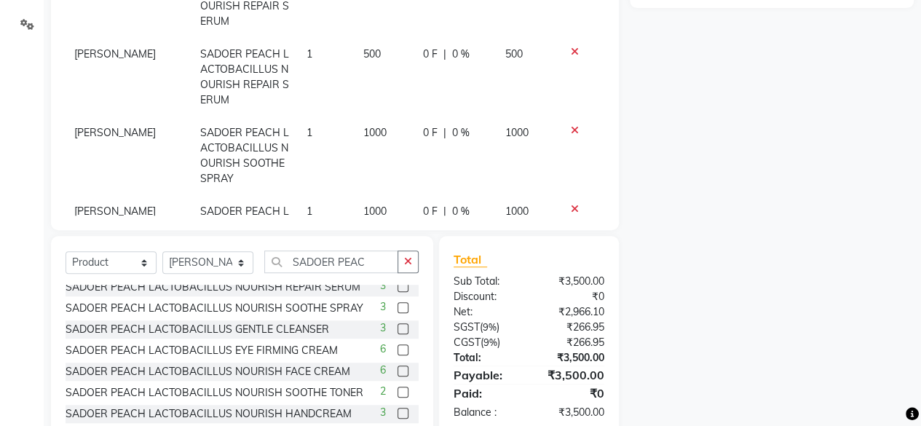
scroll to position [11, 0]
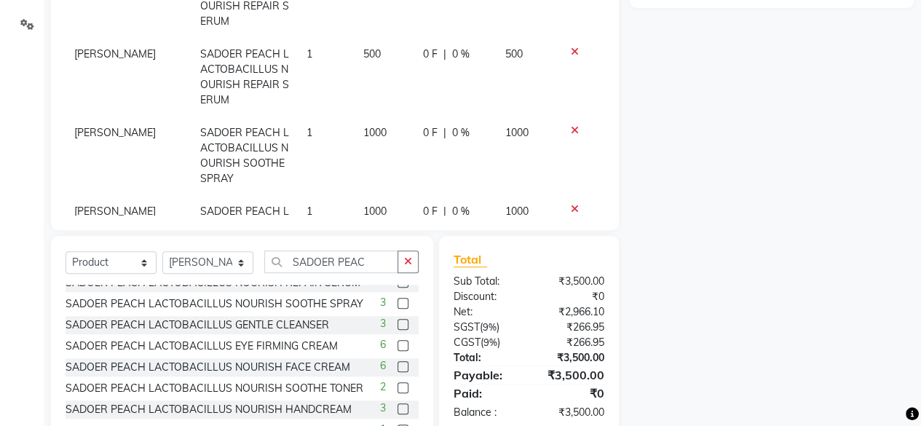
click at [397, 347] on label at bounding box center [402, 345] width 11 height 11
click at [397, 347] on input "checkbox" at bounding box center [401, 345] width 9 height 9
click at [397, 347] on label at bounding box center [402, 345] width 11 height 11
click at [397, 347] on input "checkbox" at bounding box center [401, 345] width 9 height 9
checkbox input "false"
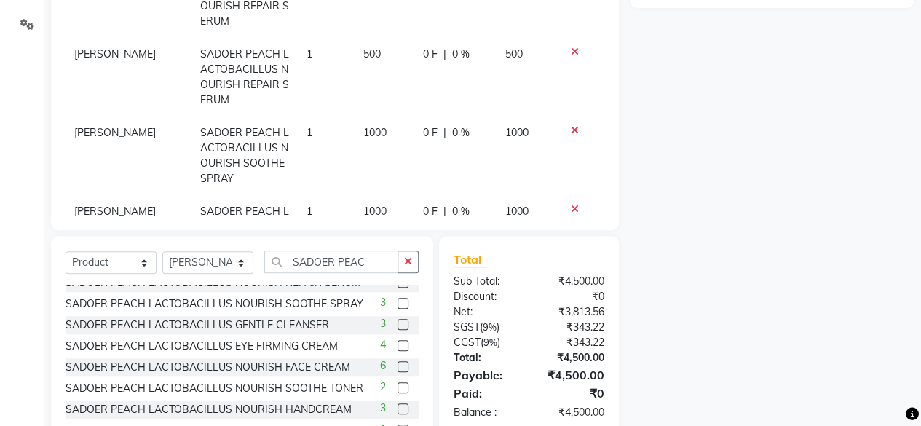
click at [384, 369] on div "6" at bounding box center [399, 367] width 39 height 18
click at [397, 367] on label at bounding box center [402, 366] width 11 height 11
click at [397, 367] on input "checkbox" at bounding box center [401, 366] width 9 height 9
checkbox input "false"
click at [397, 385] on label at bounding box center [402, 387] width 11 height 11
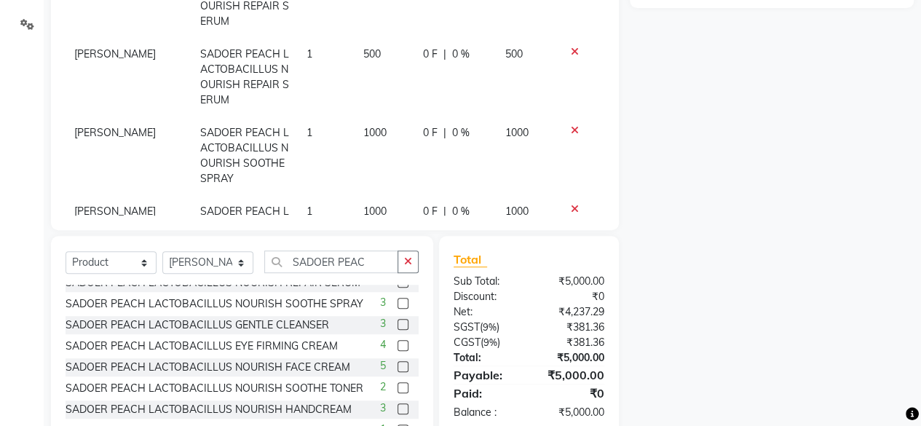
click at [397, 385] on input "checkbox" at bounding box center [401, 387] width 9 height 9
checkbox input "false"
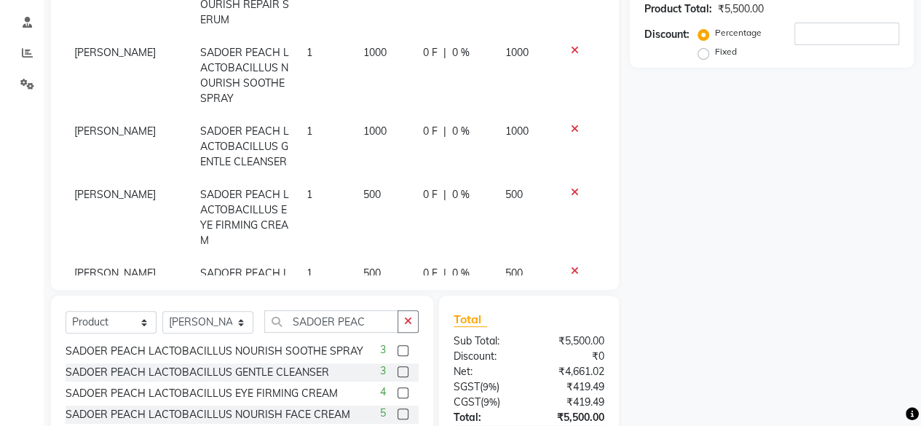
scroll to position [138, 0]
click at [363, 136] on span "1000" at bounding box center [374, 132] width 23 height 13
select select "21526"
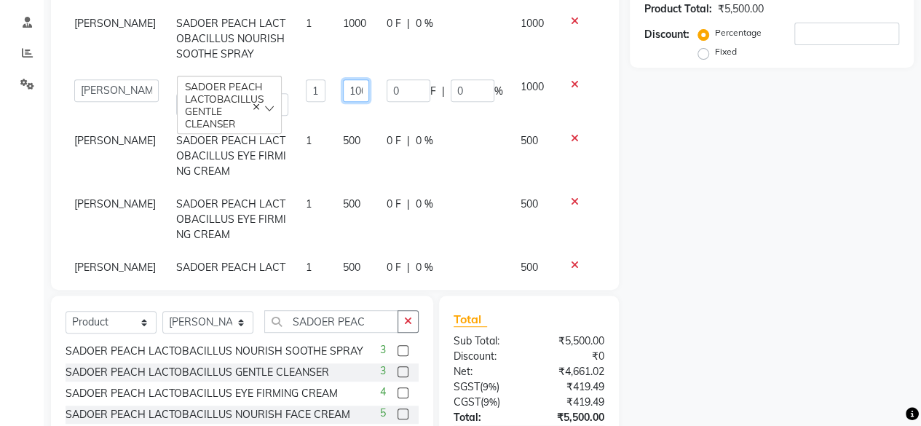
click at [343, 91] on input "1000" at bounding box center [356, 90] width 26 height 23
type input "500"
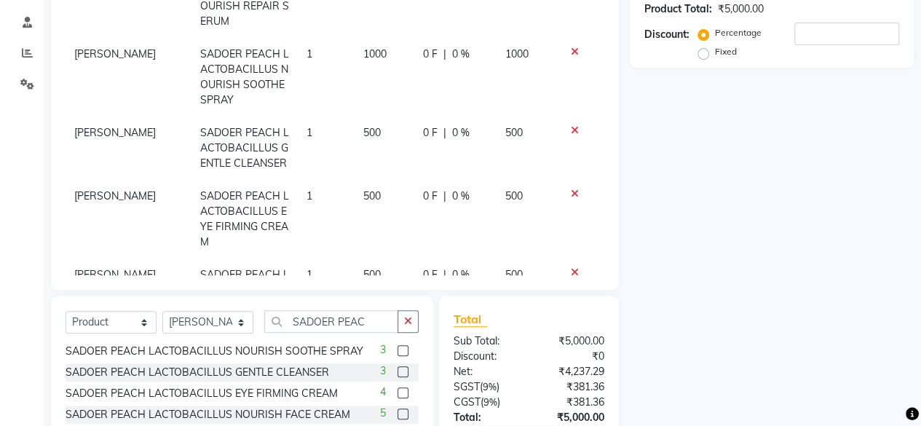
click at [661, 240] on div "Name: Membership: Total Visits: Card on file: Last Visit: Points: Product Total…" at bounding box center [776, 175] width 295 height 670
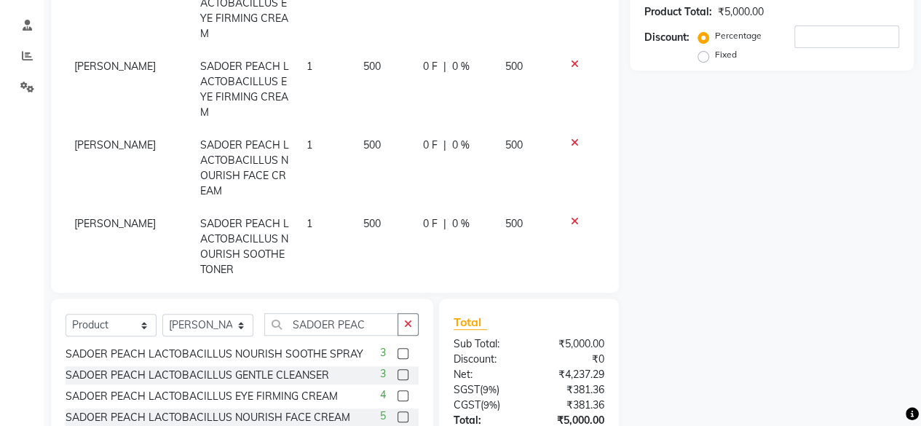
scroll to position [0, 0]
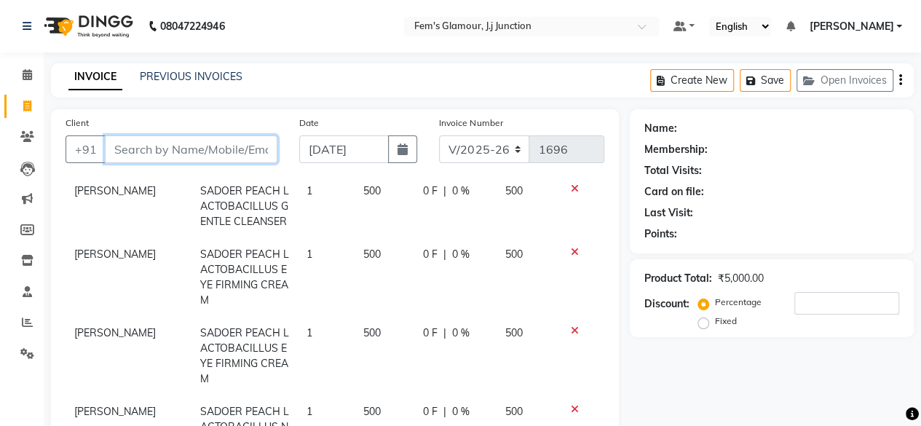
click at [182, 140] on input "Client" at bounding box center [191, 149] width 172 height 28
type input "9"
type input "0"
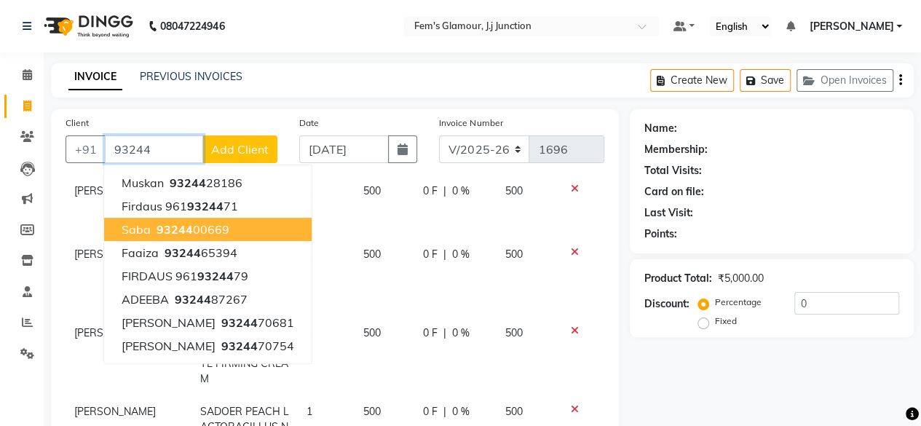
scroll to position [363, 0]
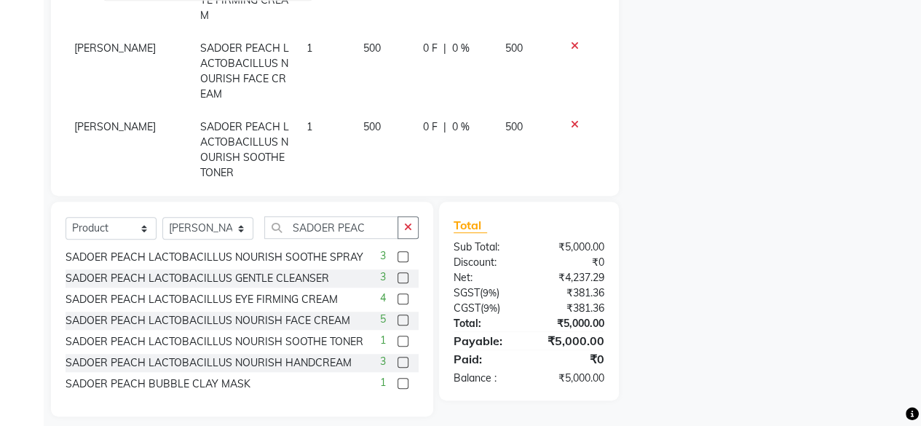
type input "93244"
click at [380, 223] on input "SADOER PEAC" at bounding box center [331, 227] width 134 height 23
type input "S"
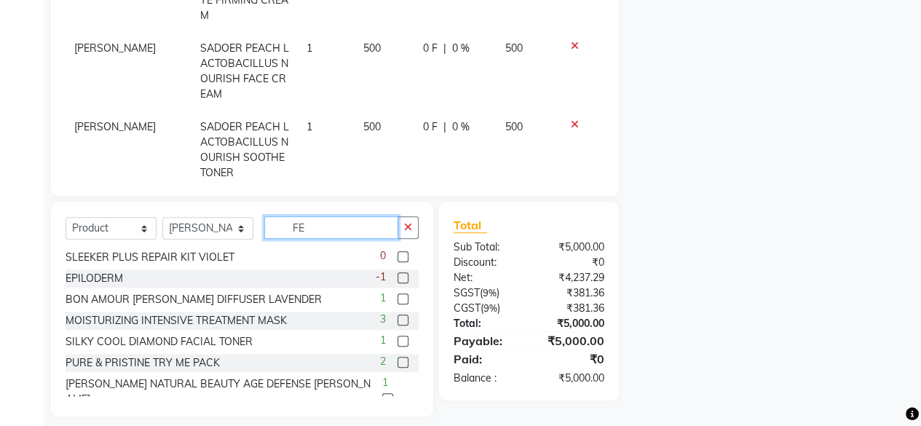
scroll to position [0, 0]
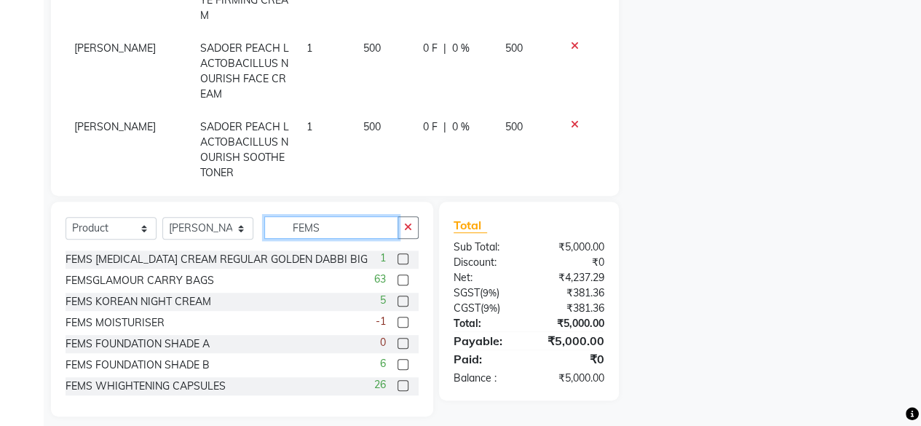
type input "FEMS"
click at [397, 277] on label at bounding box center [402, 279] width 11 height 11
click at [397, 277] on input "checkbox" at bounding box center [401, 280] width 9 height 9
checkbox input "false"
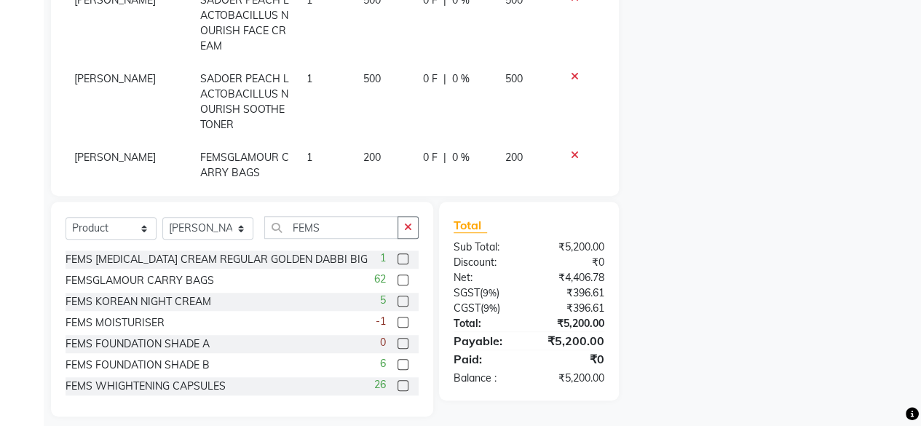
click at [363, 151] on span "200" at bounding box center [371, 157] width 17 height 13
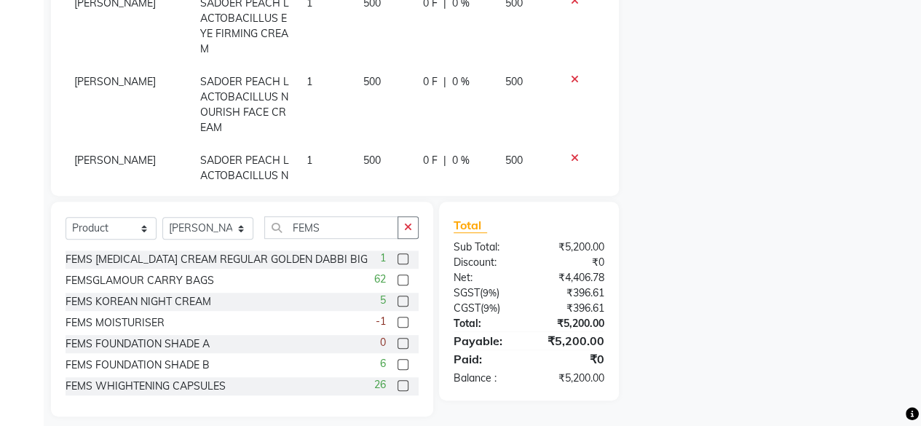
select select "21526"
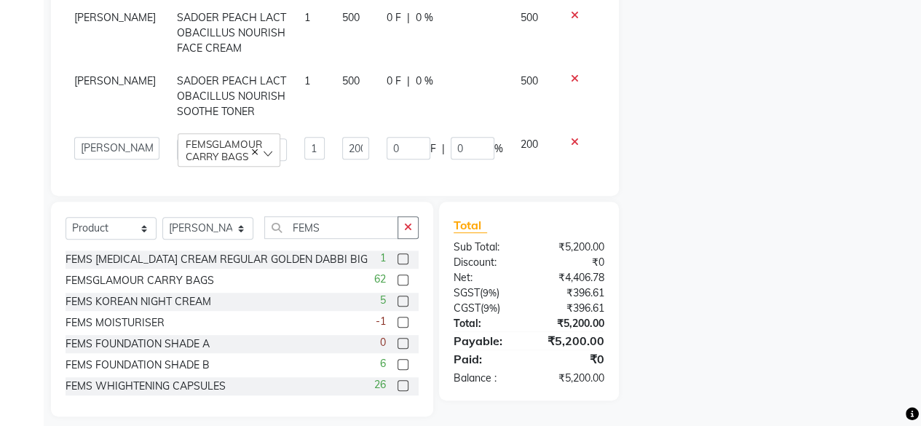
click at [357, 128] on td "200" at bounding box center [355, 148] width 44 height 41
click at [342, 137] on input "200" at bounding box center [355, 148] width 26 height 23
type input "0"
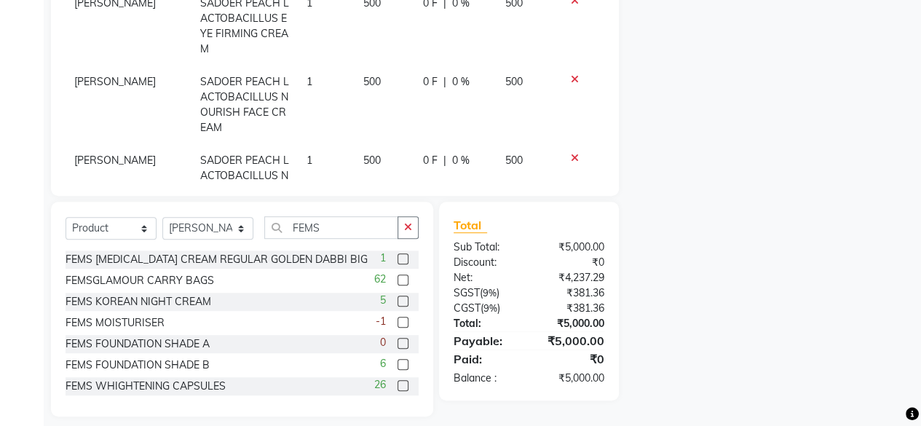
scroll to position [361, 0]
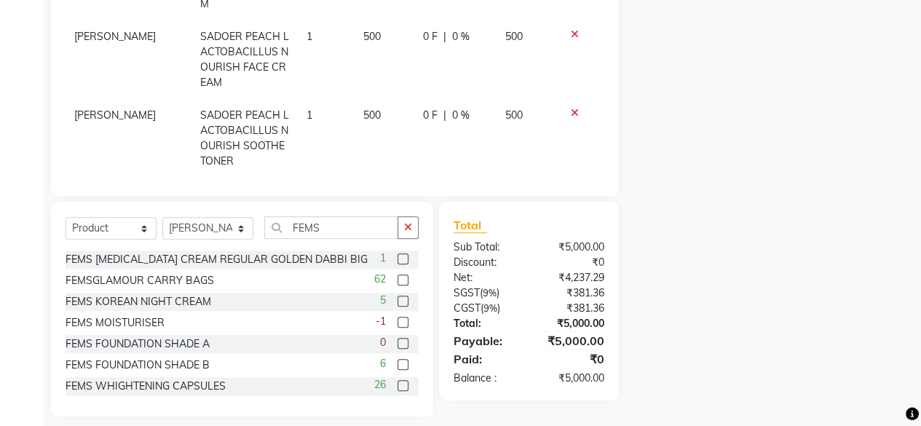
click at [755, 227] on div "Name: Membership: Total Visits: Card on file: Last Visit: Points: Product Total…" at bounding box center [776, 81] width 295 height 670
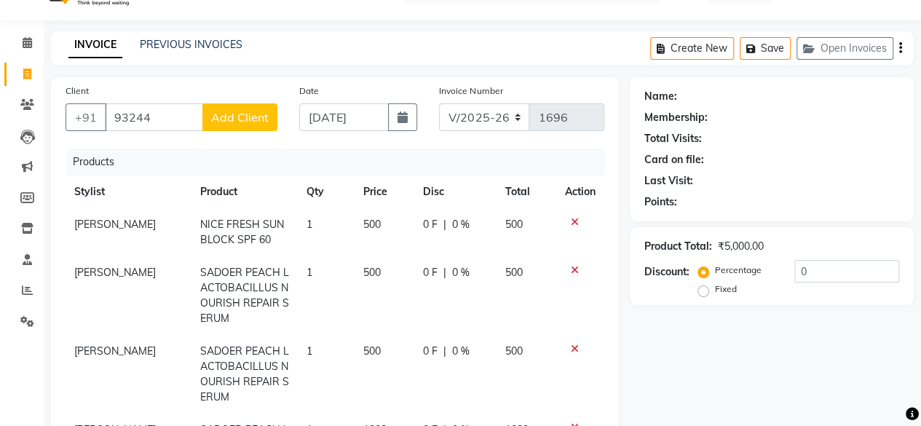
scroll to position [0, 0]
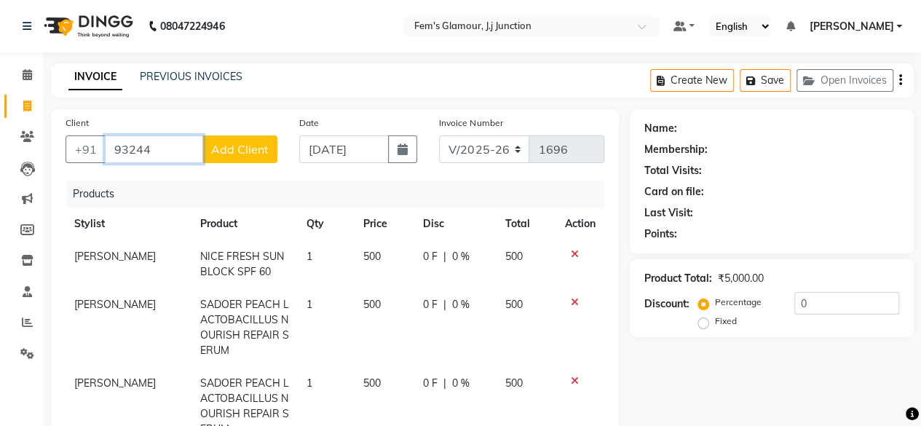
click at [163, 156] on input "93244" at bounding box center [154, 149] width 98 height 28
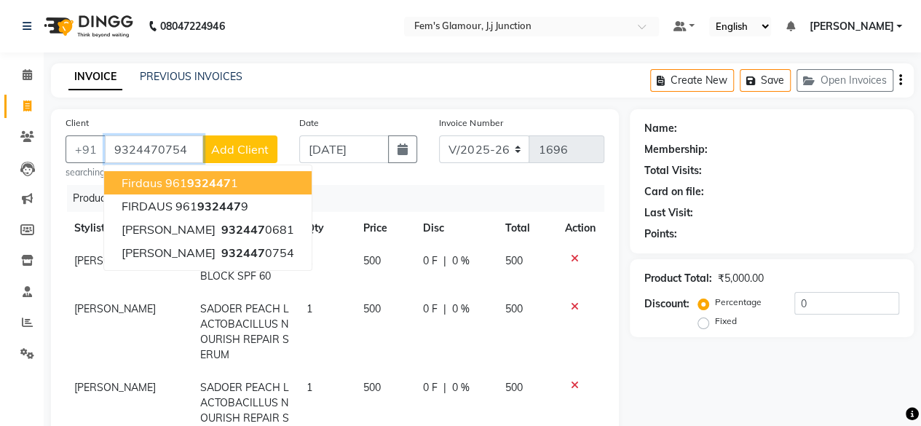
type input "9324470754"
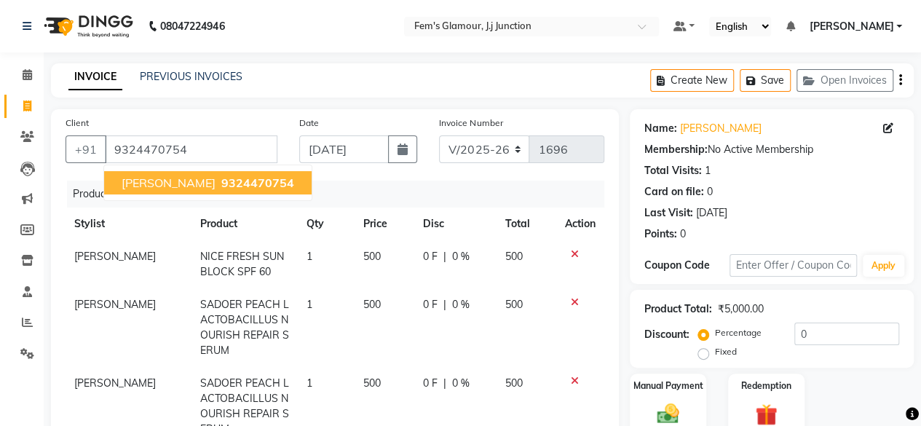
click at [188, 186] on span "[PERSON_NAME]" at bounding box center [169, 182] width 94 height 15
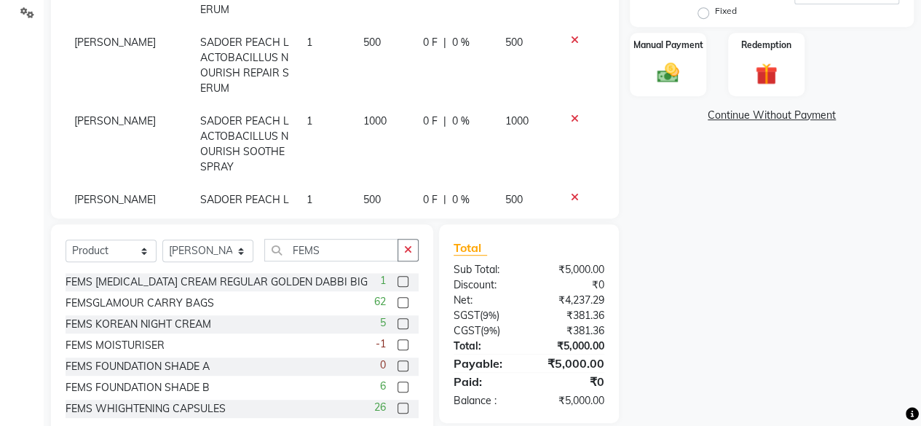
scroll to position [342, 0]
click at [671, 63] on img at bounding box center [667, 71] width 37 height 26
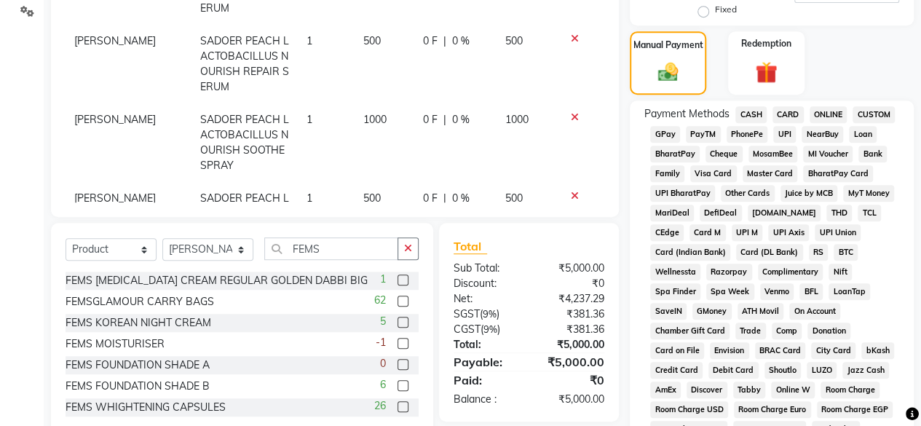
click at [671, 136] on span "GPay" at bounding box center [665, 134] width 30 height 17
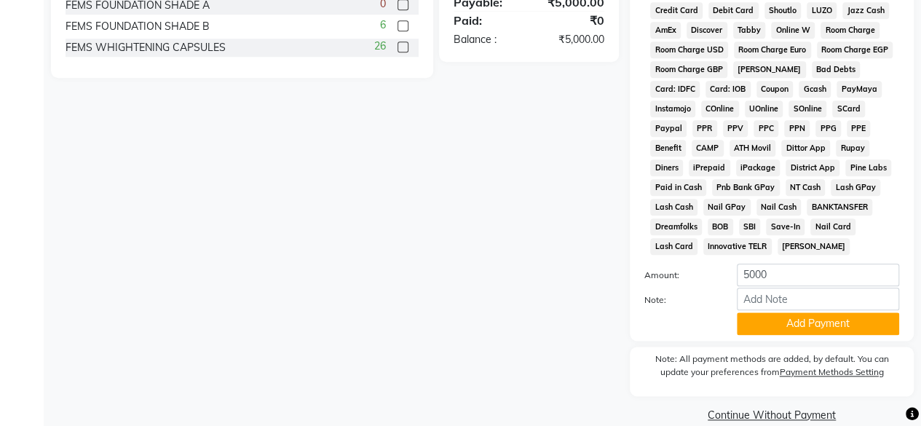
scroll to position [727, 0]
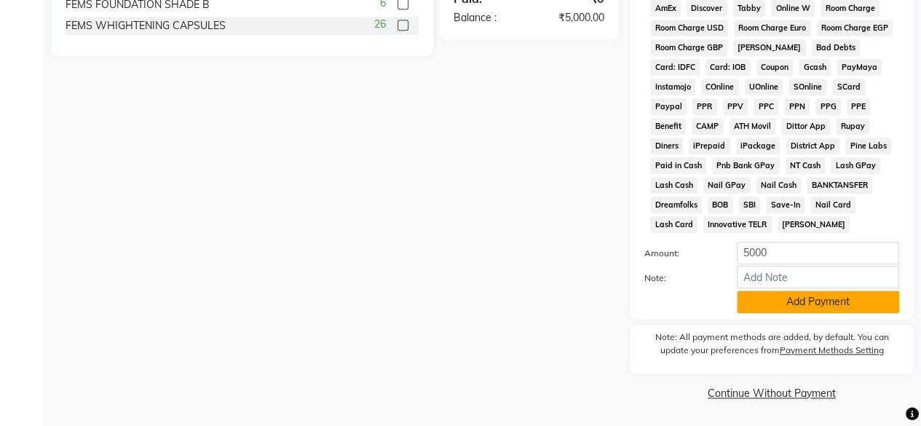
click at [835, 308] on button "Add Payment" at bounding box center [817, 301] width 162 height 23
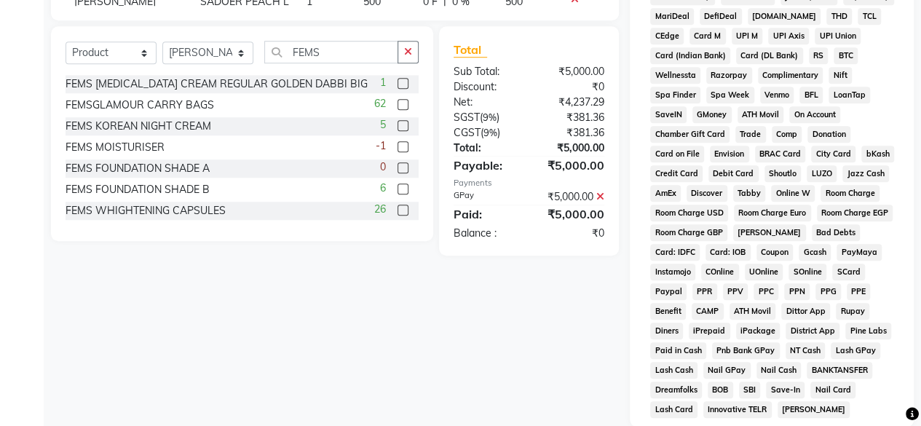
scroll to position [732, 0]
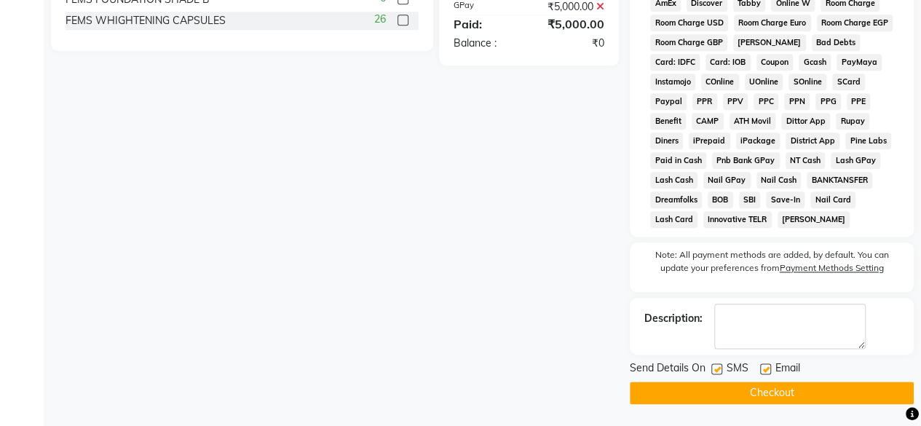
click at [793, 392] on button "Checkout" at bounding box center [771, 392] width 284 height 23
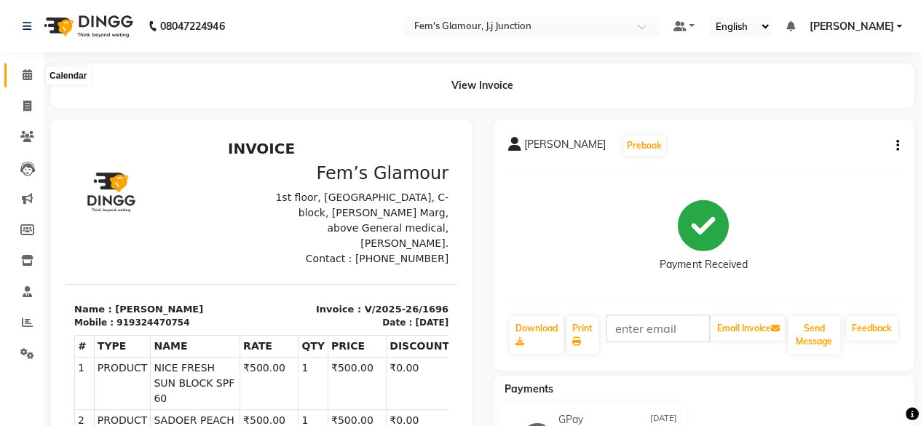
click at [23, 78] on icon at bounding box center [27, 74] width 9 height 11
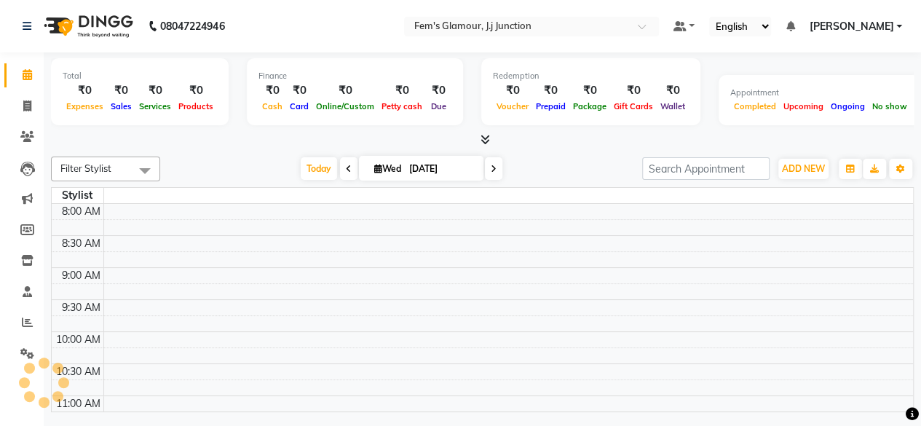
scroll to position [566, 0]
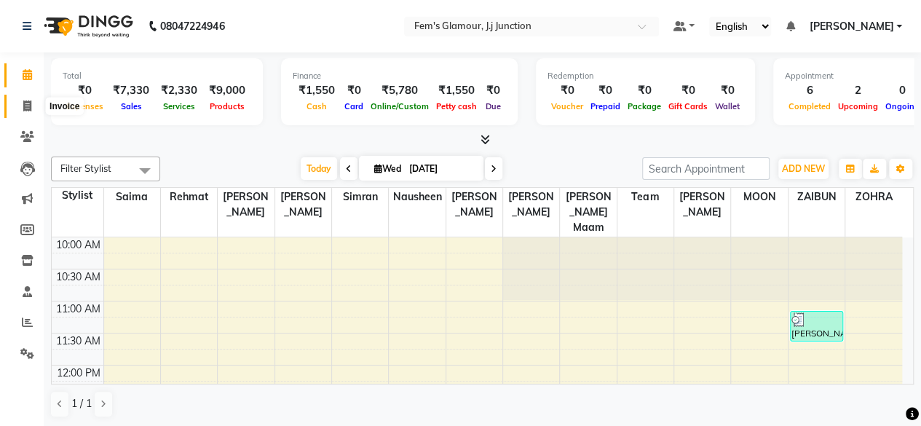
click at [29, 111] on icon at bounding box center [27, 105] width 8 height 11
select select "4132"
select select "service"
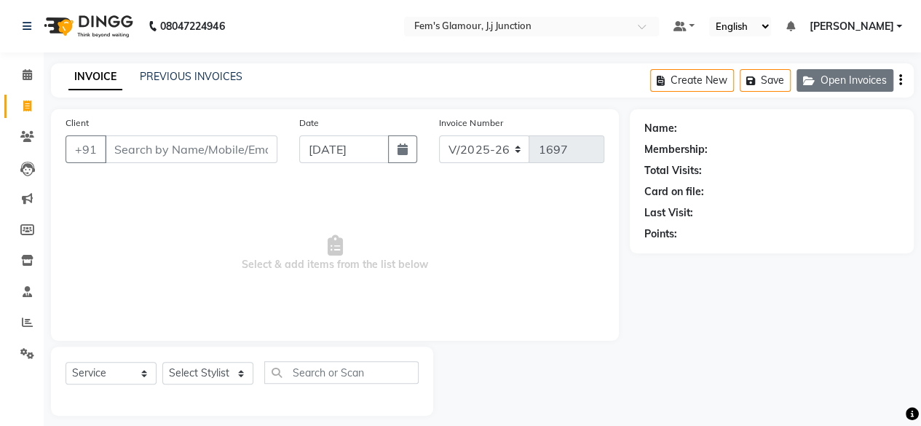
click at [846, 85] on button "Open Invoices" at bounding box center [844, 80] width 97 height 23
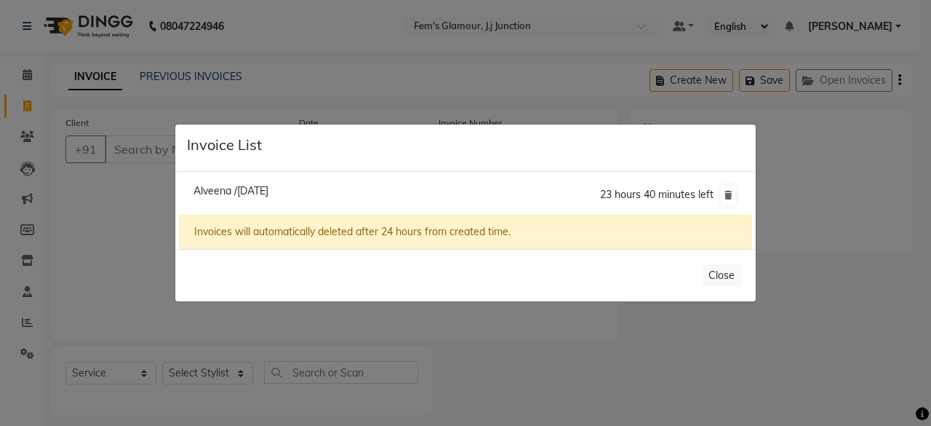
click at [231, 186] on span "Alveena /03 September 2025" at bounding box center [231, 190] width 75 height 13
type input "7715959131"
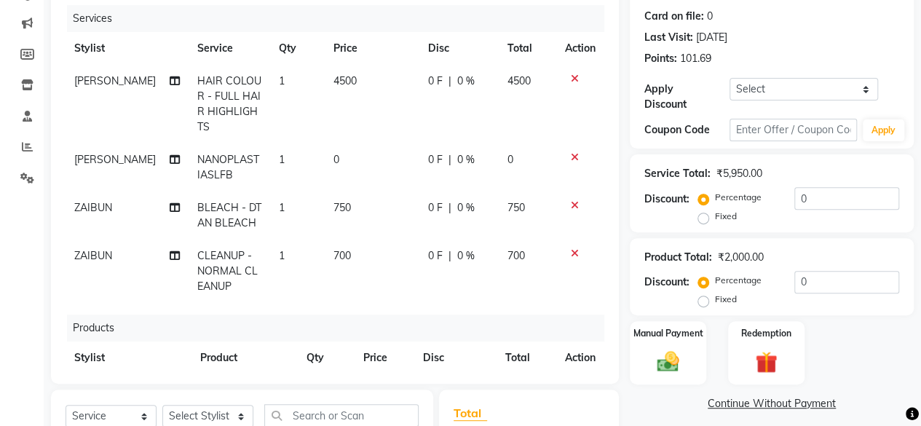
scroll to position [189, 0]
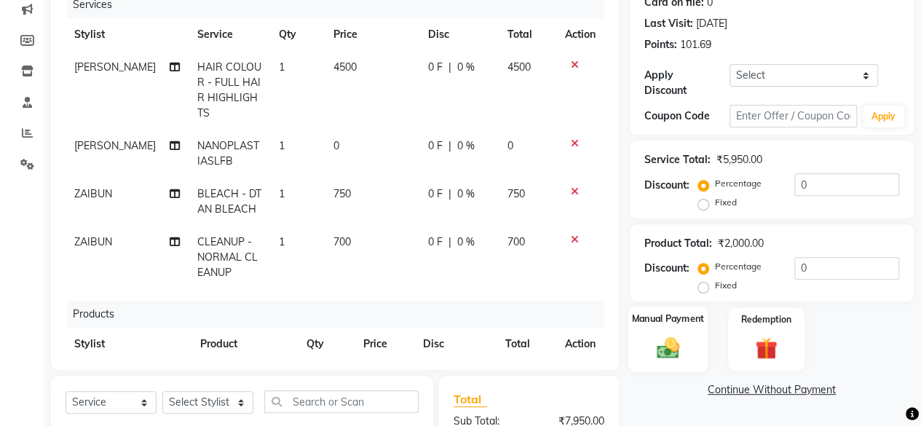
click at [675, 326] on div "Manual Payment" at bounding box center [667, 339] width 79 height 66
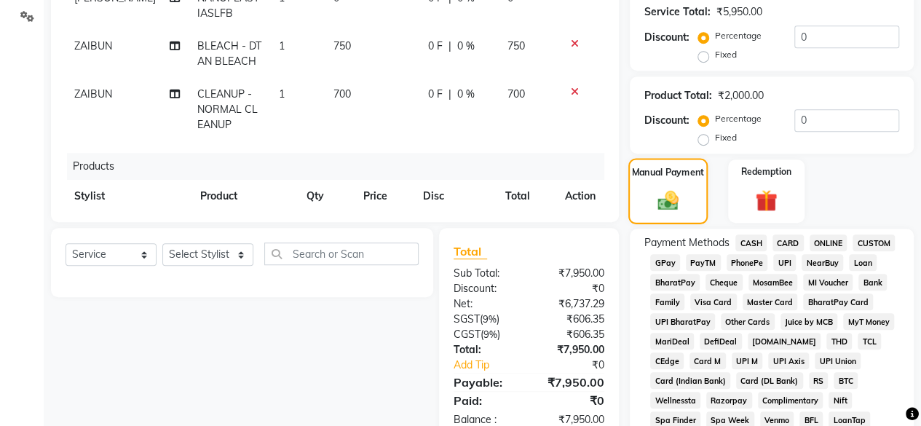
scroll to position [338, 0]
click at [758, 237] on span "CASH" at bounding box center [750, 242] width 31 height 17
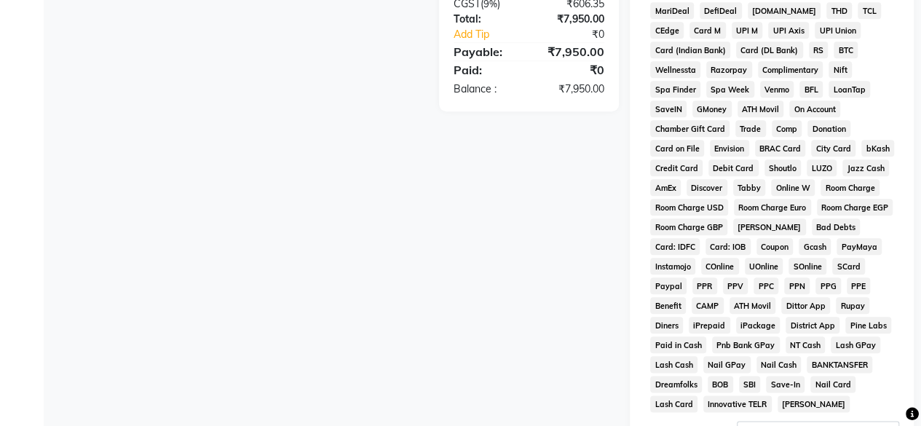
scroll to position [851, 0]
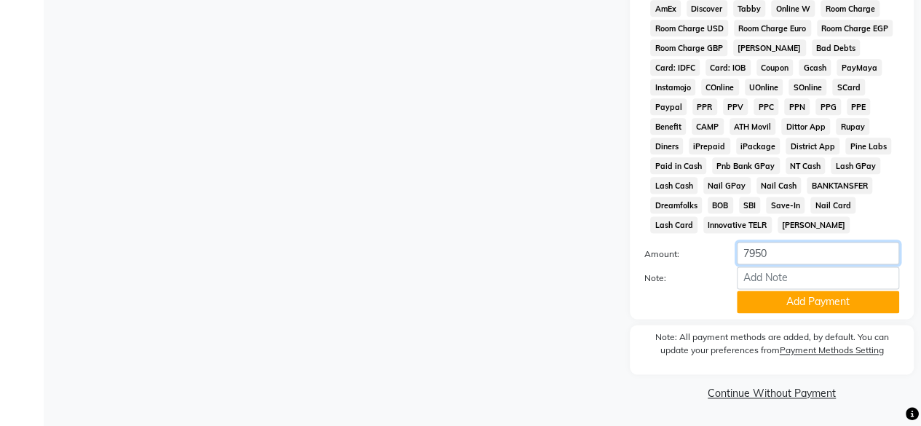
click at [801, 263] on input "7950" at bounding box center [817, 253] width 162 height 23
type input "7"
type input "150"
click at [823, 295] on button "Add Payment" at bounding box center [817, 301] width 162 height 23
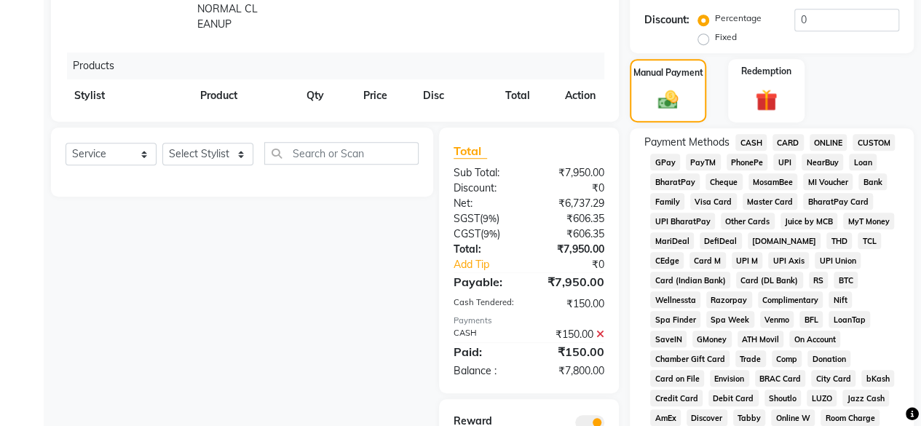
scroll to position [410, 0]
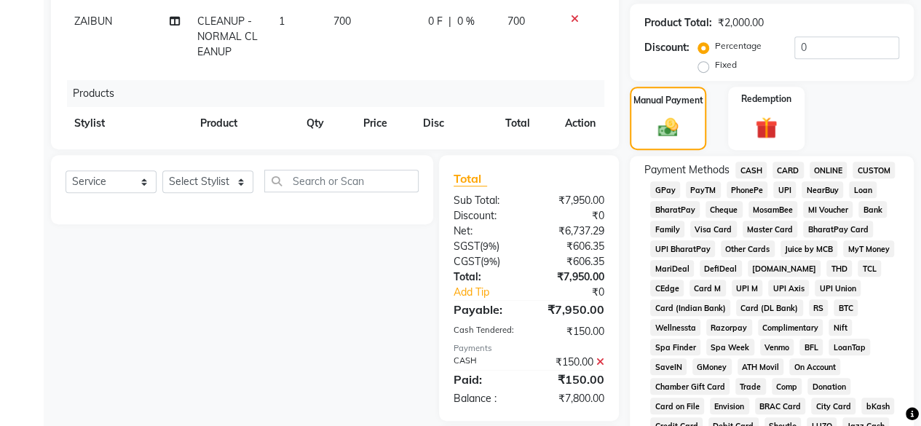
click at [667, 193] on span "GPay" at bounding box center [665, 189] width 30 height 17
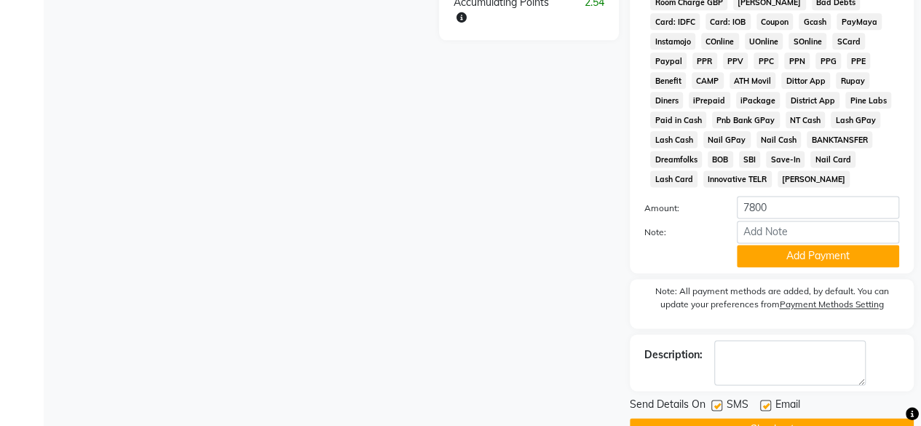
scroll to position [931, 0]
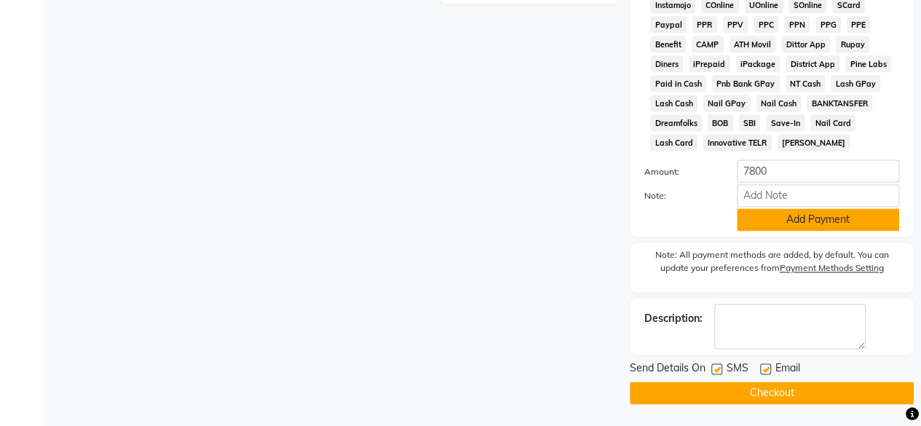
click at [770, 213] on button "Add Payment" at bounding box center [817, 219] width 162 height 23
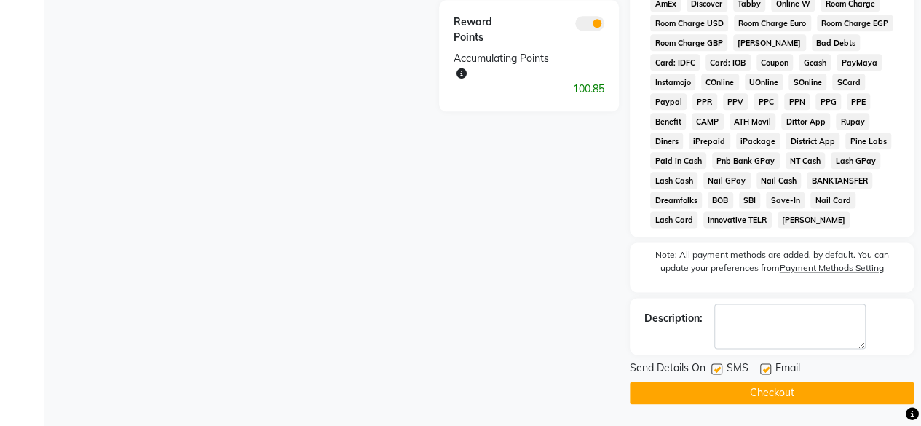
click at [723, 397] on button "Checkout" at bounding box center [771, 392] width 284 height 23
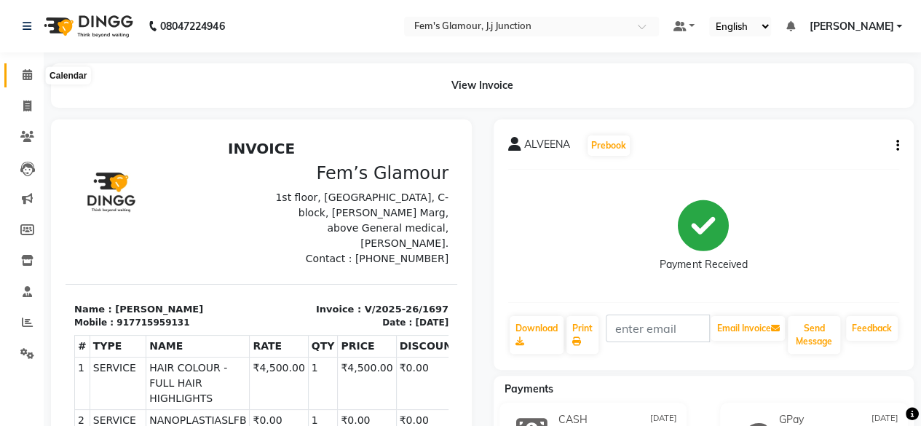
click at [24, 75] on icon at bounding box center [27, 74] width 9 height 11
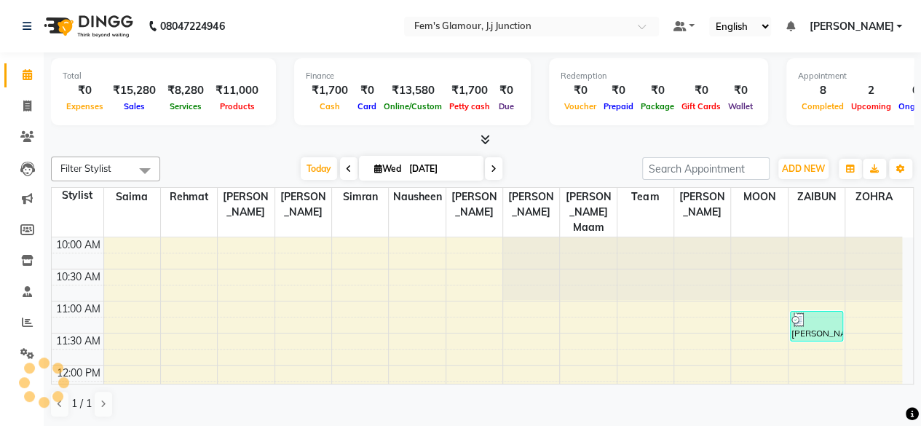
scroll to position [566, 0]
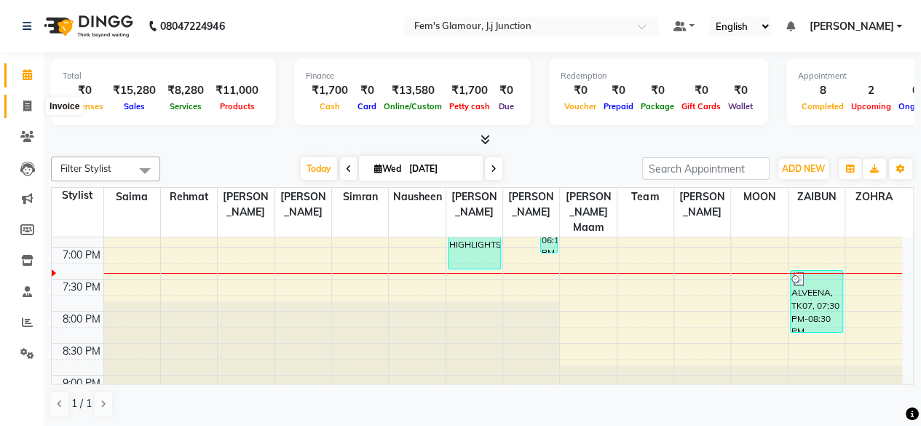
click at [29, 98] on span at bounding box center [27, 106] width 25 height 17
select select "4132"
select select "service"
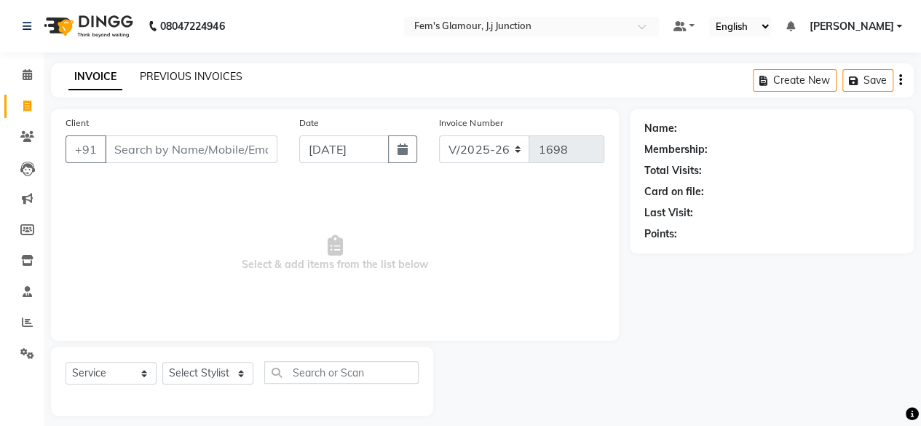
click at [184, 72] on link "PREVIOUS INVOICES" at bounding box center [191, 76] width 103 height 13
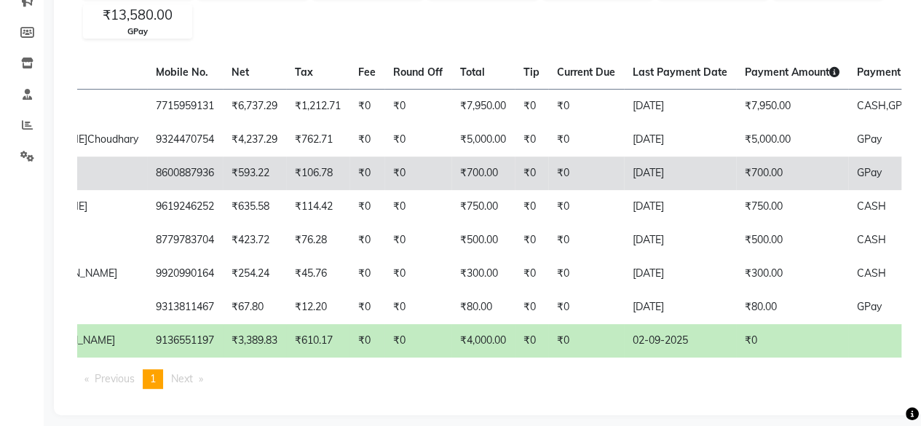
scroll to position [0, 386]
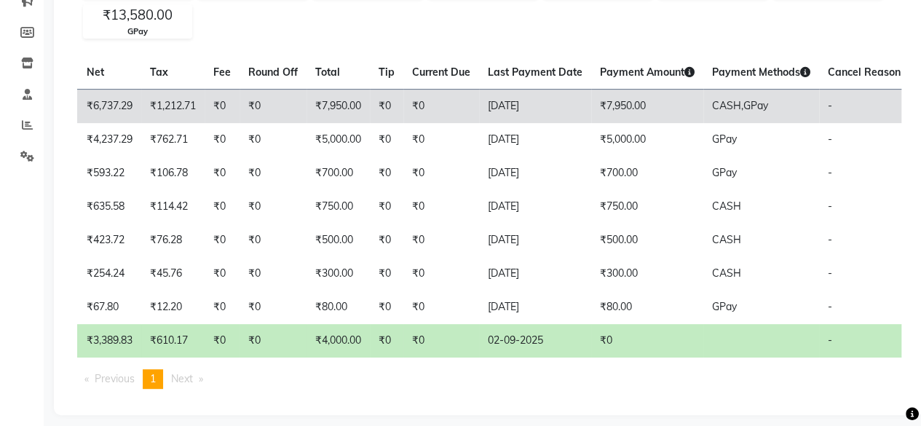
click at [591, 103] on td "₹7,950.00" at bounding box center [647, 106] width 112 height 34
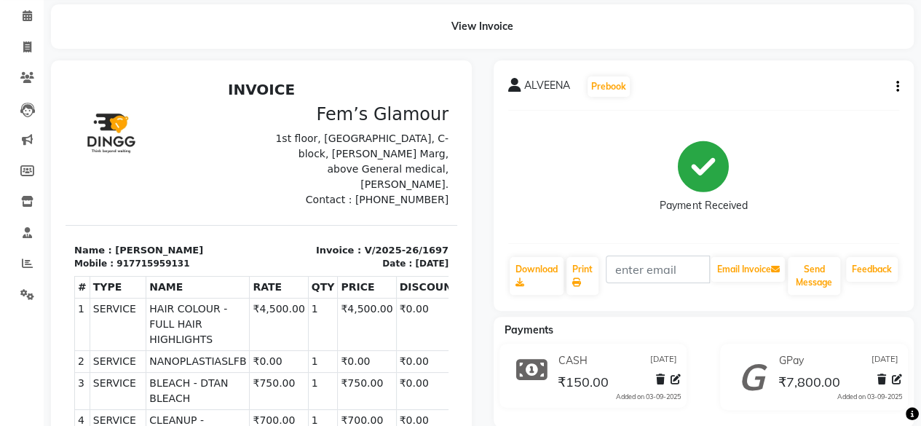
scroll to position [60, 0]
click at [31, 42] on icon at bounding box center [27, 46] width 8 height 11
select select "4132"
select select "service"
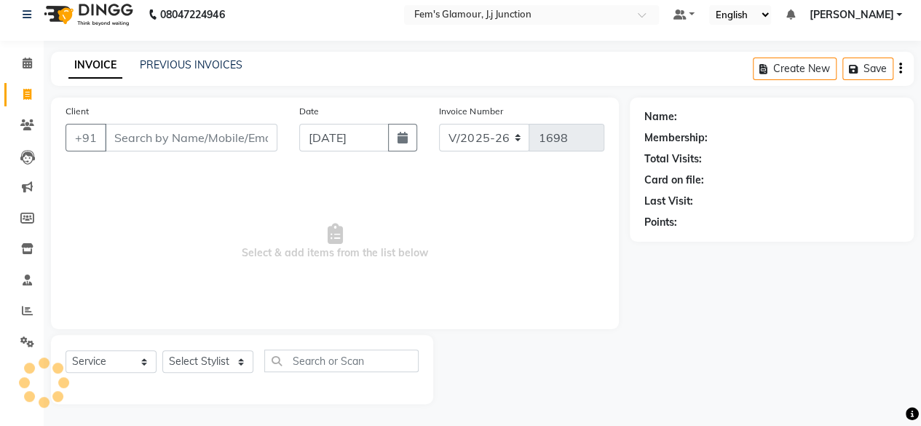
scroll to position [11, 0]
click at [167, 65] on link "PREVIOUS INVOICES" at bounding box center [191, 65] width 103 height 13
